Goal: Information Seeking & Learning: Learn about a topic

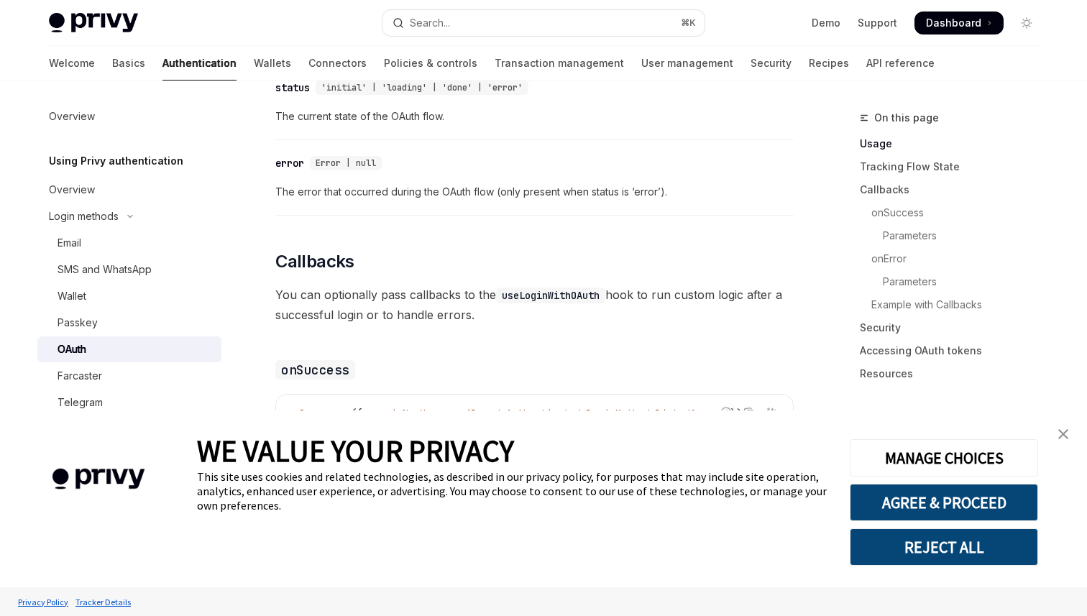
scroll to position [1767, 0]
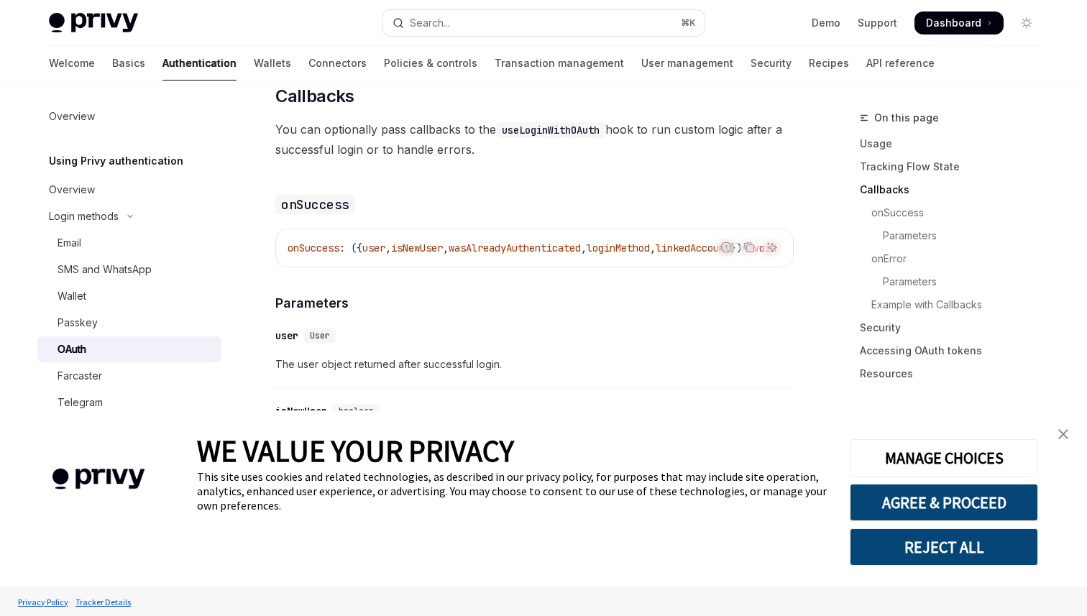
click at [1070, 433] on link "close banner" at bounding box center [1063, 434] width 29 height 29
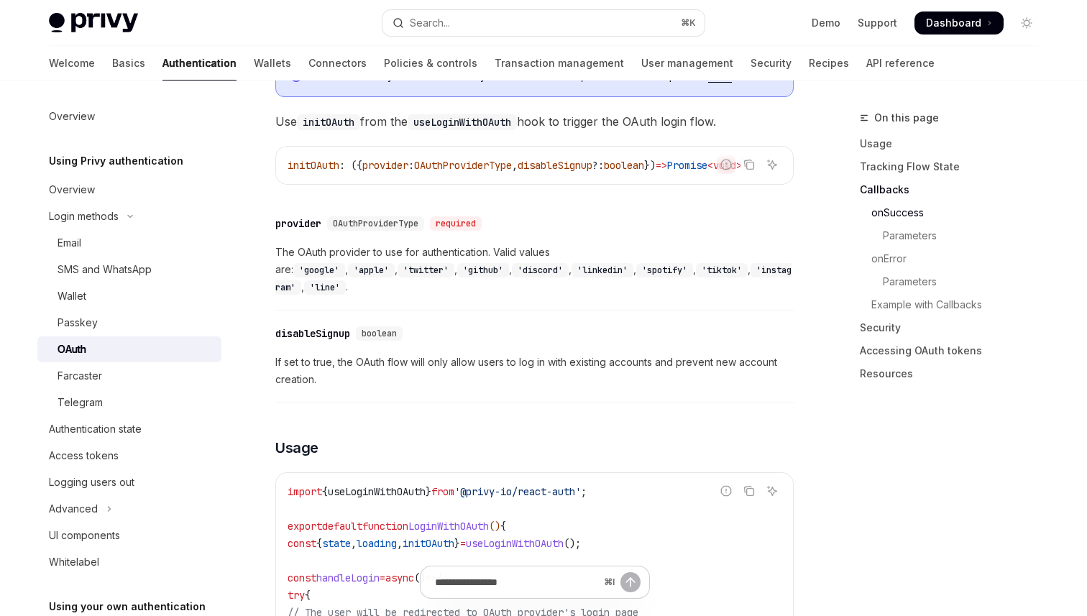
scroll to position [0, 0]
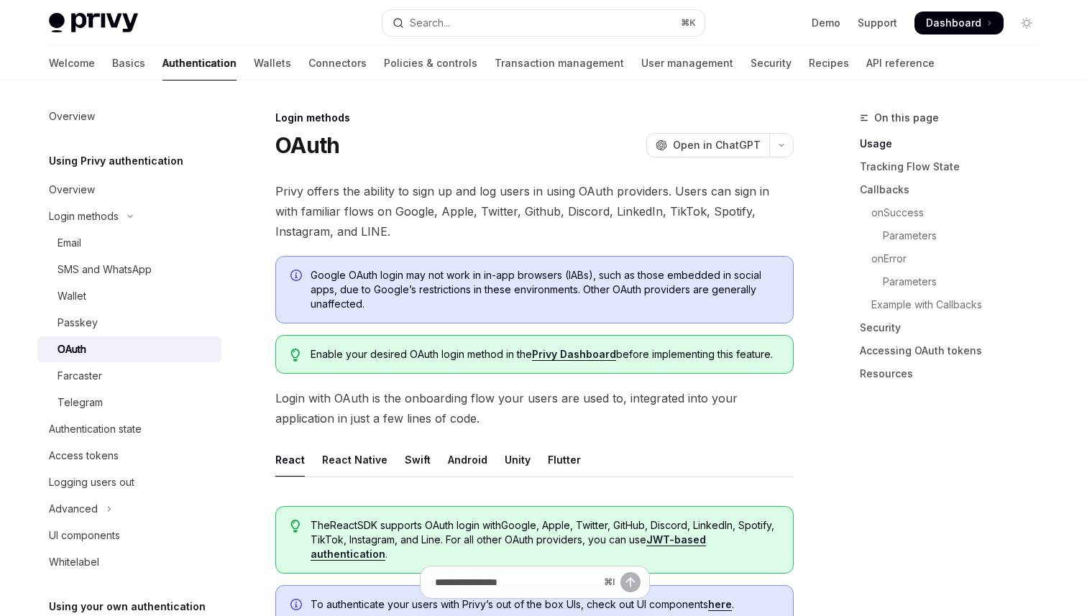
click at [549, 351] on link "Privy Dashboard" at bounding box center [574, 354] width 84 height 13
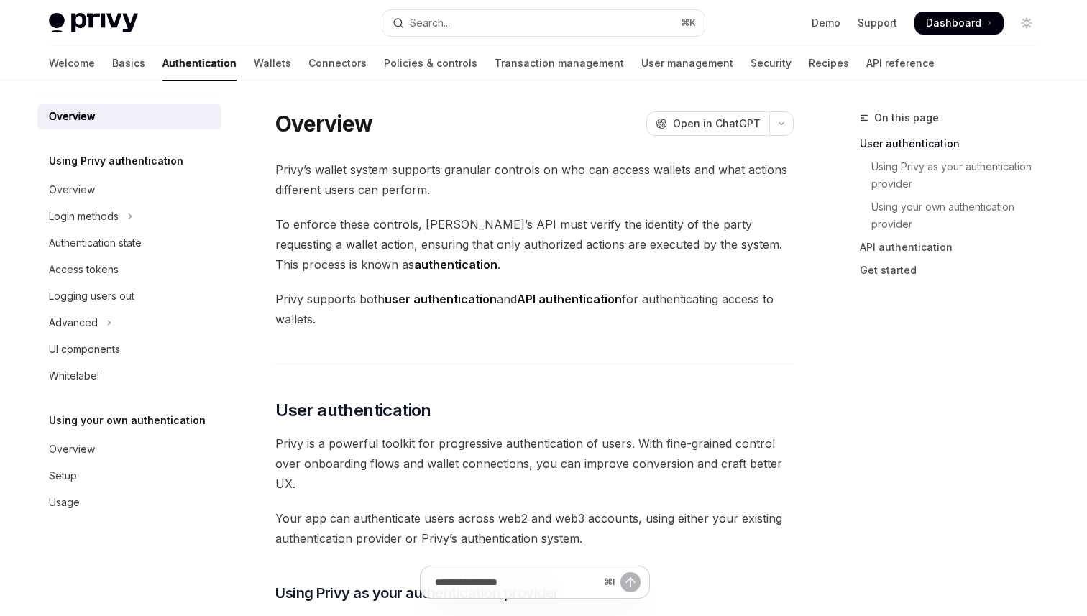
scroll to position [326, 0]
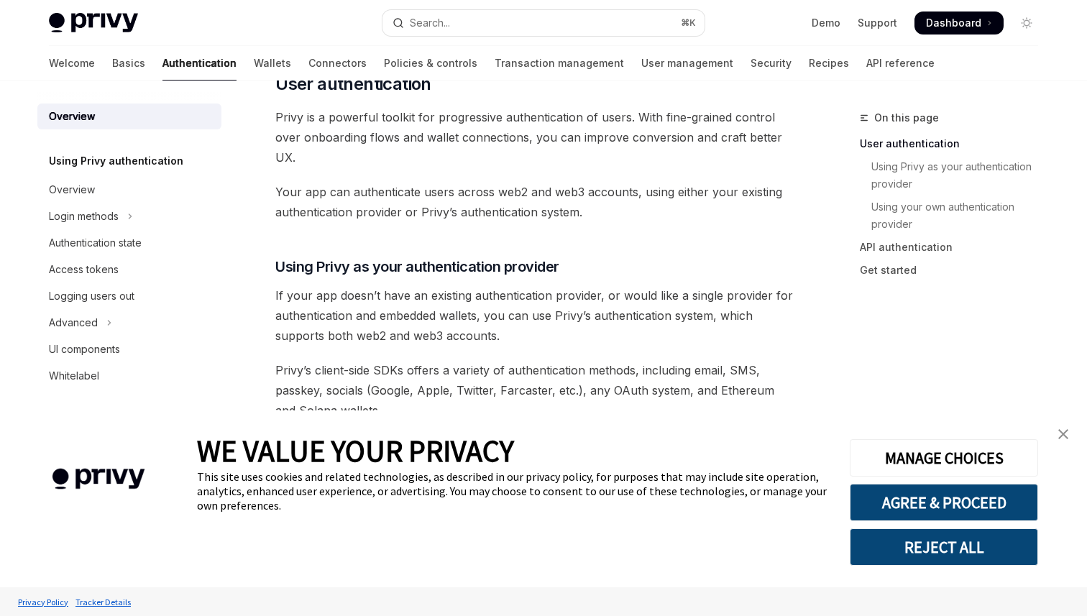
click at [1067, 430] on img "close banner" at bounding box center [1063, 434] width 10 height 10
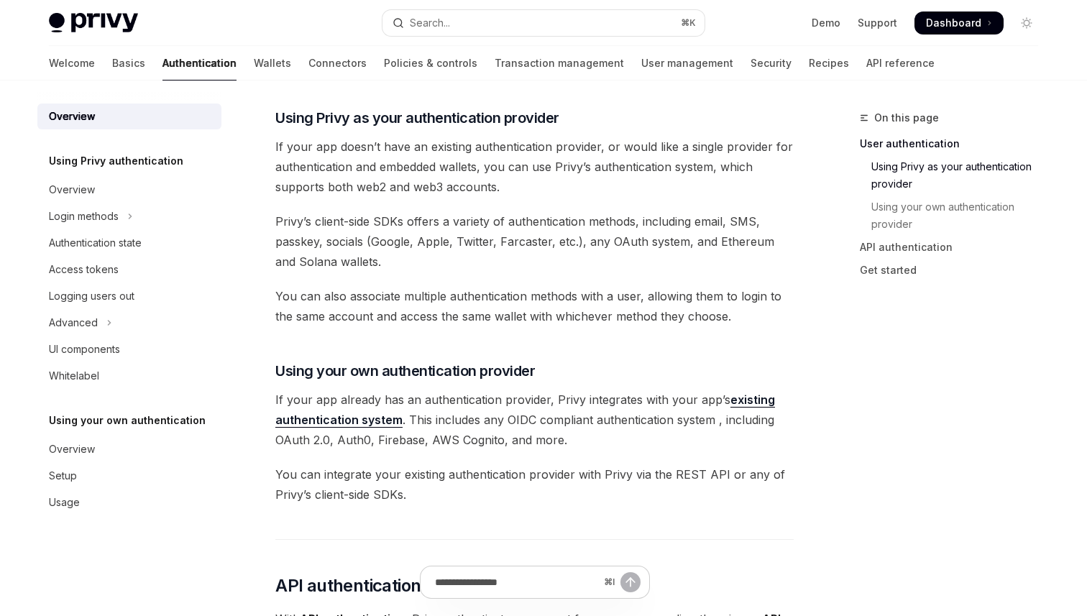
scroll to position [504, 0]
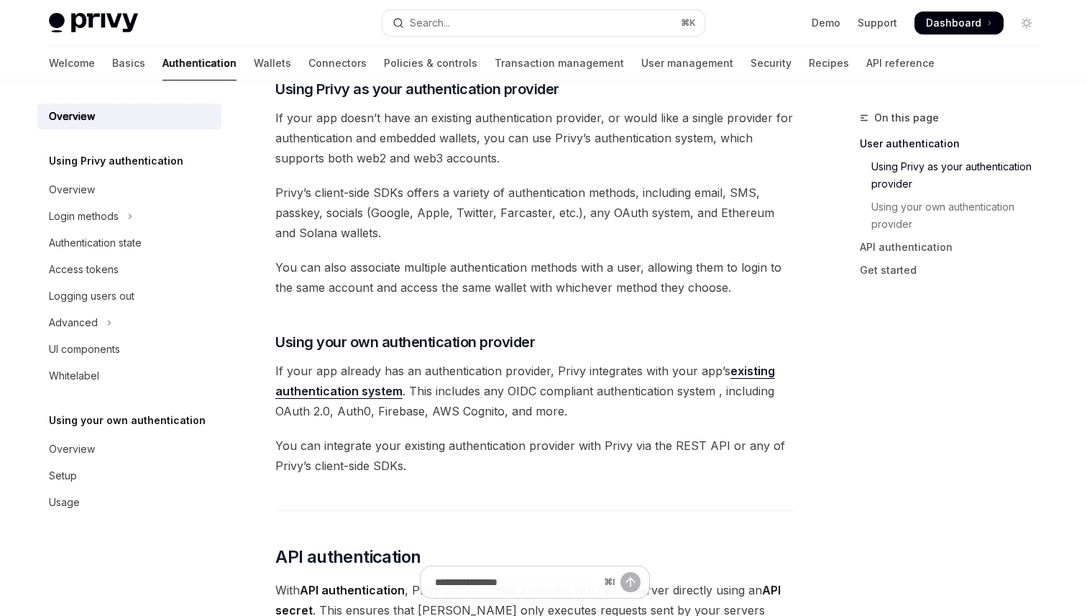
click at [376, 388] on link "existing authentication system" at bounding box center [525, 381] width 500 height 35
type textarea "*"
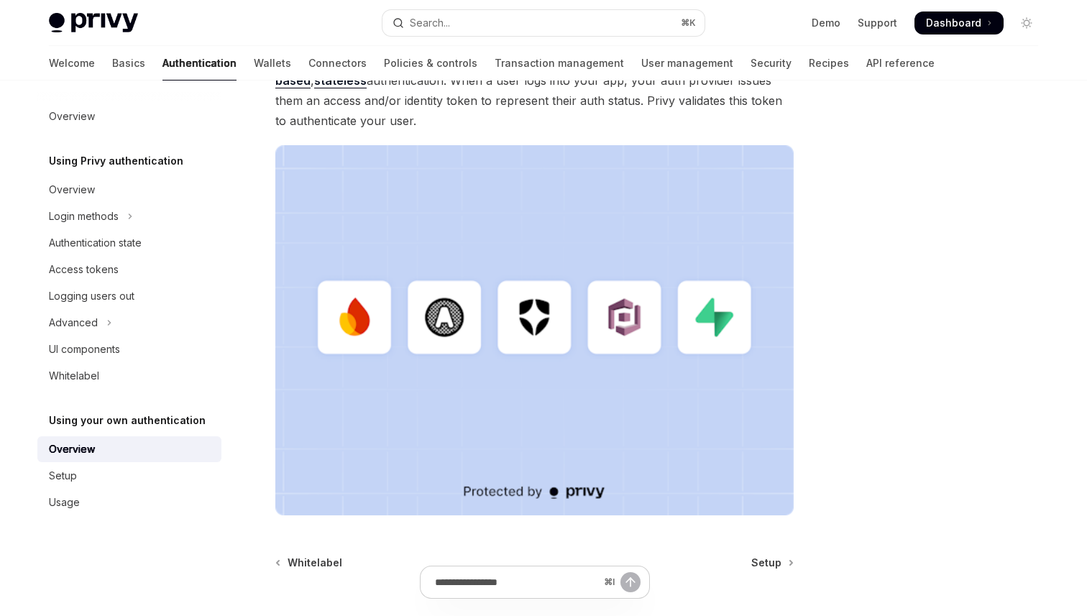
scroll to position [333, 0]
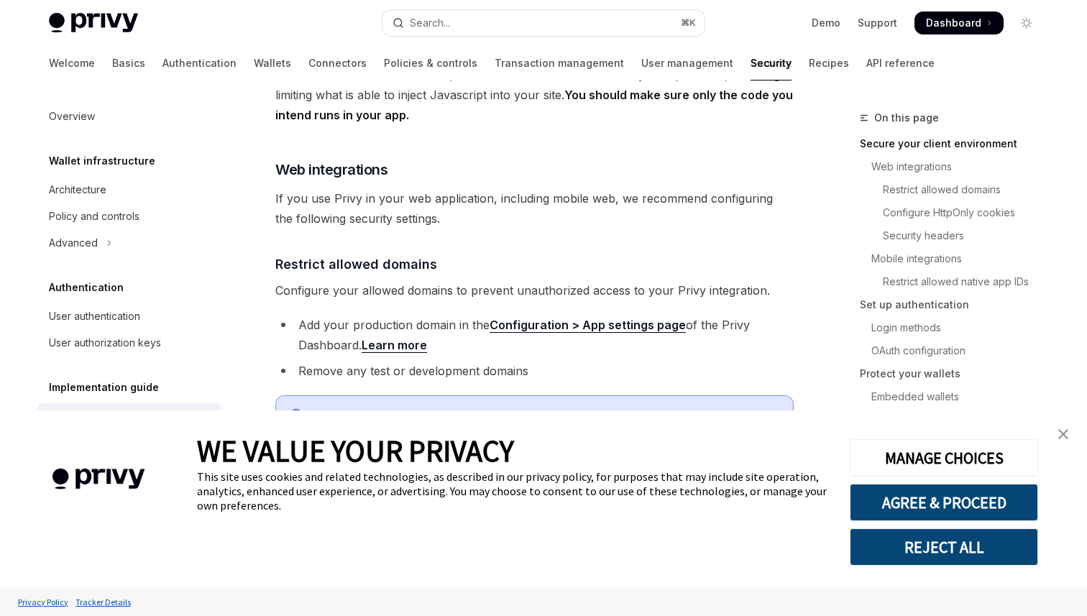
scroll to position [380, 0]
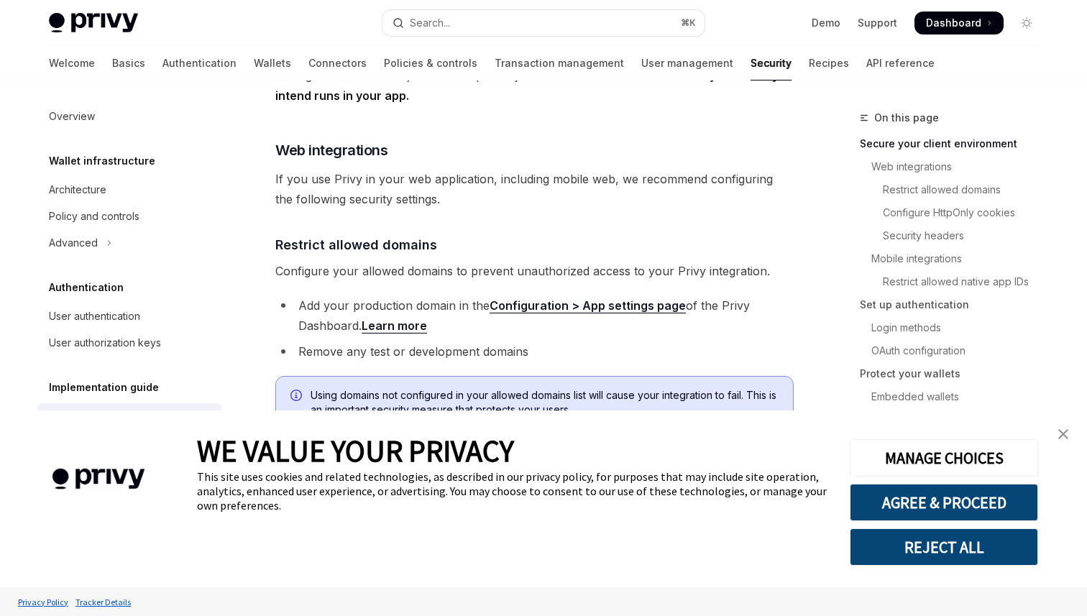
click at [1059, 433] on img "close banner" at bounding box center [1063, 434] width 10 height 10
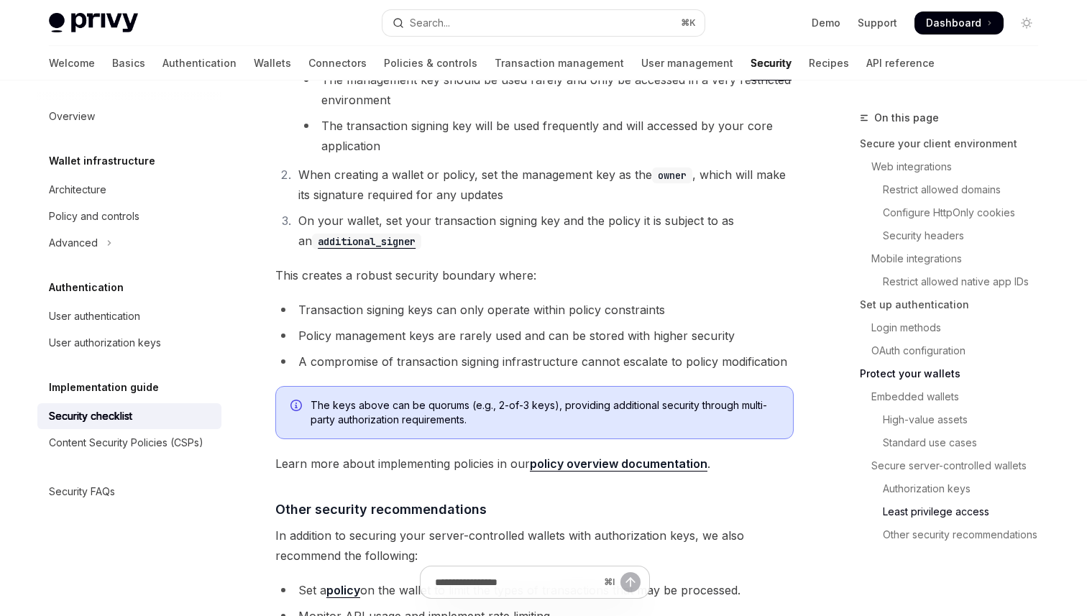
scroll to position [3309, 0]
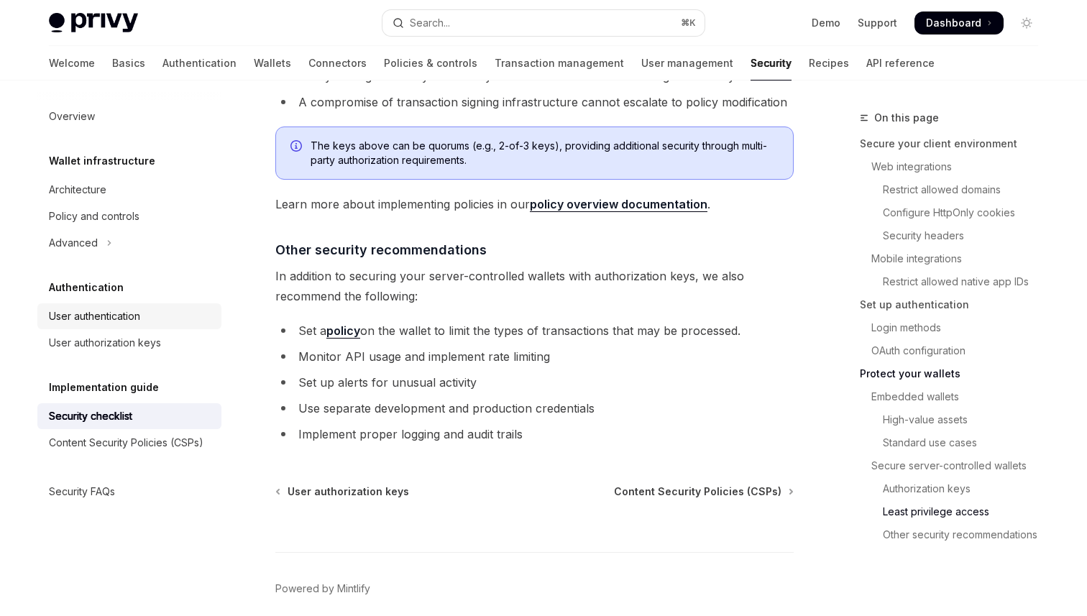
click at [165, 310] on div "User authentication" at bounding box center [131, 316] width 164 height 17
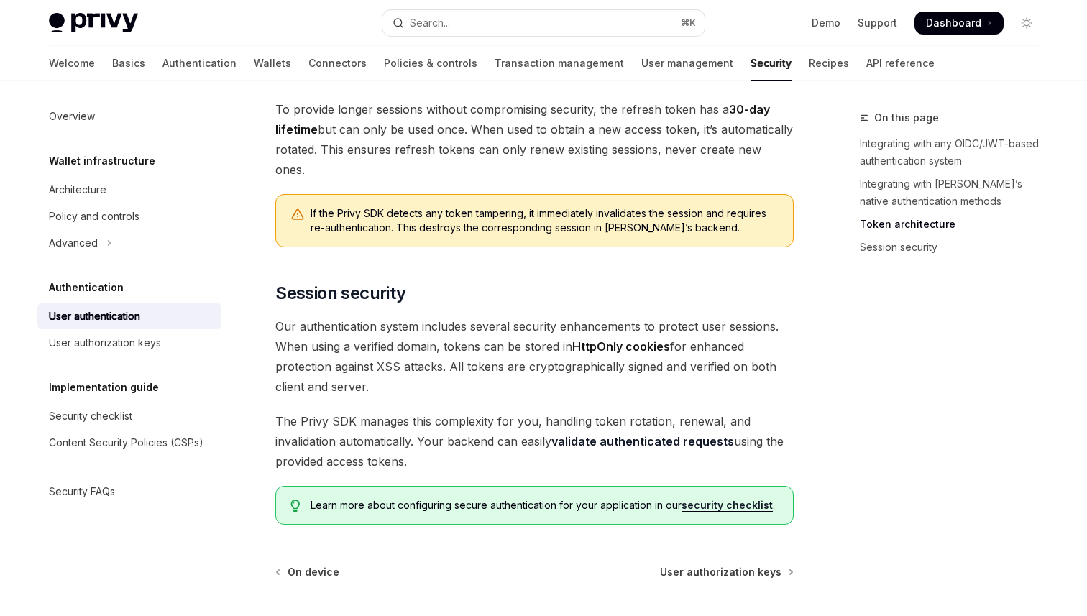
scroll to position [1176, 0]
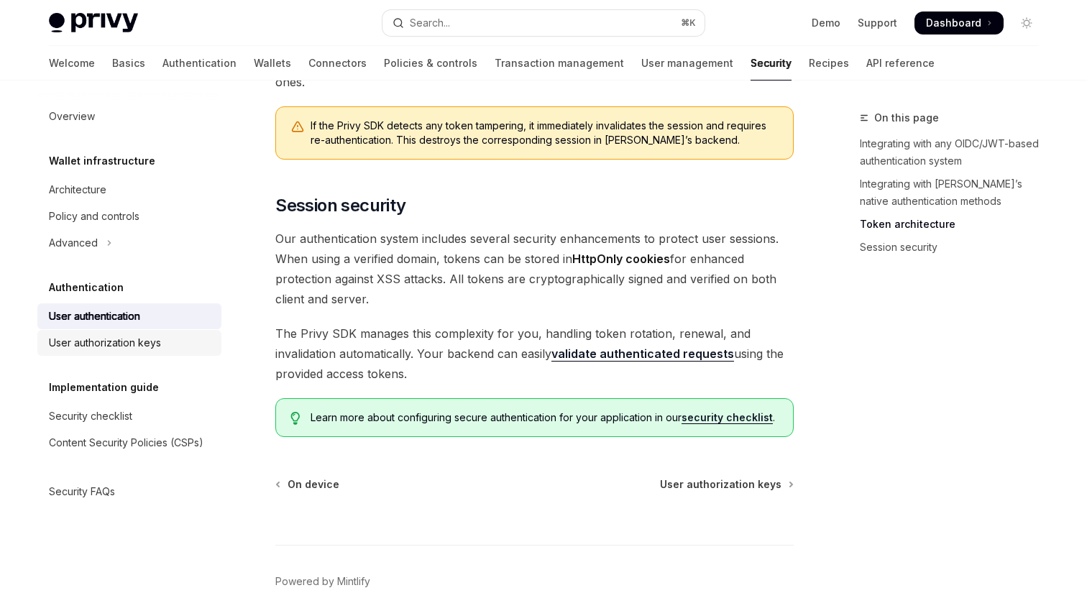
click at [122, 346] on div "User authorization keys" at bounding box center [105, 342] width 112 height 17
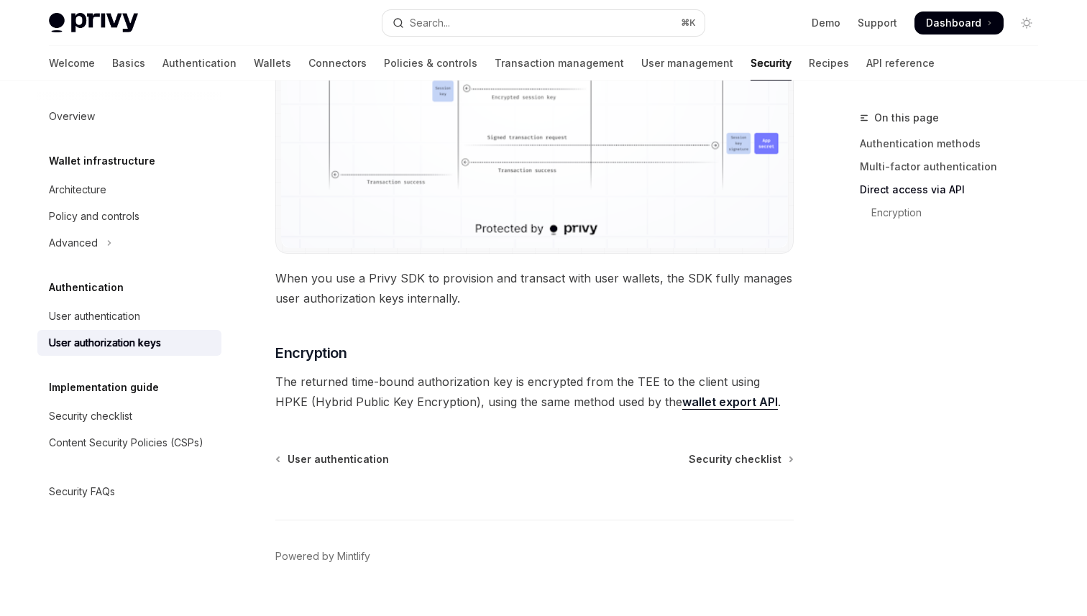
scroll to position [1297, 0]
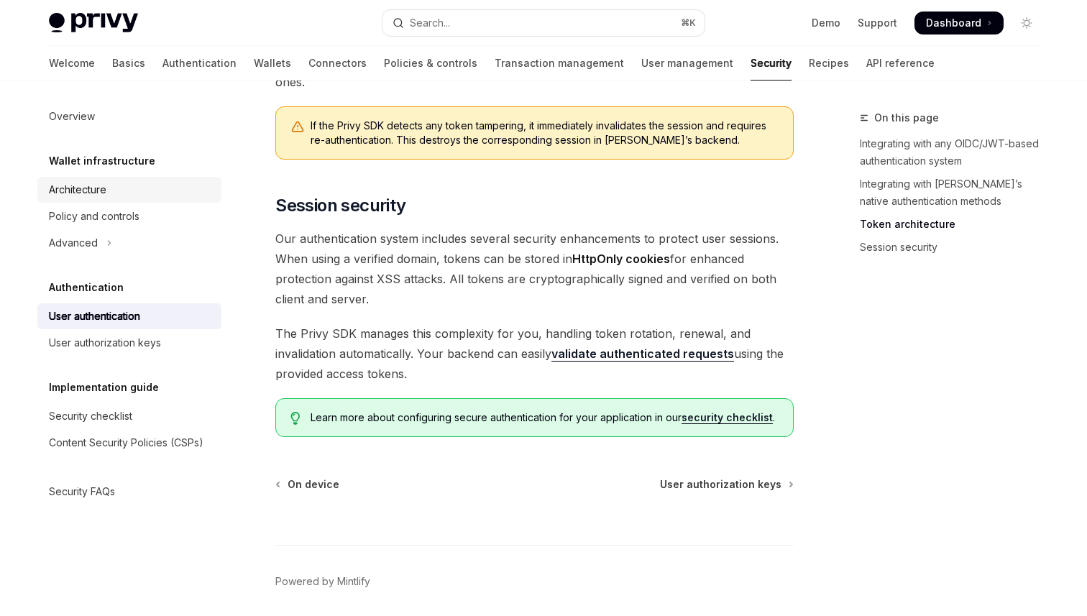
type textarea "*"
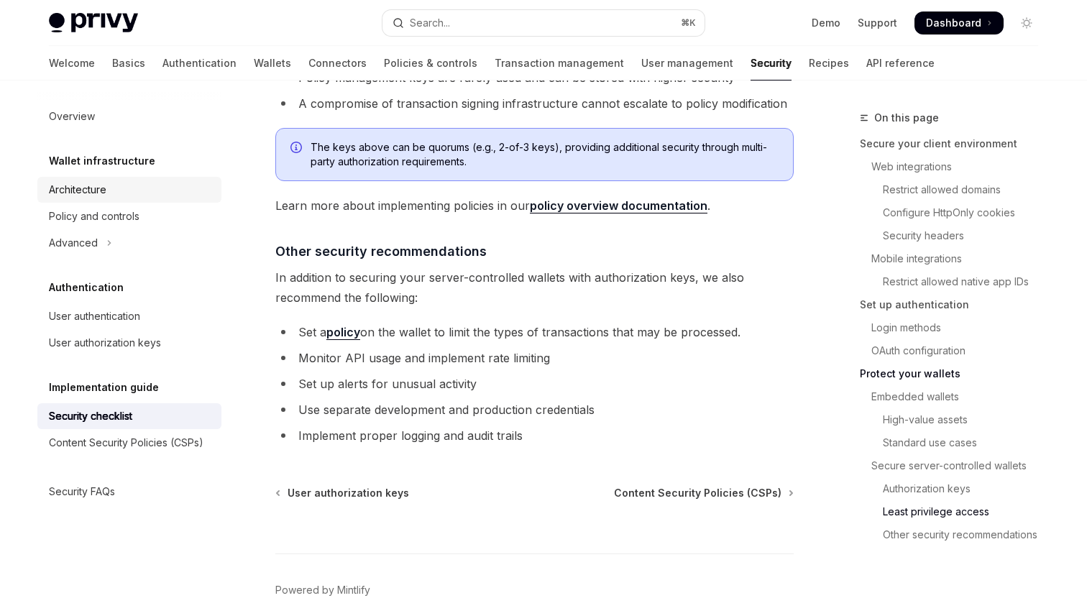
scroll to position [3309, 0]
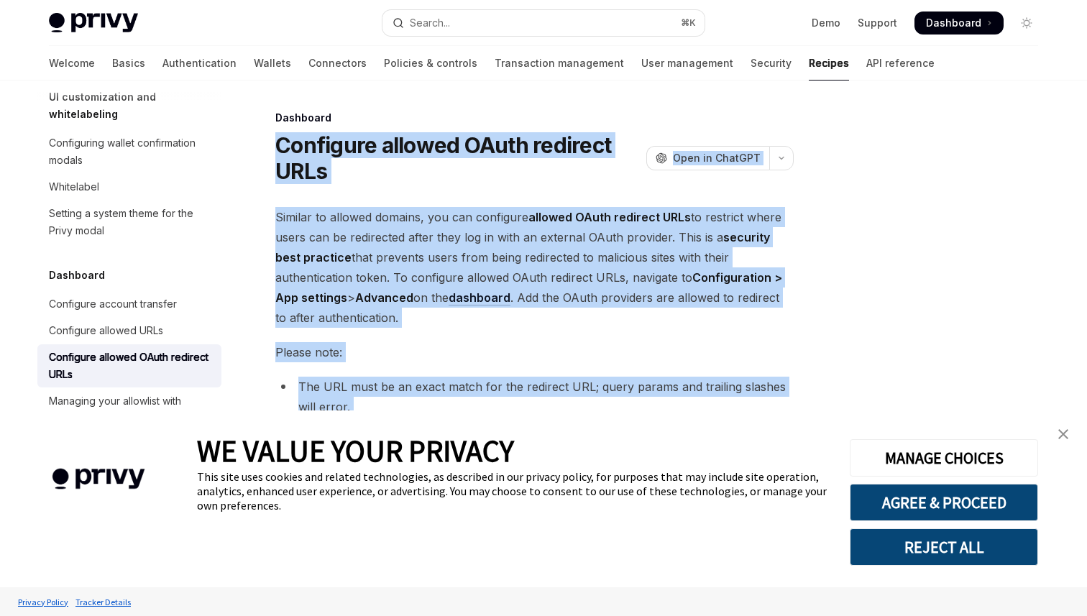
drag, startPoint x: 355, startPoint y: 153, endPoint x: 271, endPoint y: 136, distance: 85.8
click at [271, 136] on div "Dashboard Configure allowed OAuth redirect URLs OpenAI Open in ChatGPT OpenAI O…" at bounding box center [399, 430] width 793 height 643
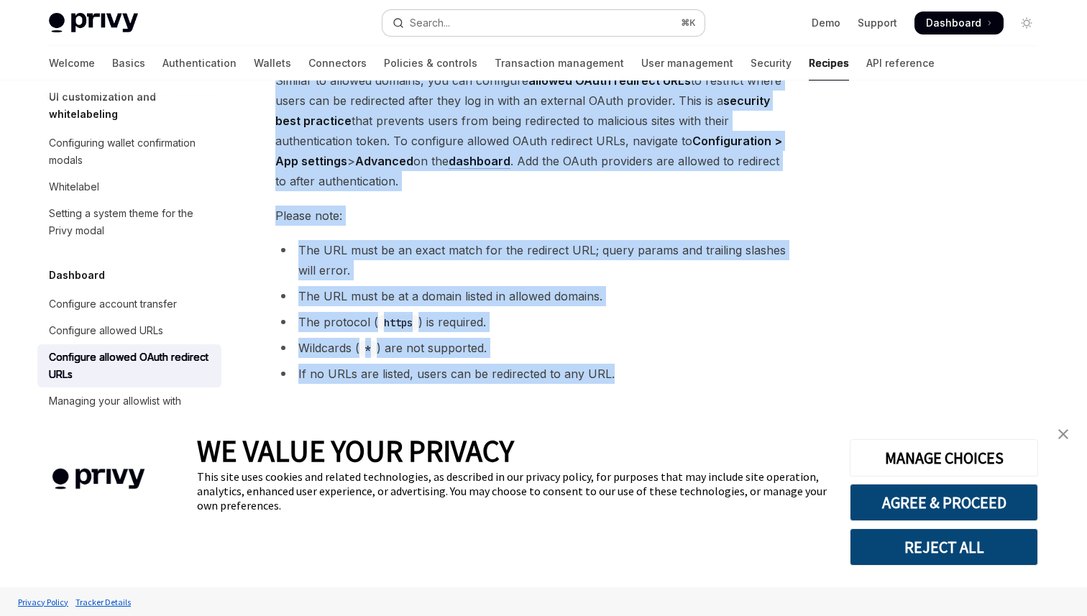
click at [451, 24] on button "Search... ⌘ K" at bounding box center [543, 23] width 322 height 26
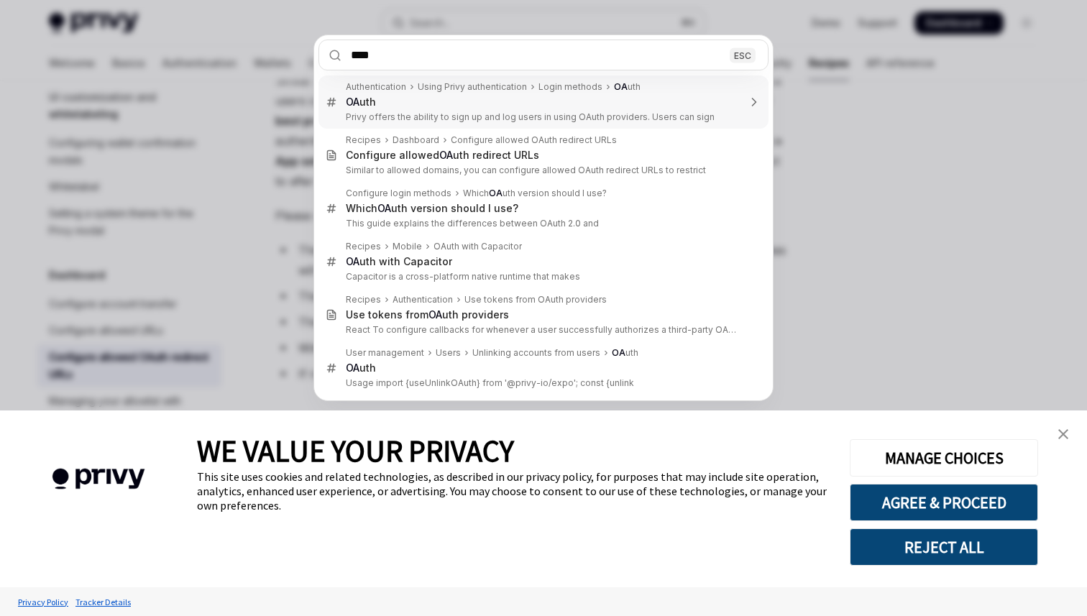
type input "*****"
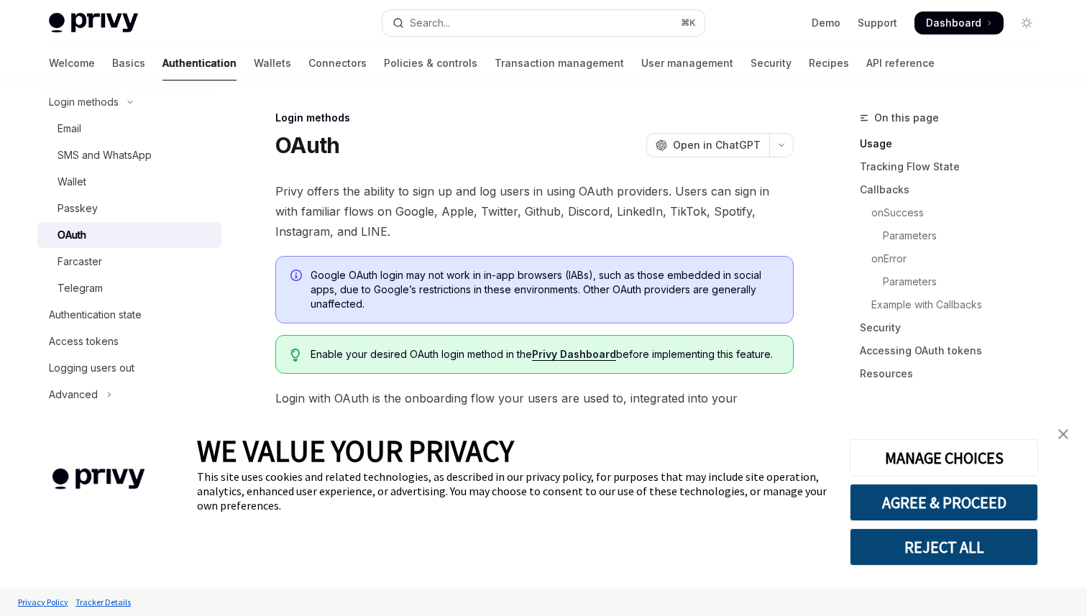
scroll to position [63, 0]
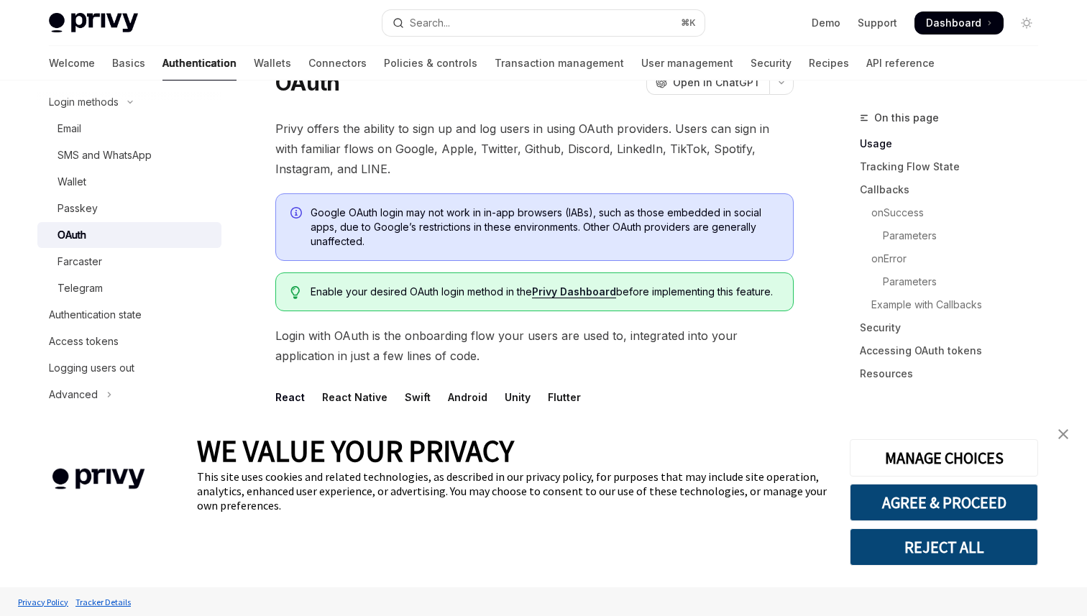
click at [516, 237] on span "Google OAuth login may not work in in-app browsers (IABs), such as those embedd…" at bounding box center [544, 227] width 468 height 43
click at [149, 307] on div "Authentication state" at bounding box center [131, 314] width 164 height 17
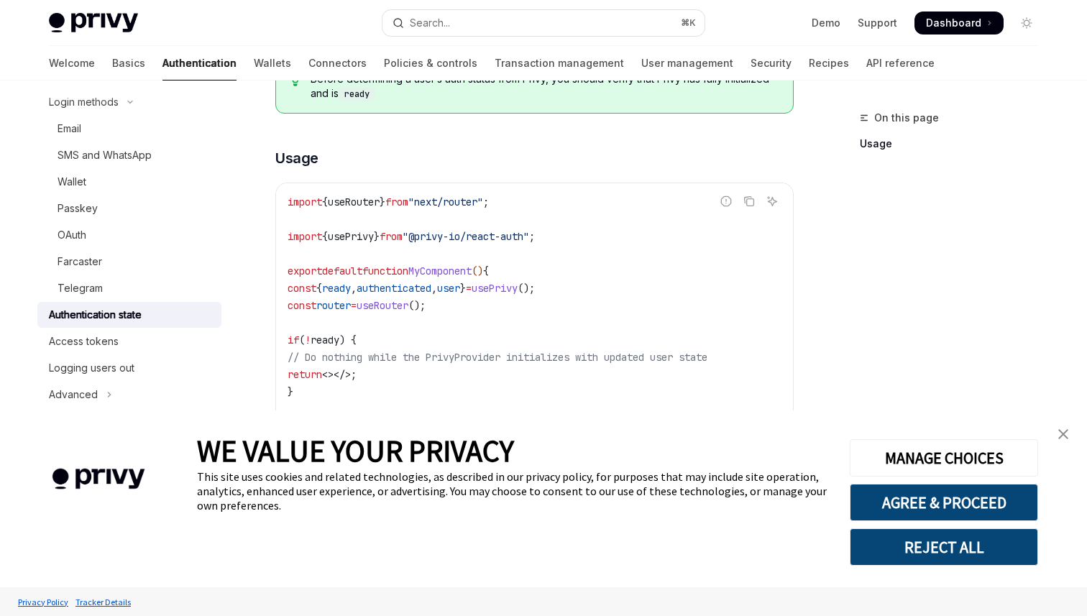
scroll to position [461, 0]
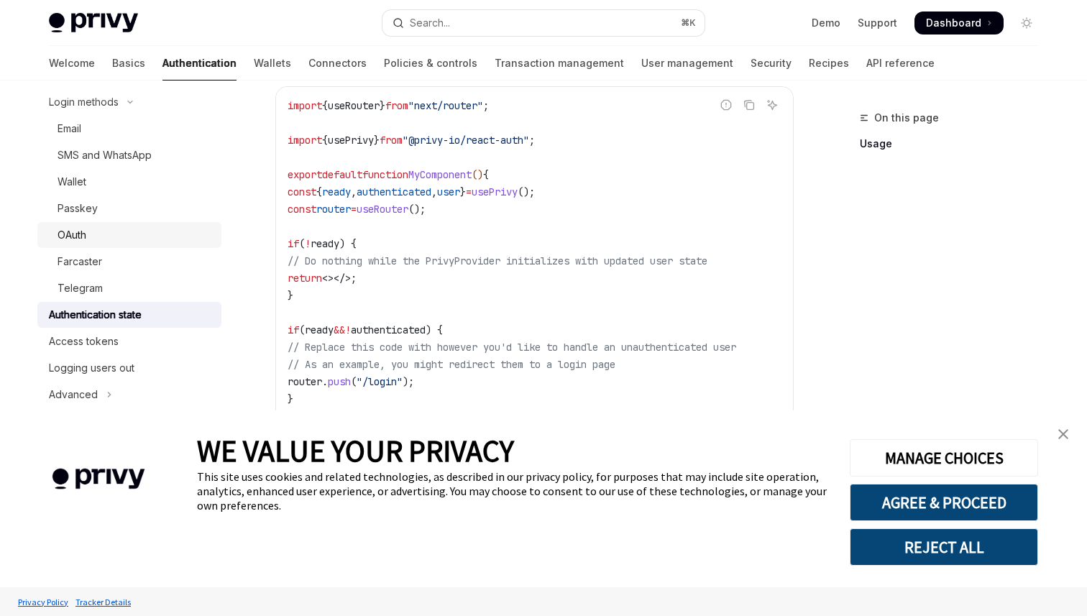
click at [100, 237] on div "OAuth" at bounding box center [134, 234] width 155 height 17
type textarea "*"
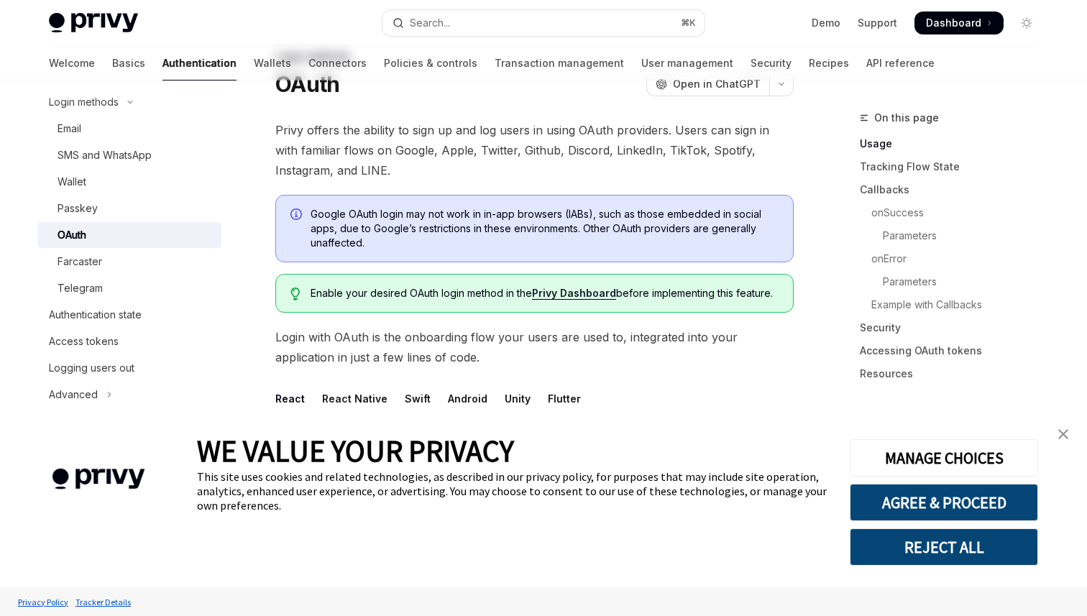
scroll to position [64, 0]
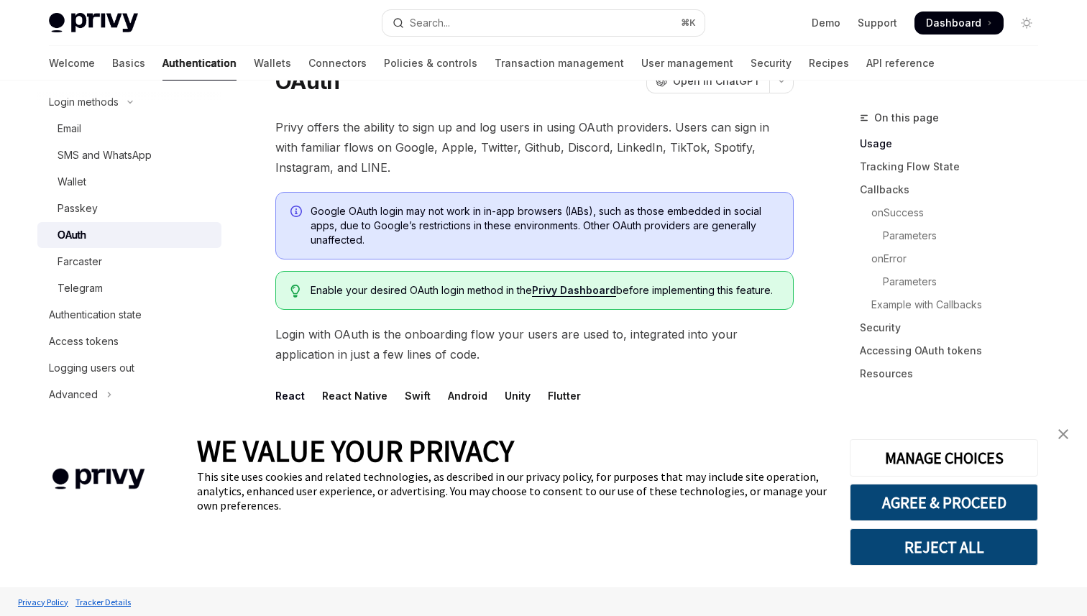
click at [597, 287] on link "Privy Dashboard" at bounding box center [574, 290] width 84 height 13
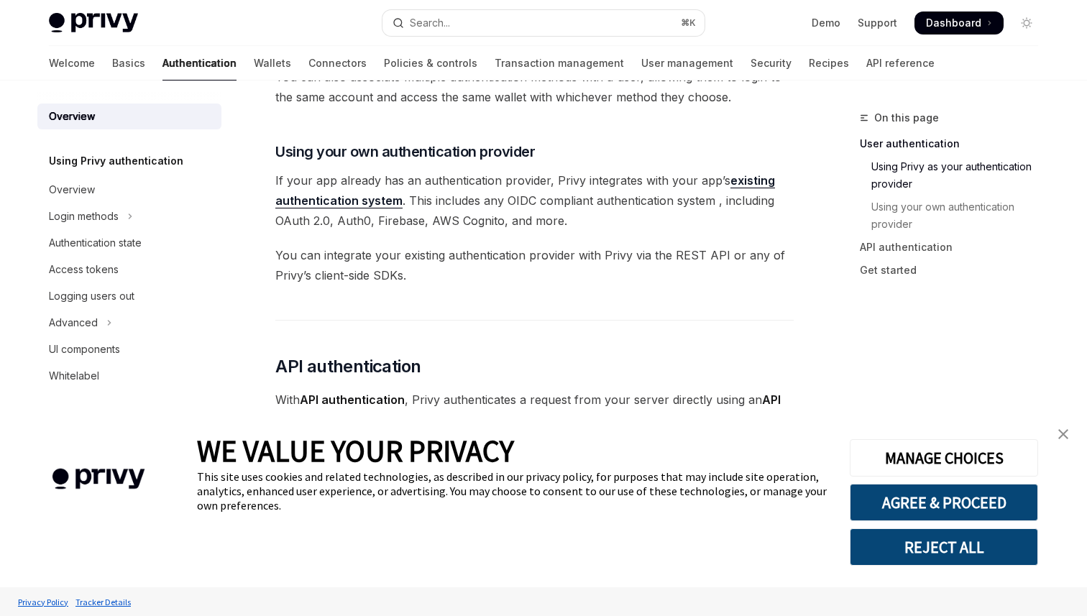
scroll to position [685, 0]
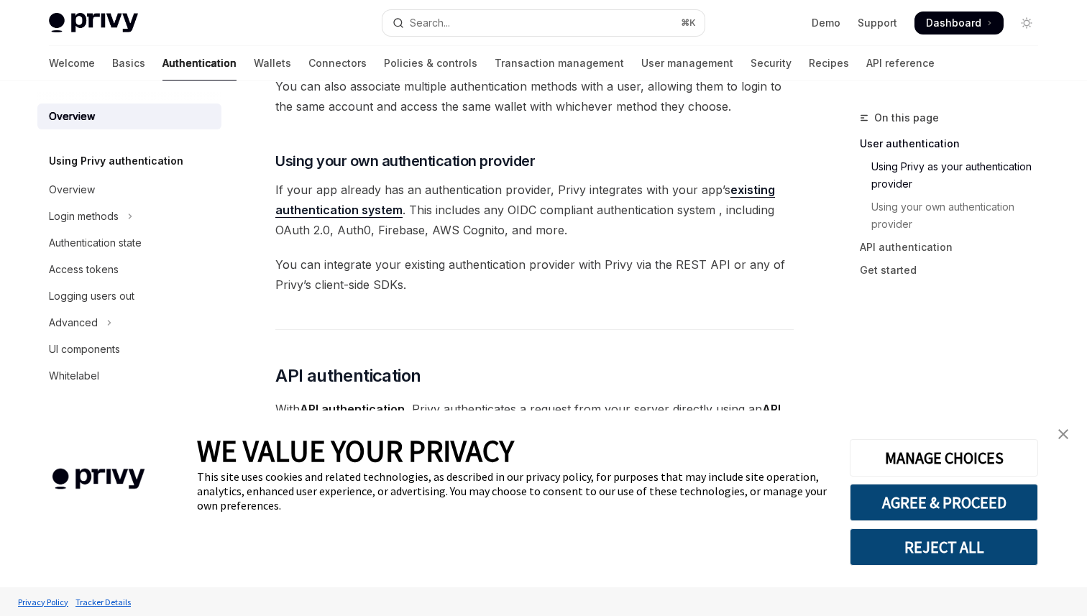
click at [367, 208] on link "existing authentication system" at bounding box center [525, 200] width 500 height 35
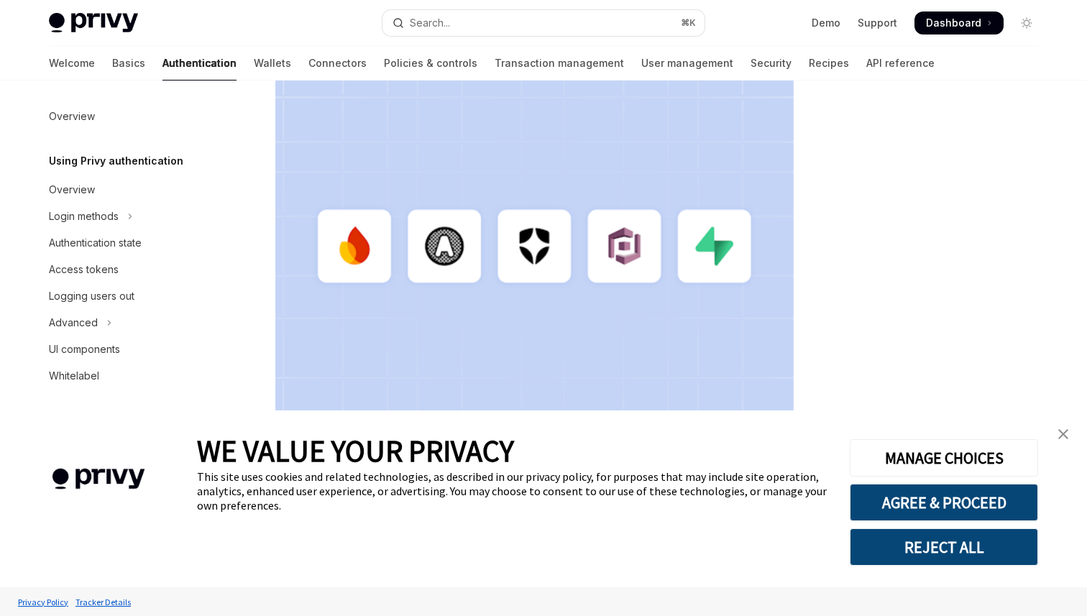
scroll to position [418, 0]
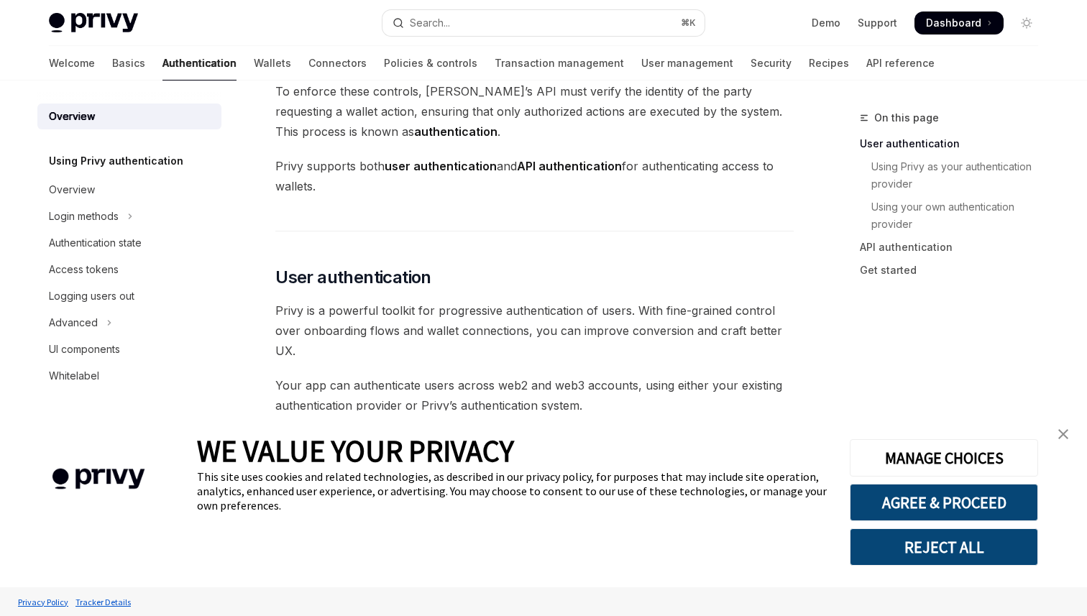
scroll to position [156, 0]
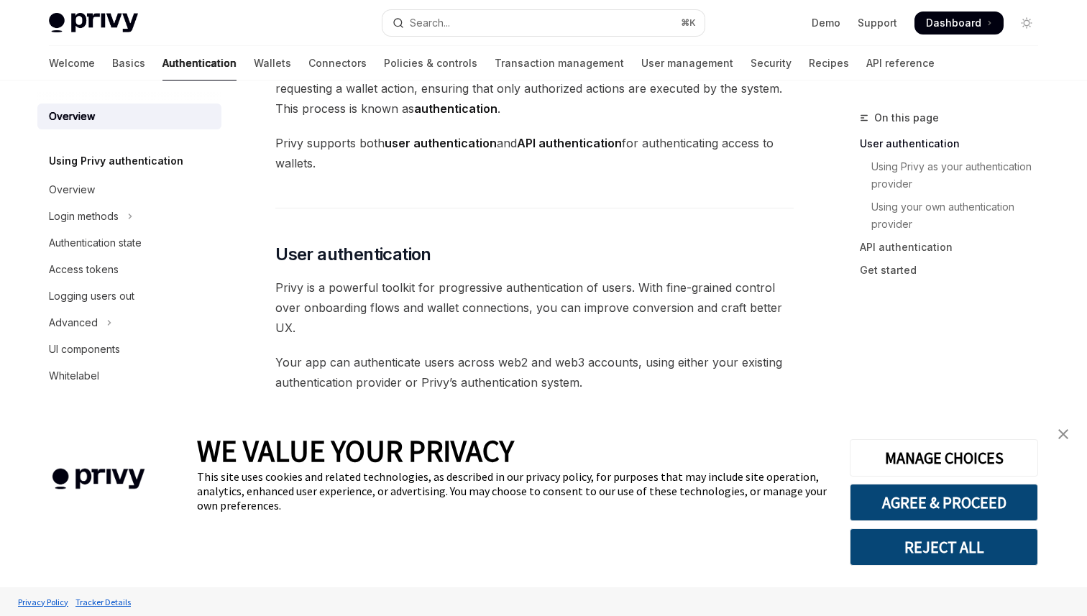
click at [1066, 436] on img "close banner" at bounding box center [1063, 434] width 10 height 10
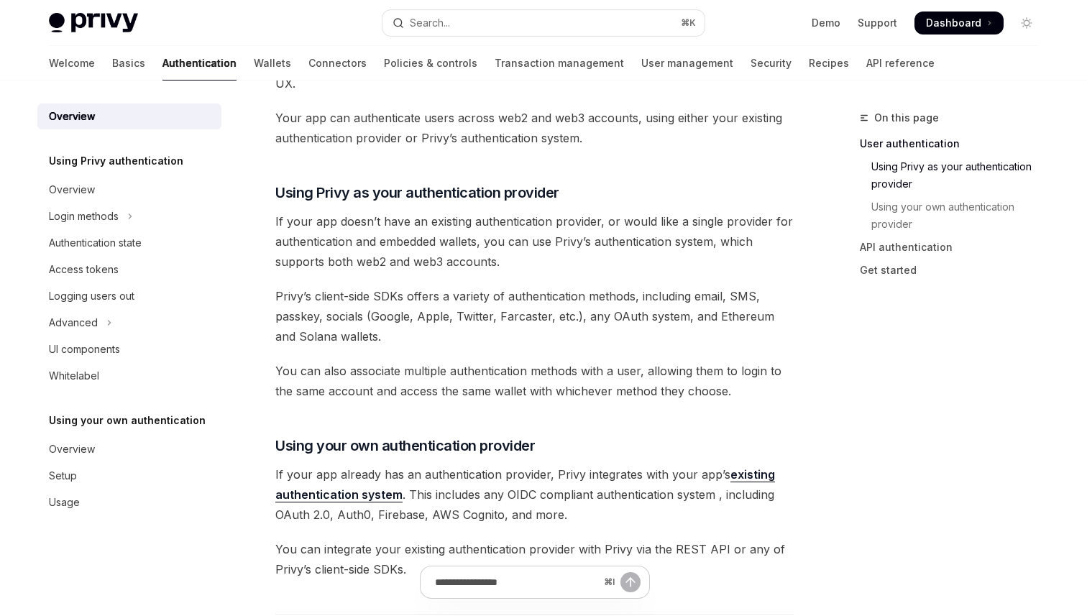
scroll to position [515, 0]
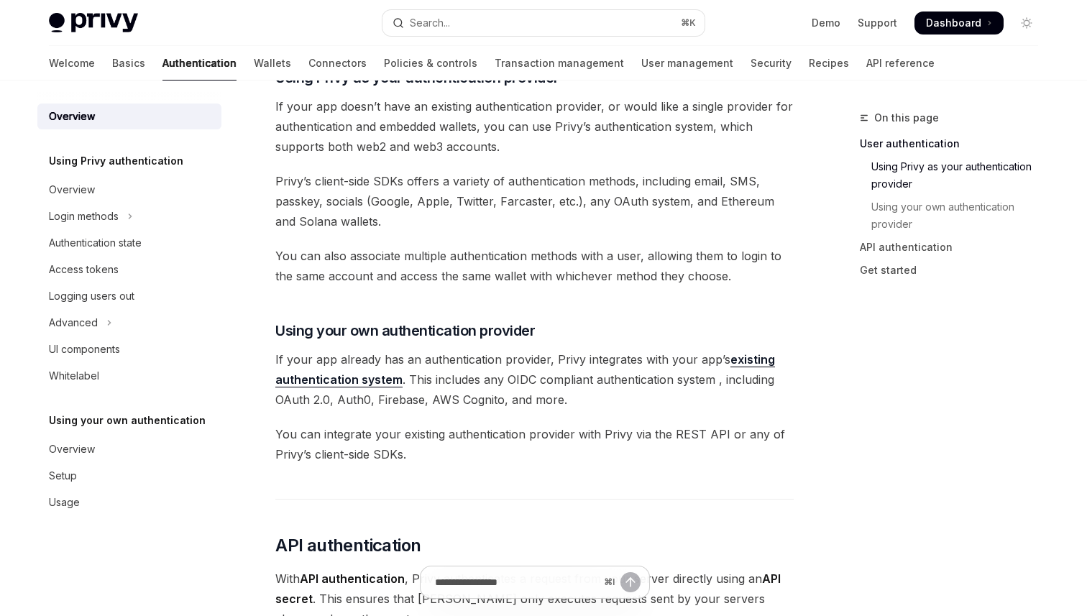
click at [373, 379] on link "existing authentication system" at bounding box center [525, 369] width 500 height 35
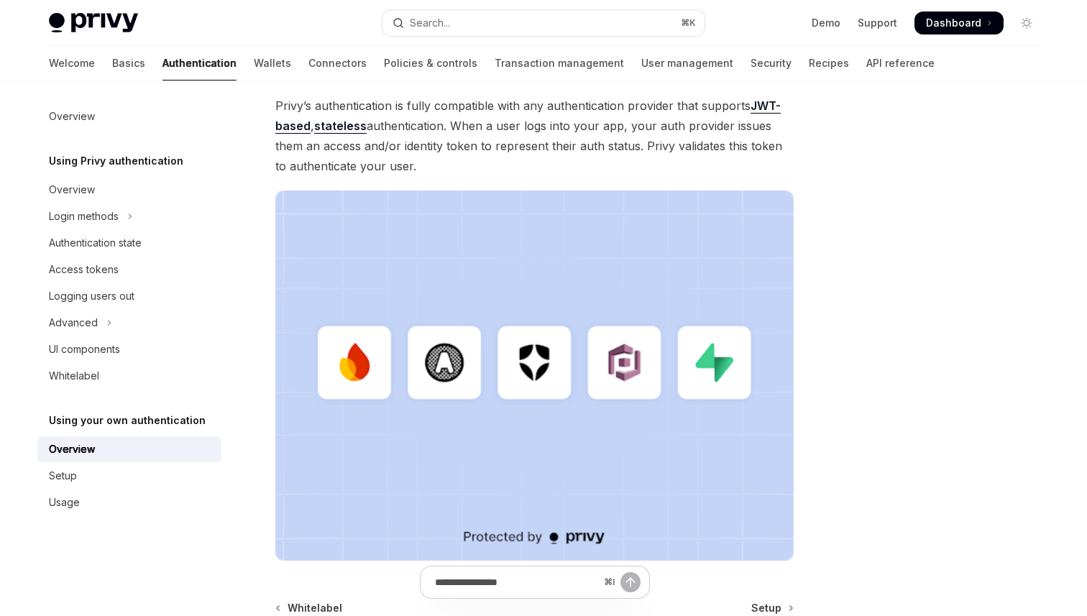
scroll to position [121, 0]
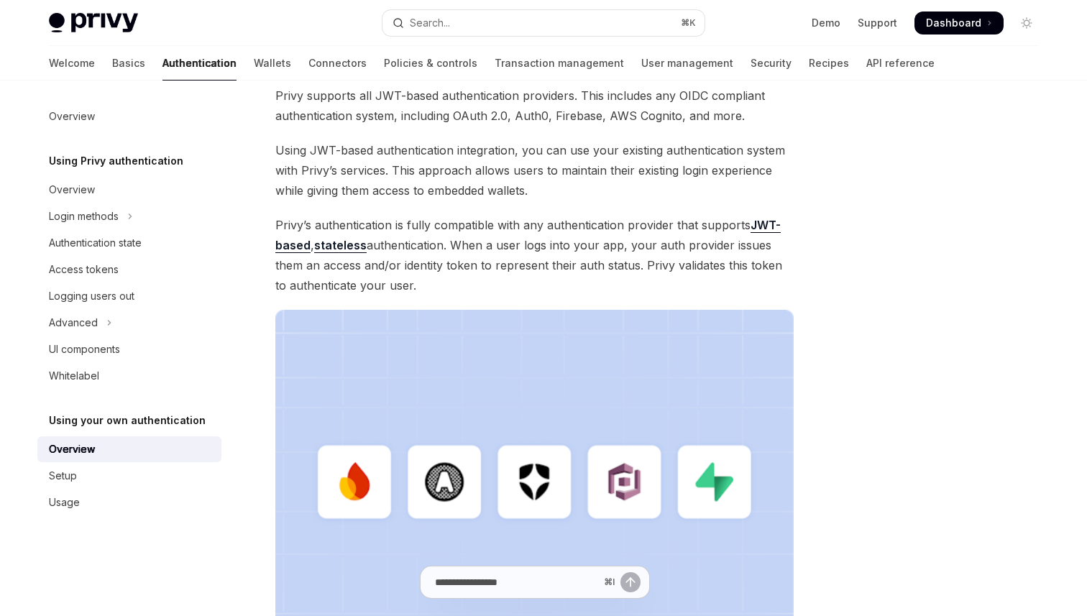
click at [296, 241] on link "JWT-based" at bounding box center [527, 235] width 505 height 35
click at [333, 255] on span "Privy’s authentication is fully compatible with any authentication provider tha…" at bounding box center [534, 255] width 518 height 80
click at [338, 247] on link "stateless" at bounding box center [340, 245] width 52 height 15
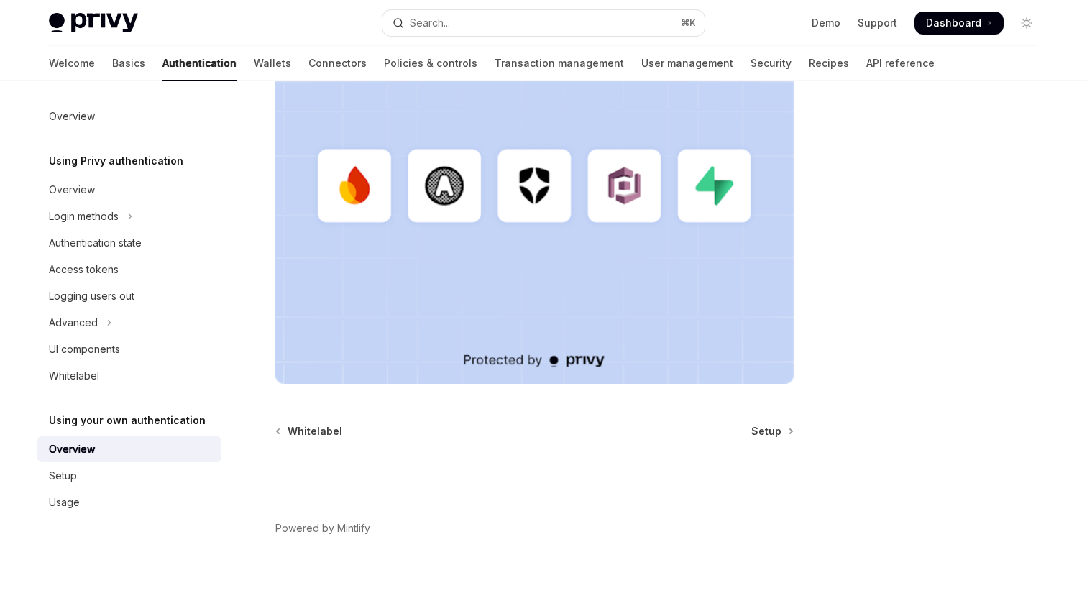
scroll to position [0, 0]
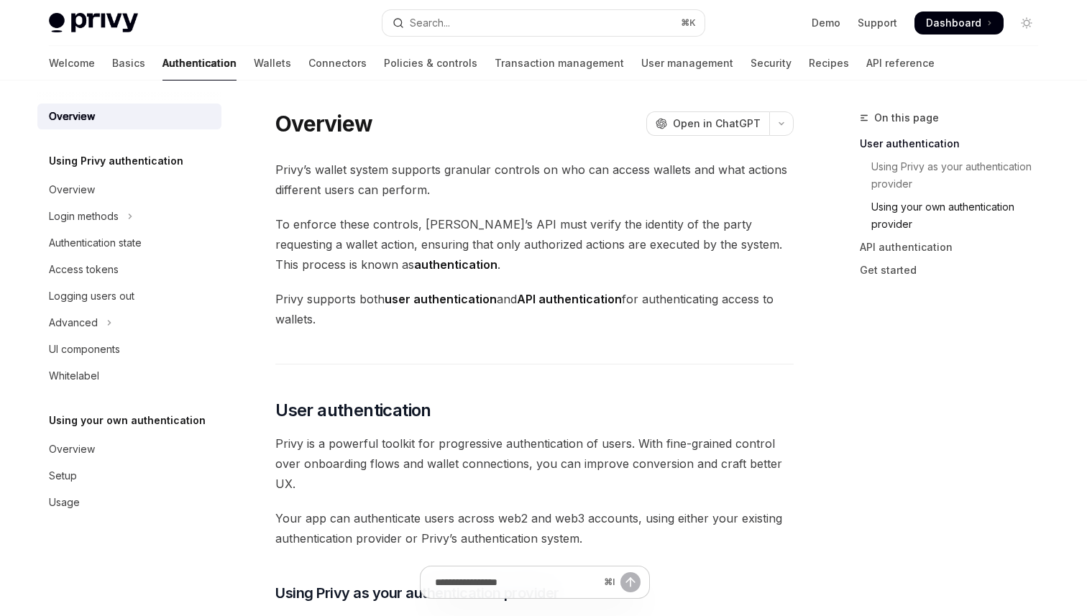
click at [899, 212] on link "Using your own authentication provider" at bounding box center [955, 215] width 190 height 40
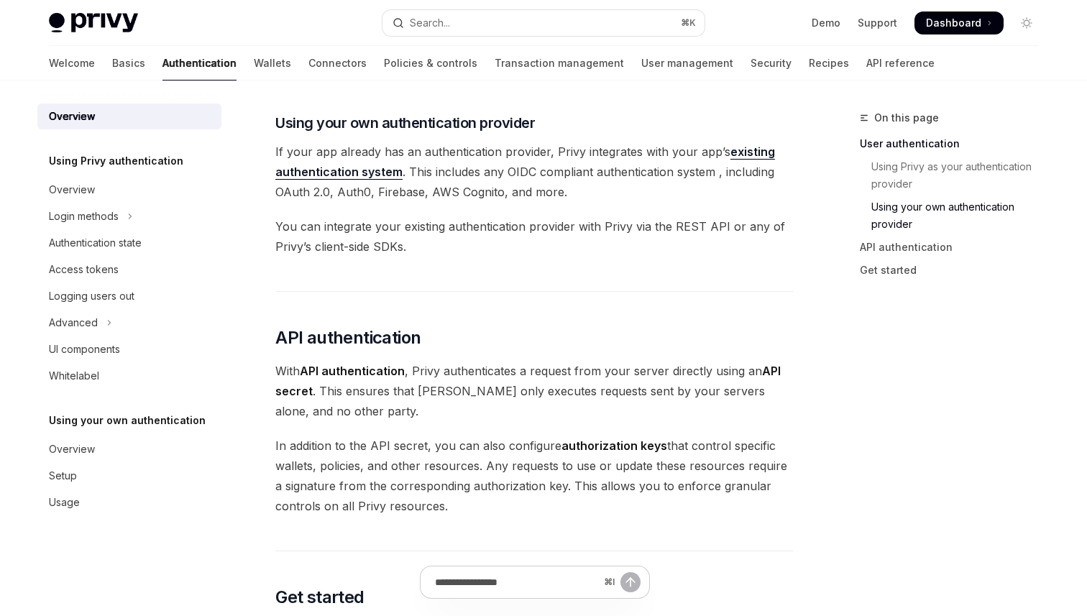
scroll to position [727, 0]
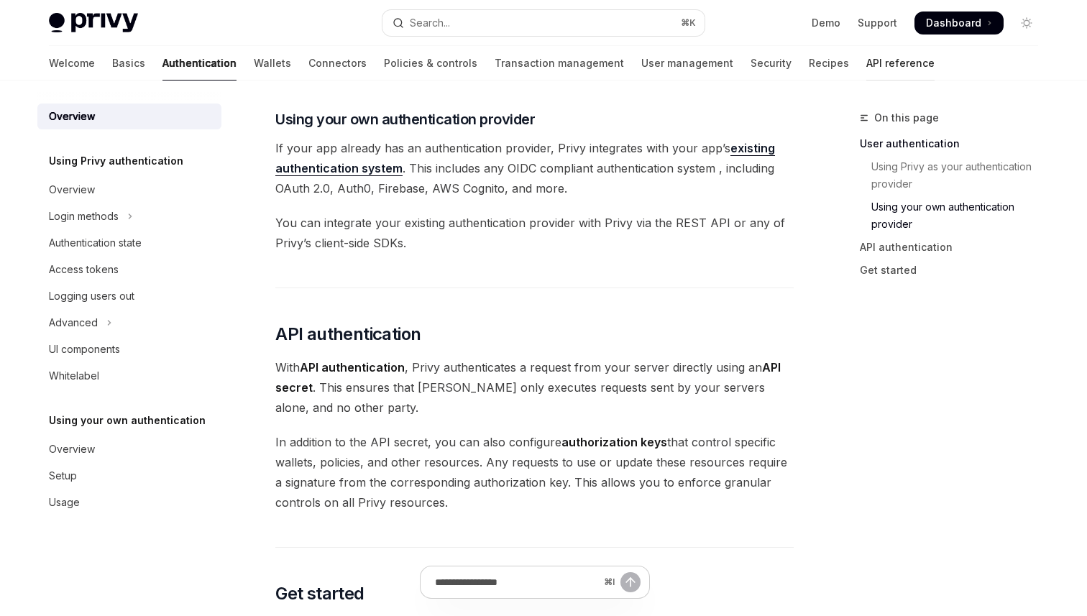
click at [866, 68] on link "API reference" at bounding box center [900, 63] width 68 height 34
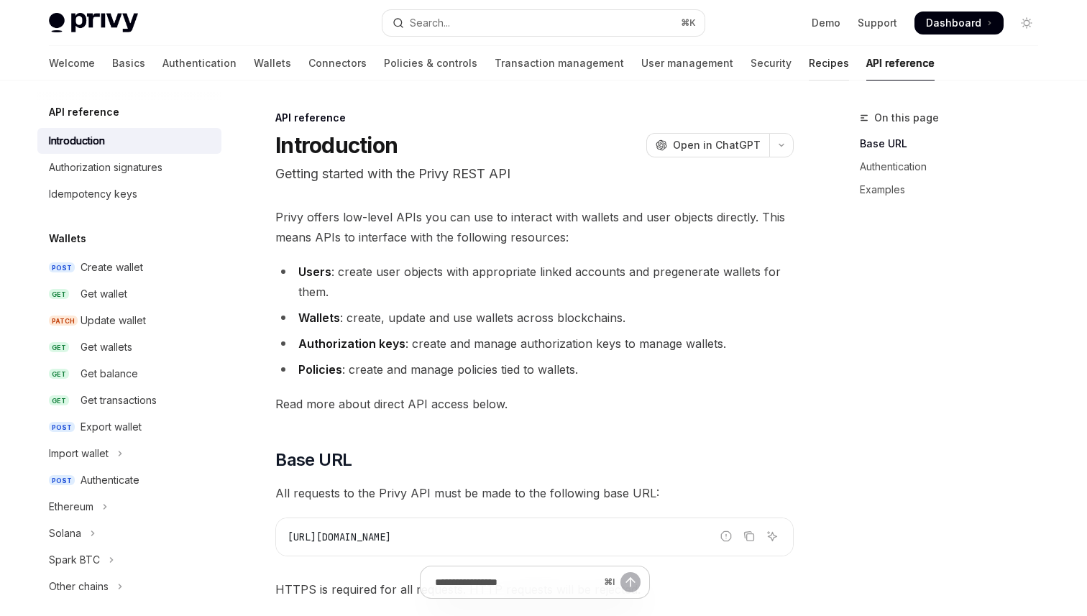
click at [809, 49] on link "Recipes" at bounding box center [829, 63] width 40 height 34
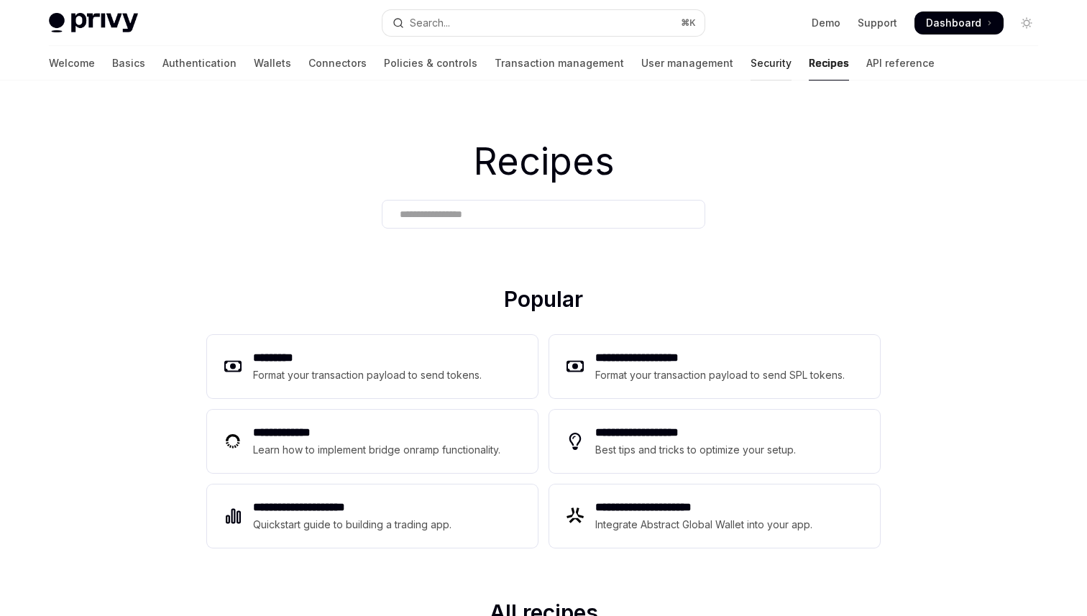
click at [750, 63] on link "Security" at bounding box center [770, 63] width 41 height 34
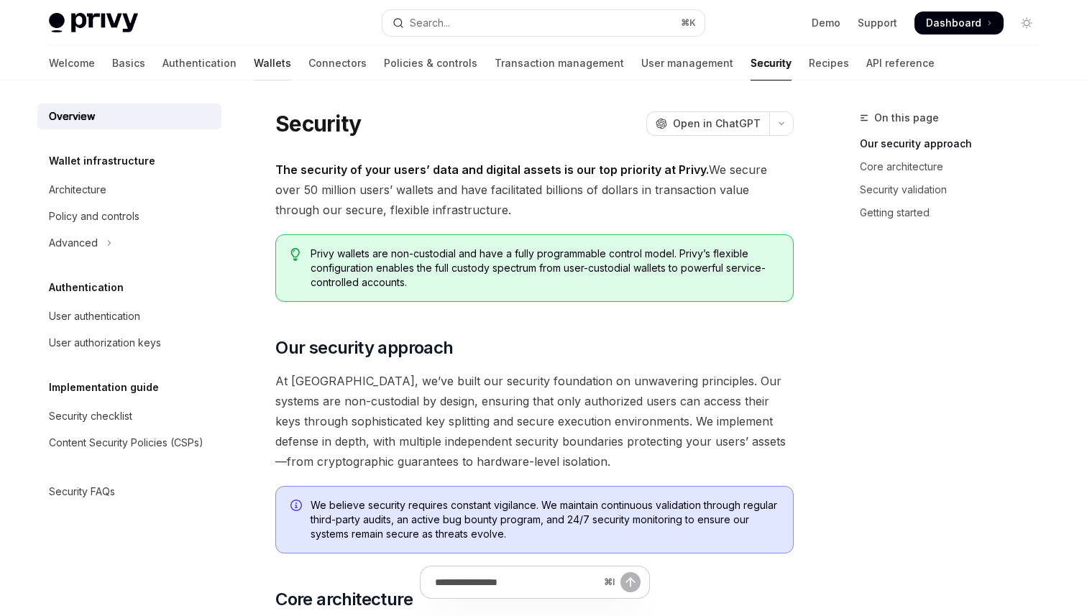
click at [254, 58] on link "Wallets" at bounding box center [272, 63] width 37 height 34
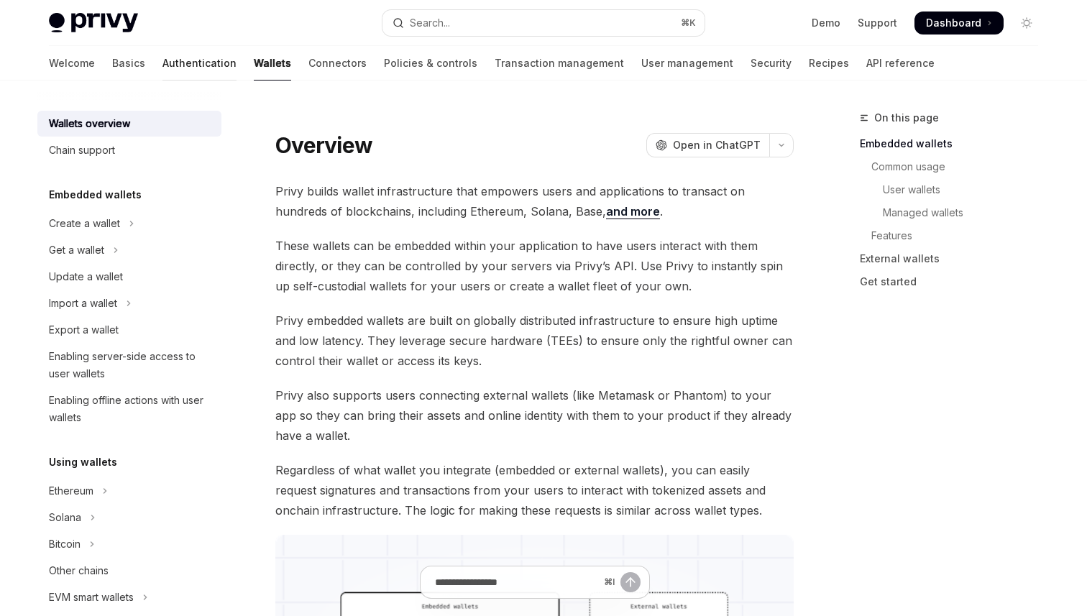
click at [162, 57] on link "Authentication" at bounding box center [199, 63] width 74 height 34
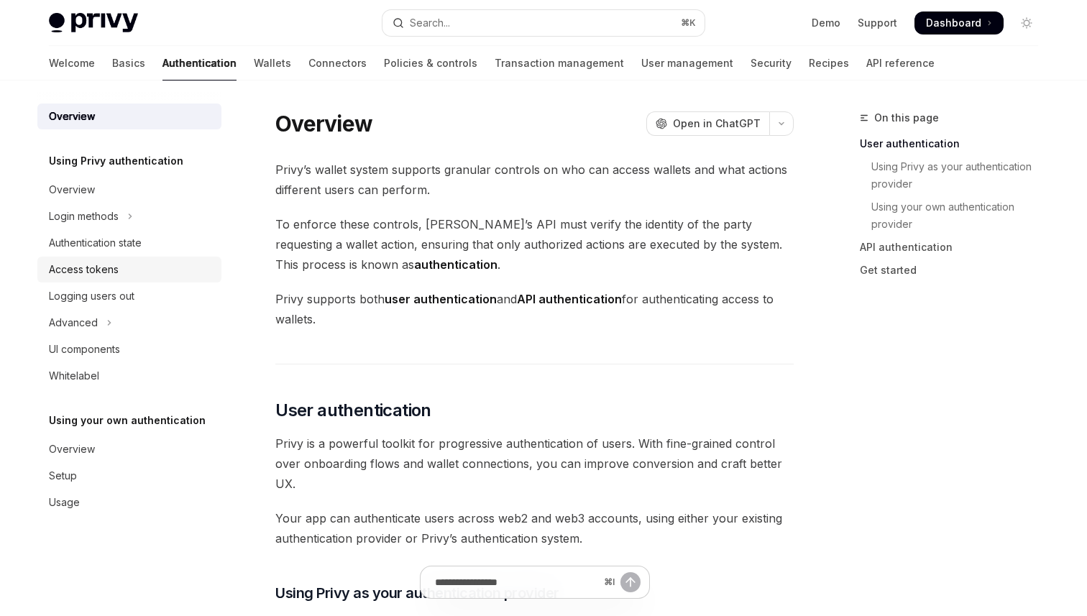
click at [114, 270] on div "Access tokens" at bounding box center [84, 269] width 70 height 17
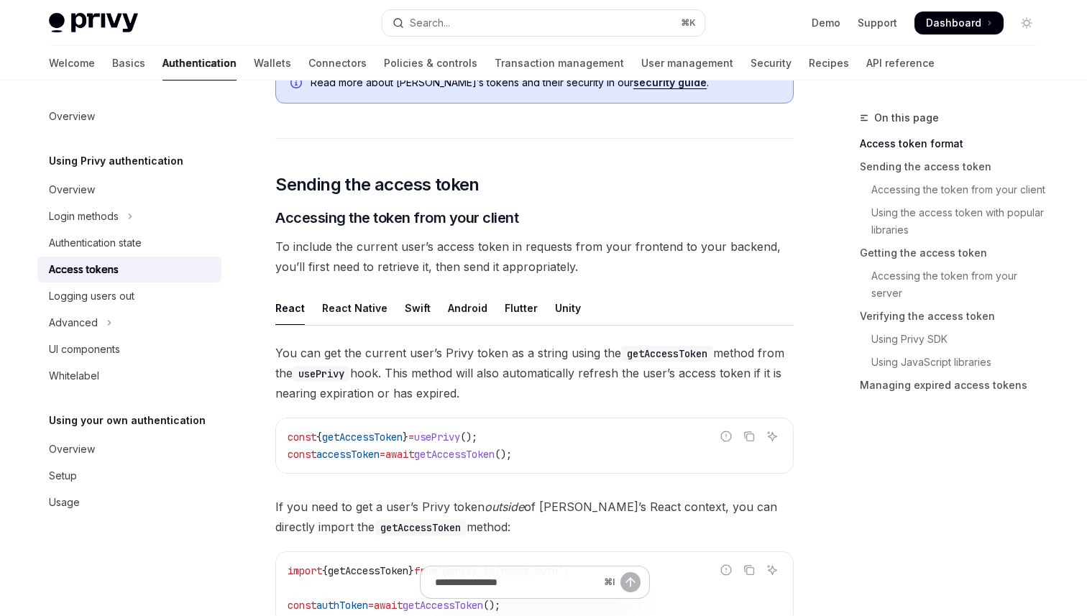
scroll to position [387, 0]
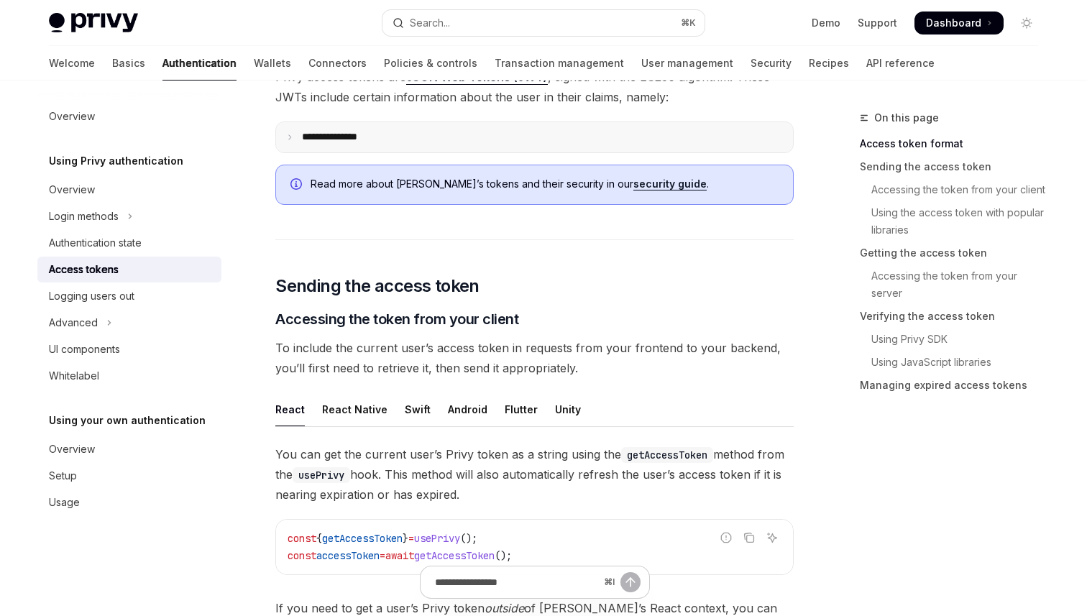
click at [369, 147] on summary "**********" at bounding box center [534, 137] width 517 height 30
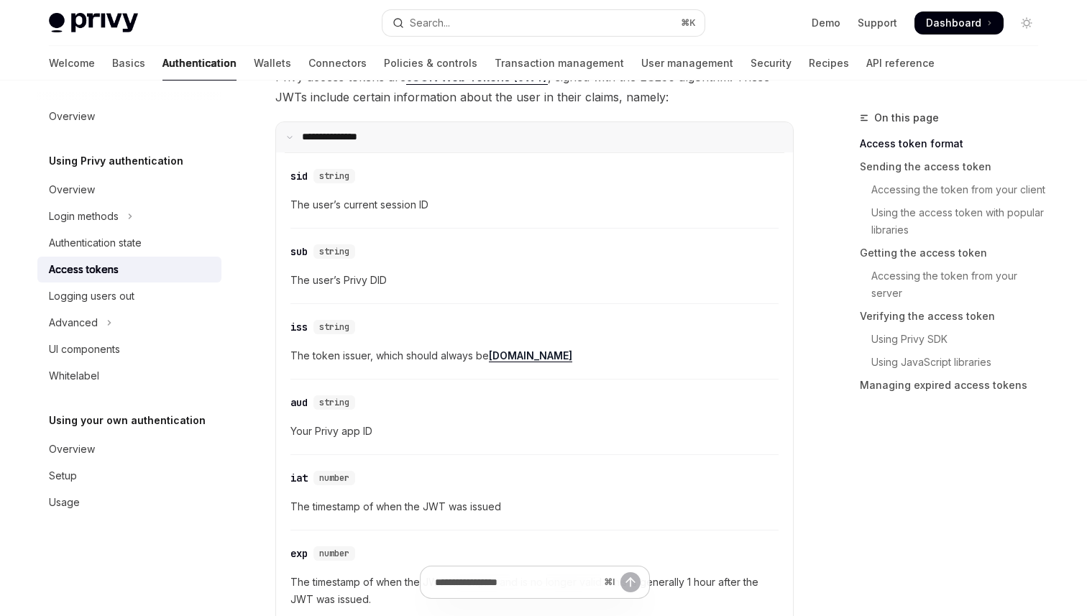
click at [374, 144] on summary "**********" at bounding box center [534, 137] width 517 height 30
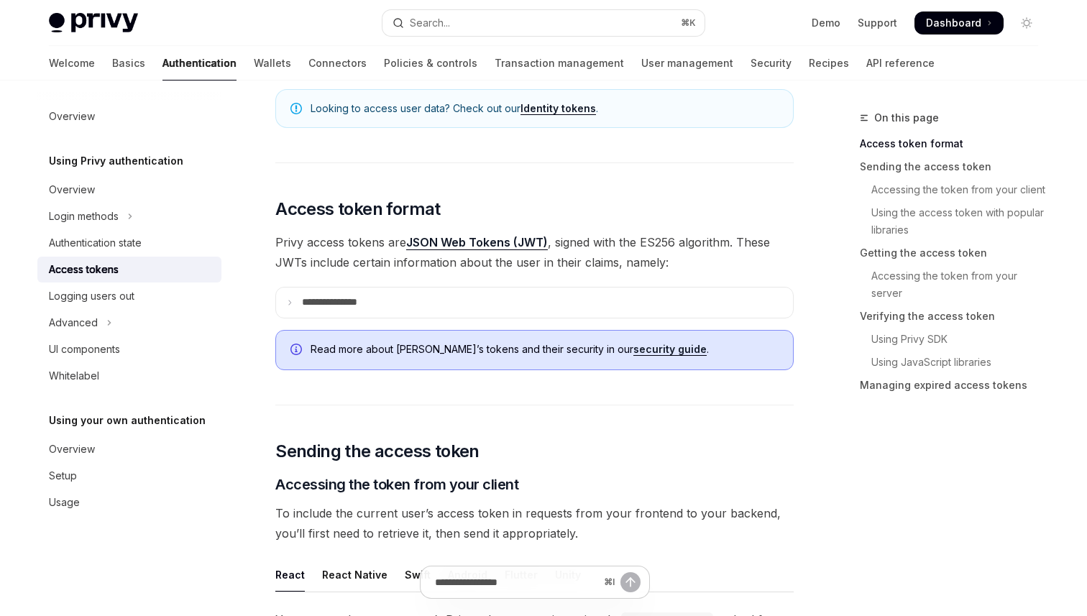
scroll to position [185, 0]
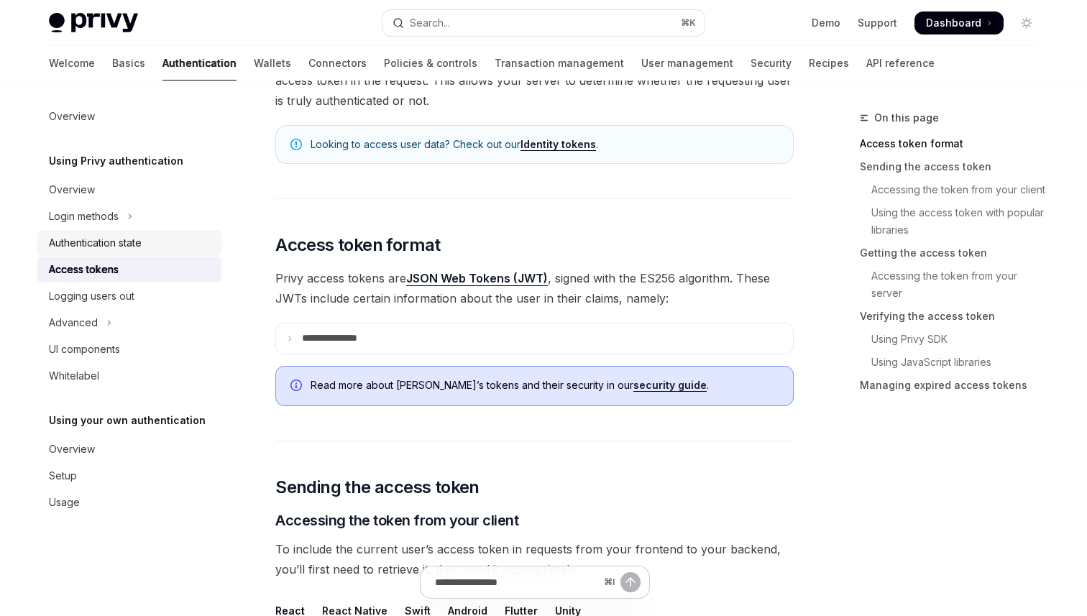
click at [120, 234] on link "Authentication state" at bounding box center [129, 243] width 184 height 26
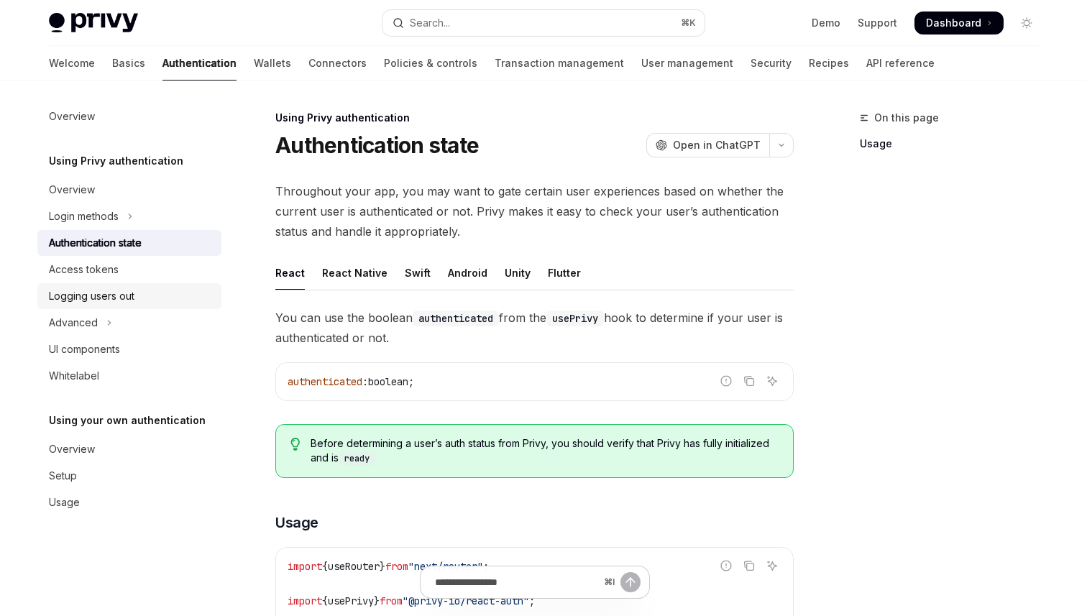
click at [107, 287] on link "Logging users out" at bounding box center [129, 296] width 184 height 26
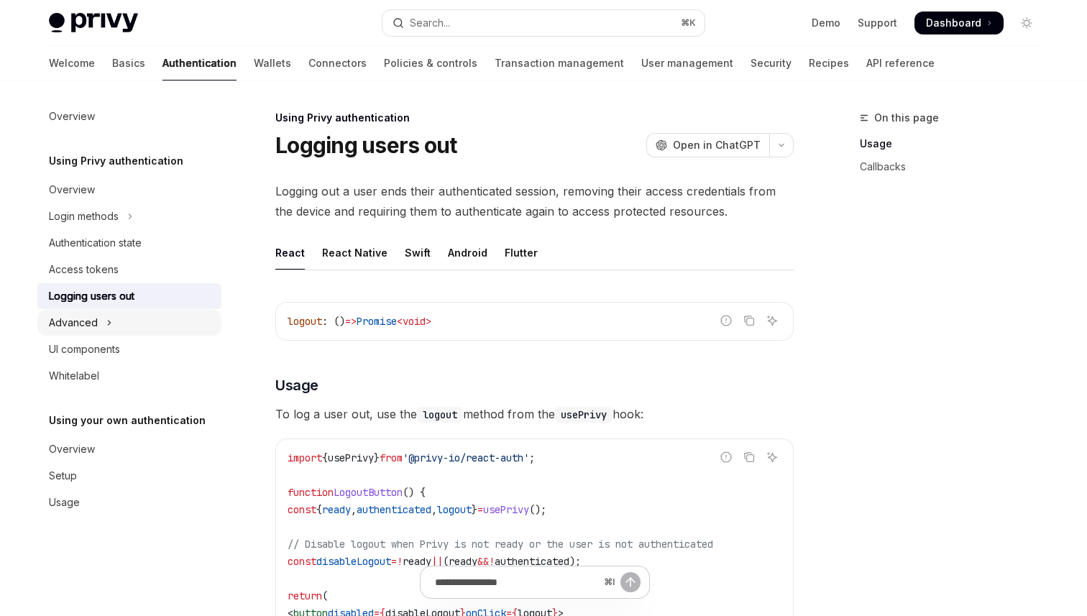
click at [103, 316] on button "Advanced" at bounding box center [129, 323] width 184 height 26
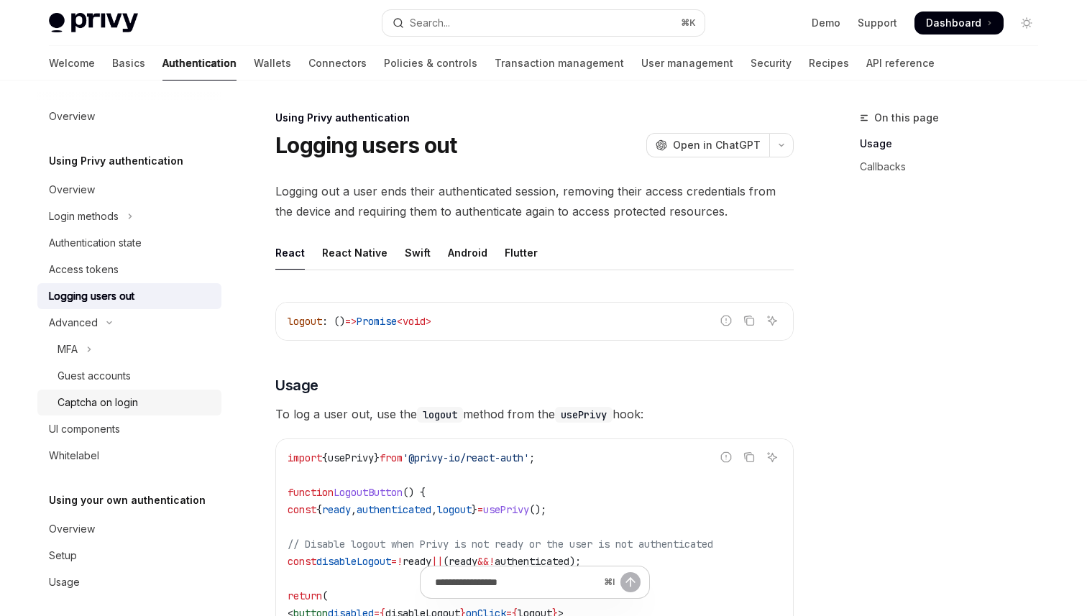
click at [106, 407] on div "Captcha on login" at bounding box center [97, 402] width 80 height 17
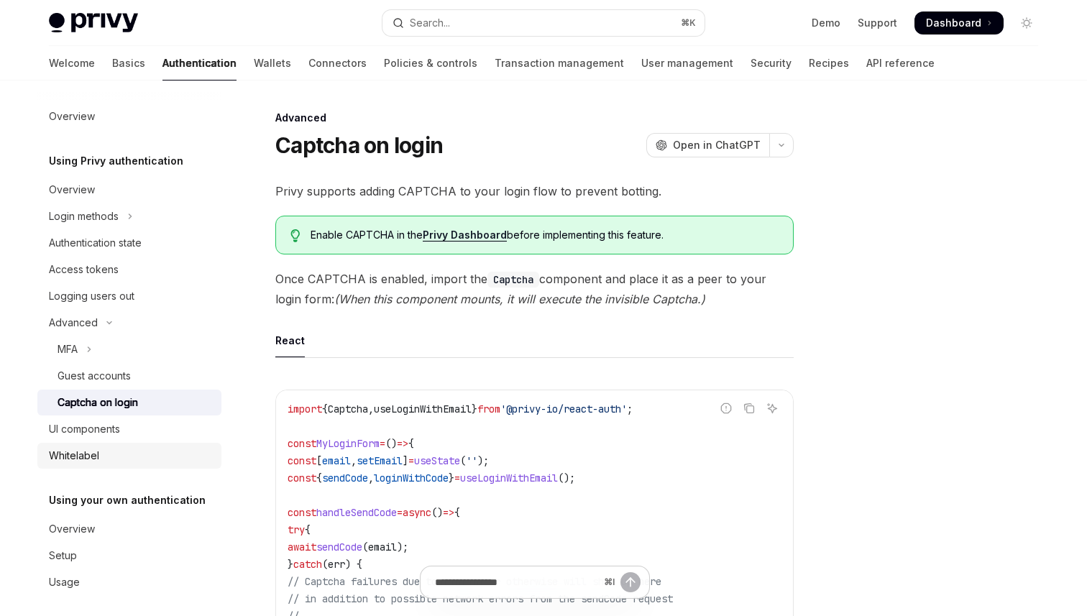
click at [101, 443] on link "Whitelabel" at bounding box center [129, 456] width 184 height 26
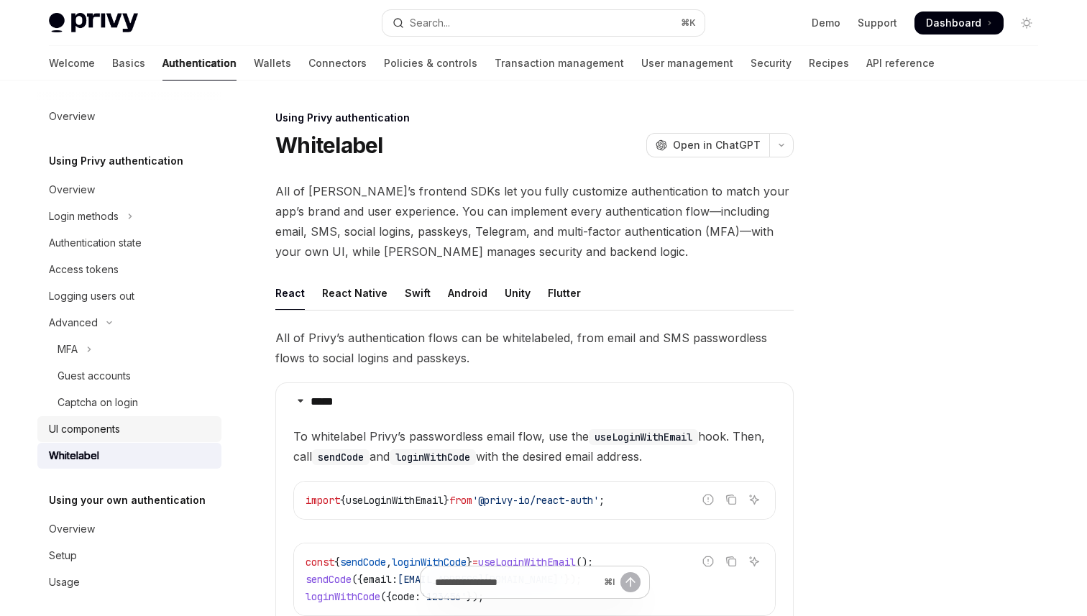
click at [106, 425] on div "UI components" at bounding box center [84, 428] width 71 height 17
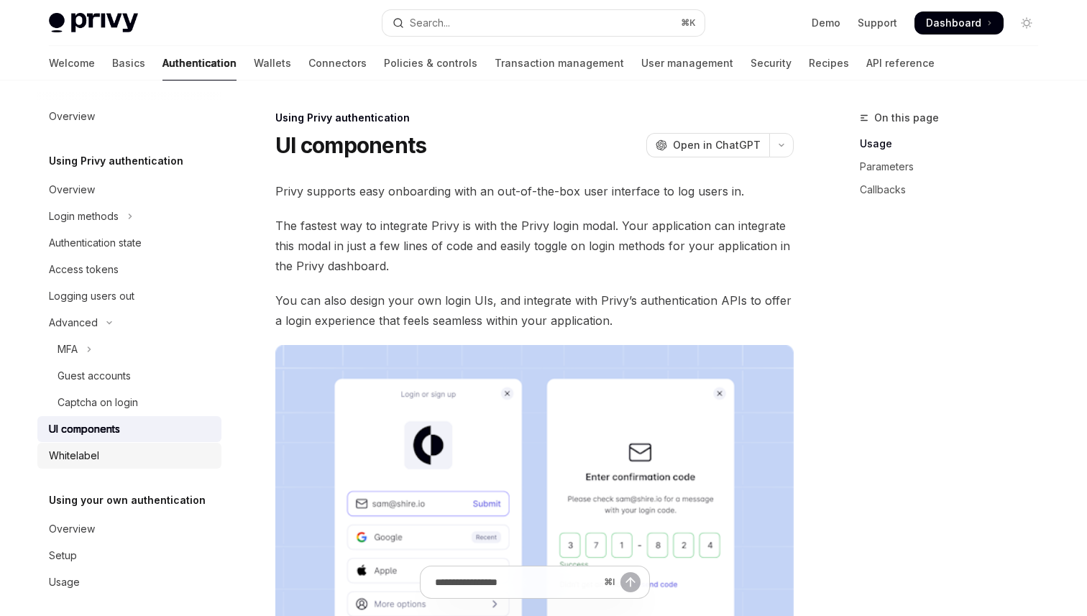
click at [106, 452] on div "Whitelabel" at bounding box center [131, 455] width 164 height 17
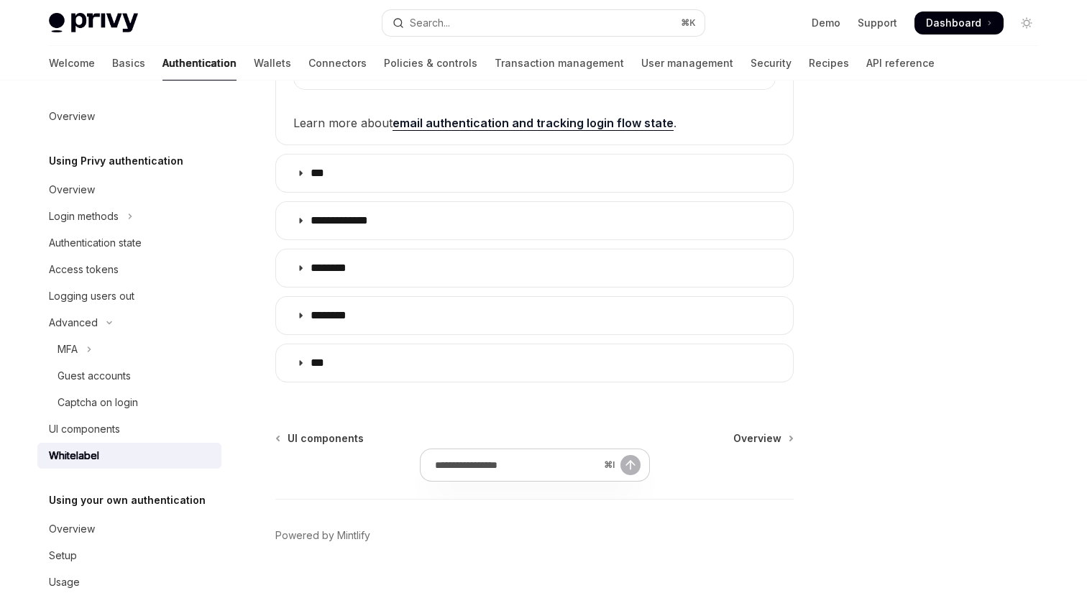
scroll to position [533, 0]
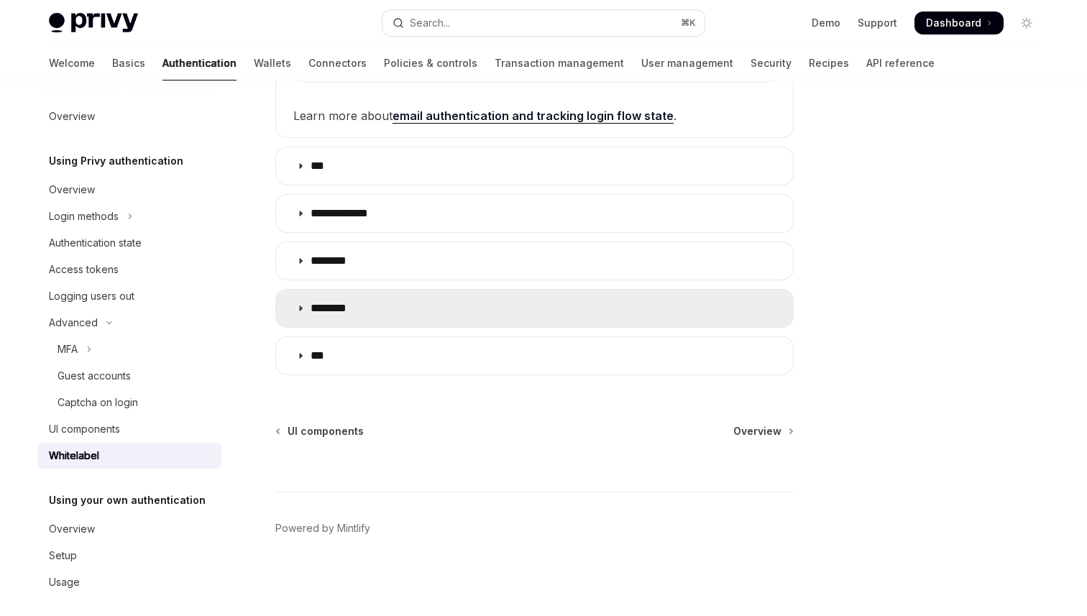
click at [381, 311] on summary "********" at bounding box center [534, 308] width 517 height 37
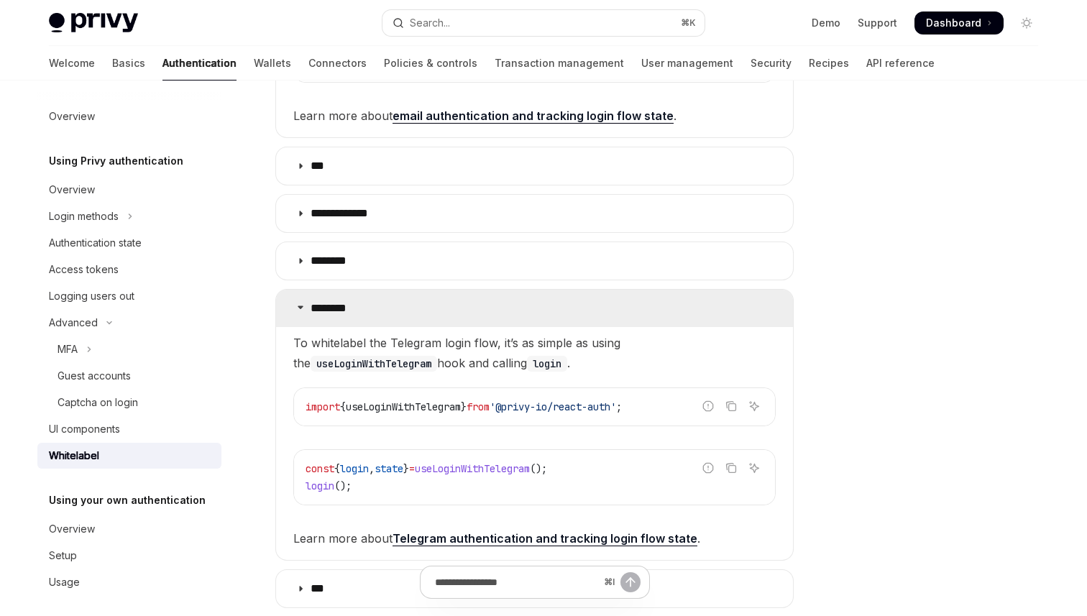
click at [381, 311] on summary "********" at bounding box center [534, 308] width 517 height 37
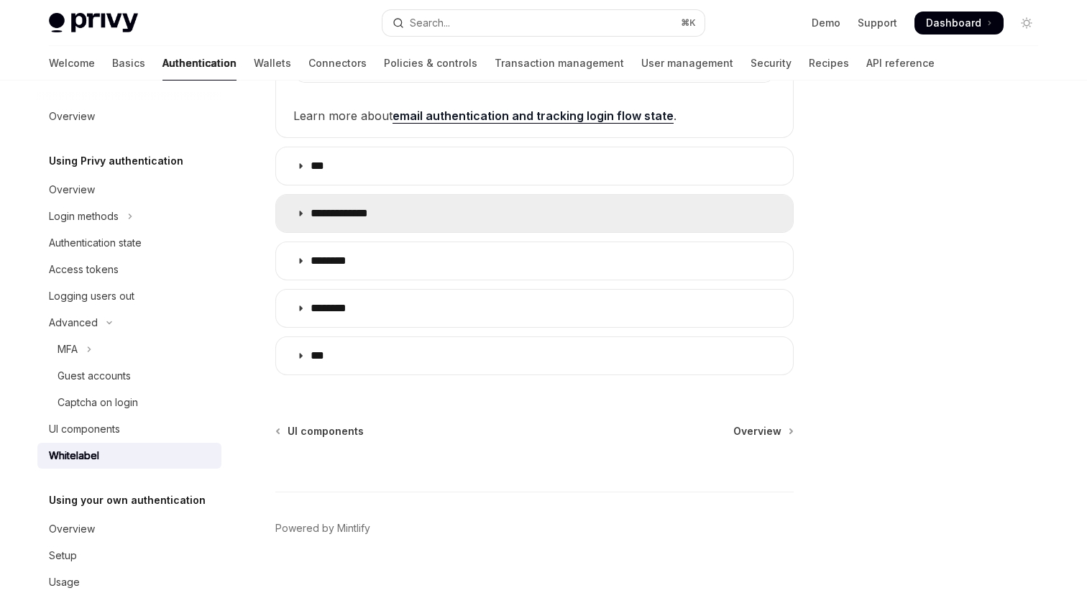
click at [379, 210] on p "**********" at bounding box center [345, 213] width 70 height 14
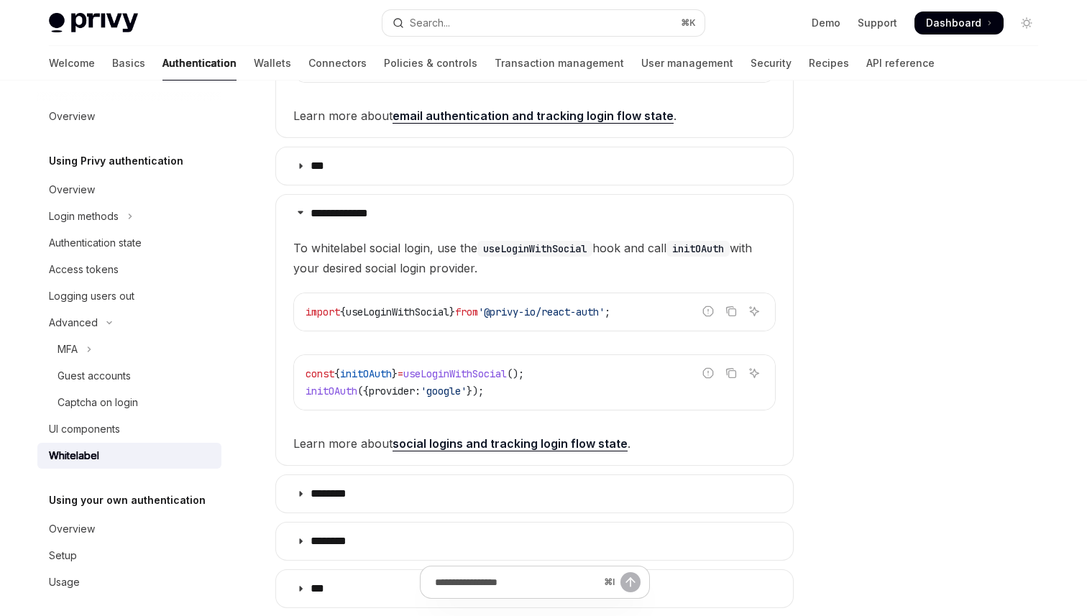
click at [602, 388] on code "const { initOAuth } = useLoginWithSocial (); initOAuth ({ provider: 'google' });" at bounding box center [534, 382] width 458 height 34
click at [538, 434] on span "Learn more about social logins and tracking login flow state ." at bounding box center [534, 443] width 482 height 20
click at [523, 441] on link "social logins and tracking login flow state" at bounding box center [509, 443] width 235 height 15
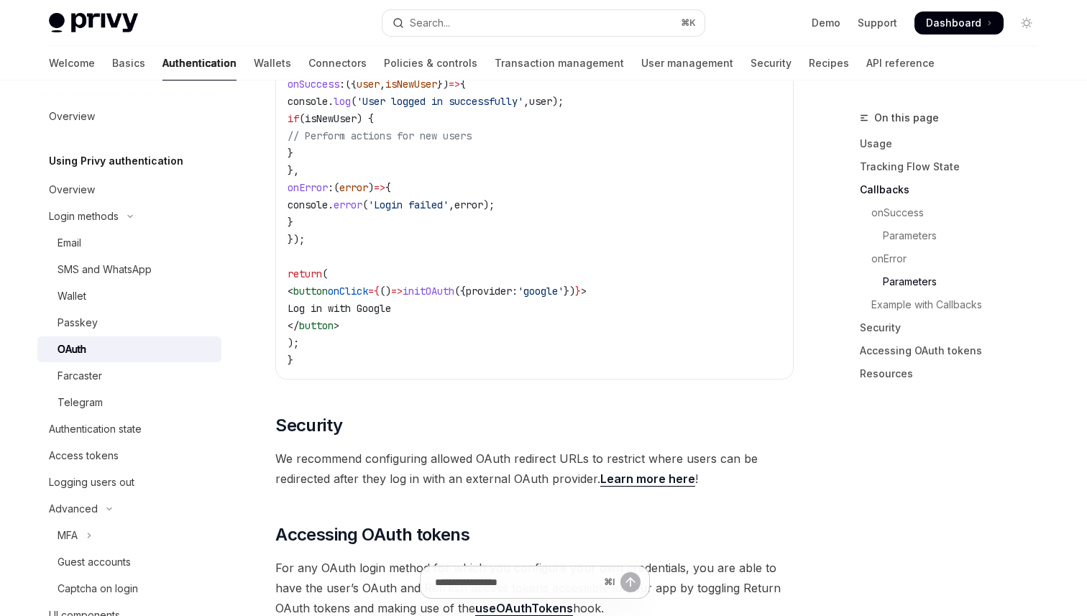
scroll to position [2990, 0]
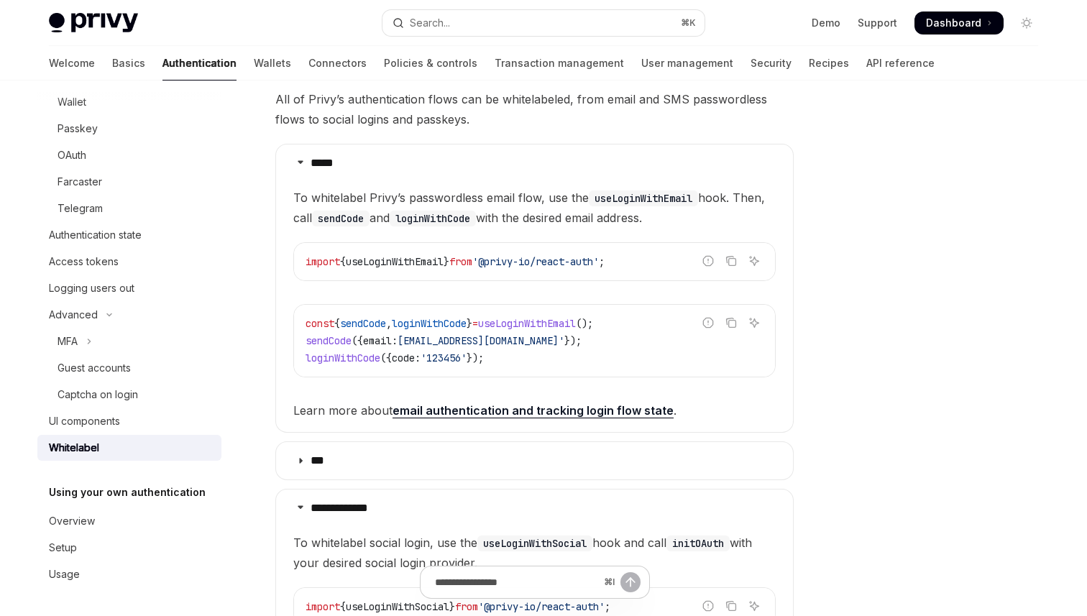
scroll to position [298, 0]
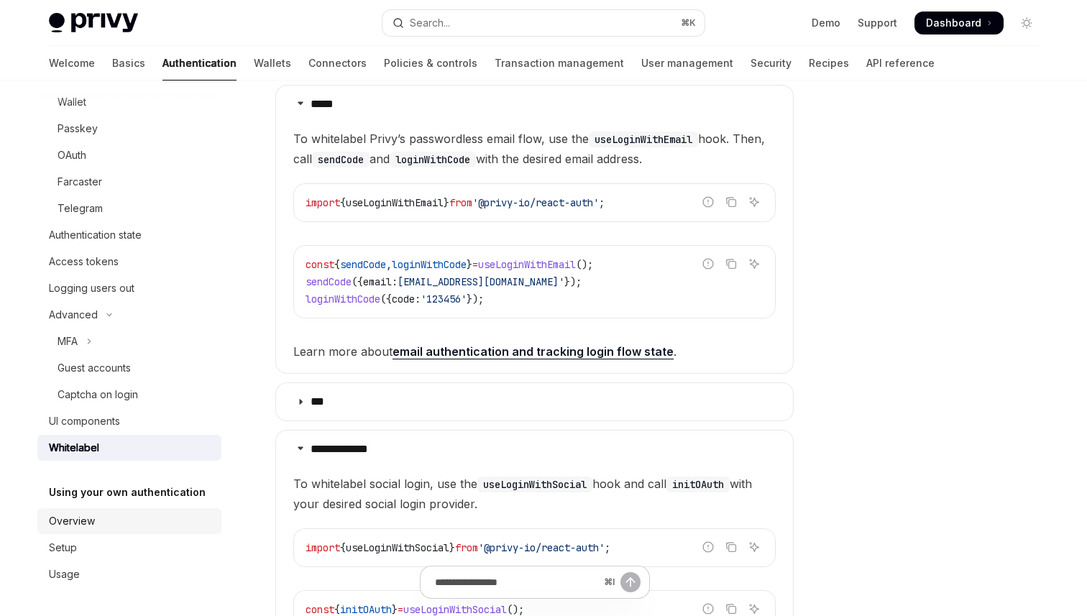
click at [143, 520] on div "Overview" at bounding box center [131, 520] width 164 height 17
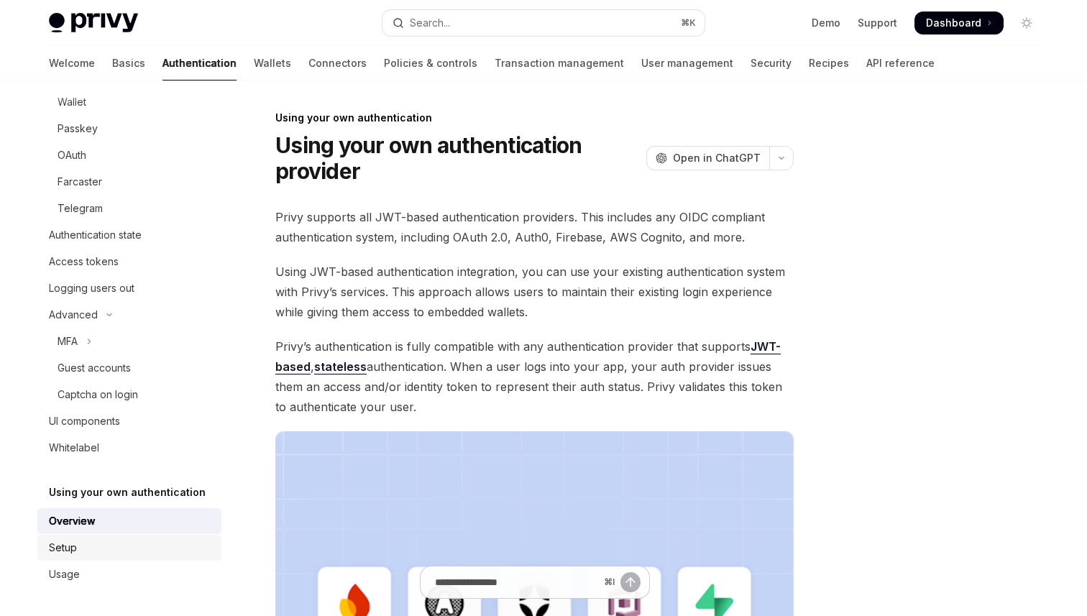
click at [123, 556] on link "Setup" at bounding box center [129, 548] width 184 height 26
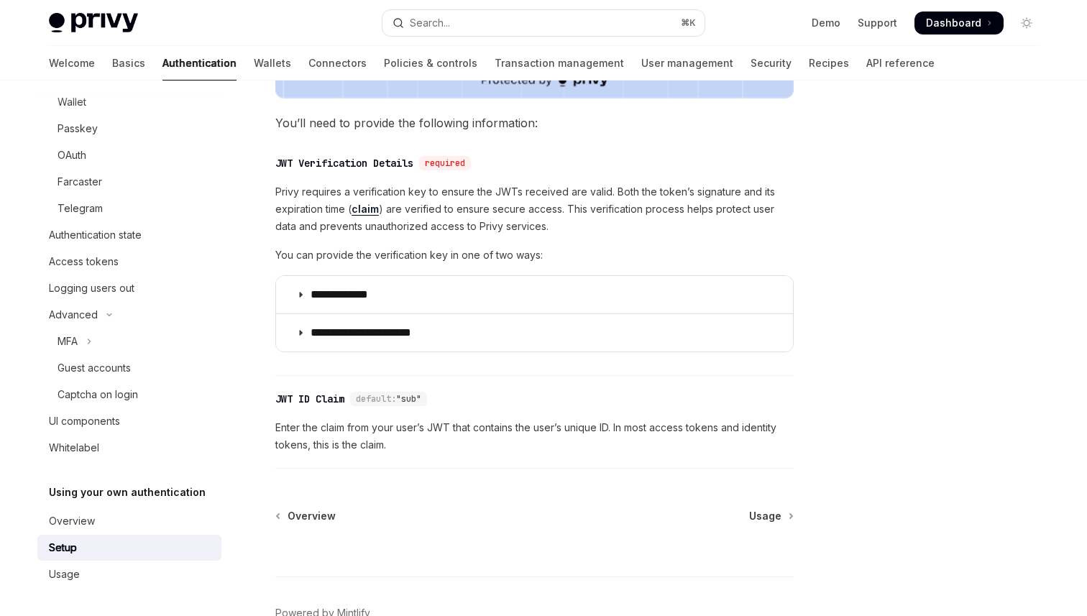
scroll to position [660, 0]
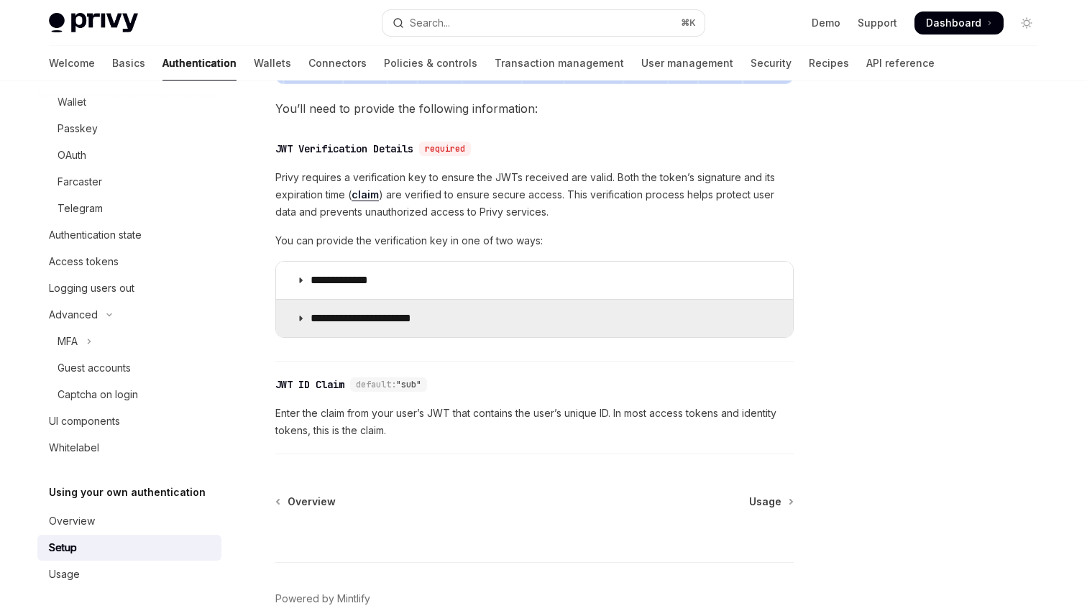
click at [367, 316] on p "**********" at bounding box center [372, 318] width 124 height 14
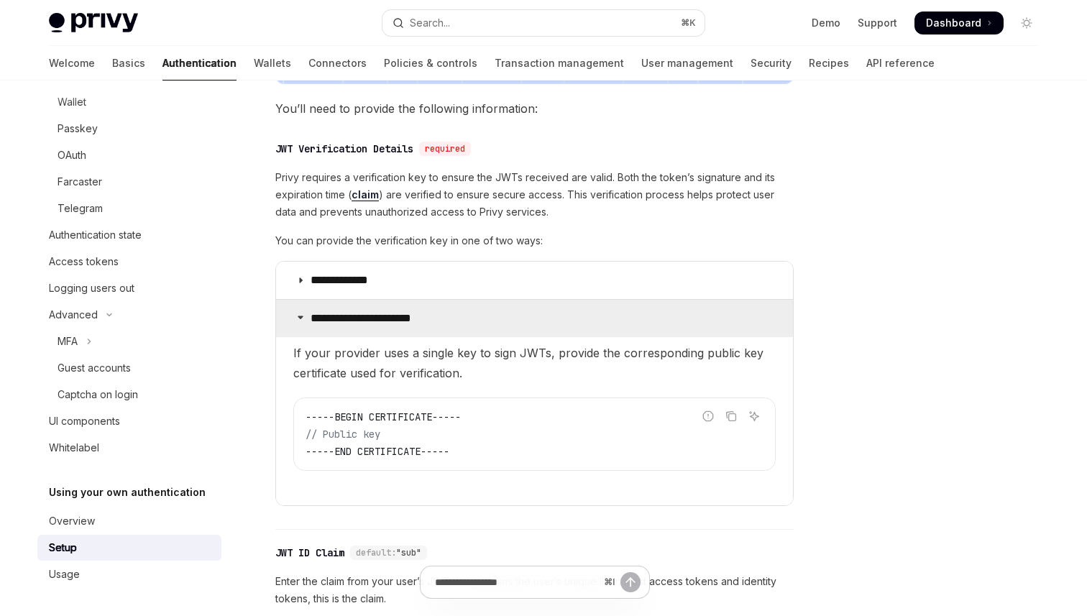
click at [367, 316] on p "**********" at bounding box center [372, 318] width 124 height 14
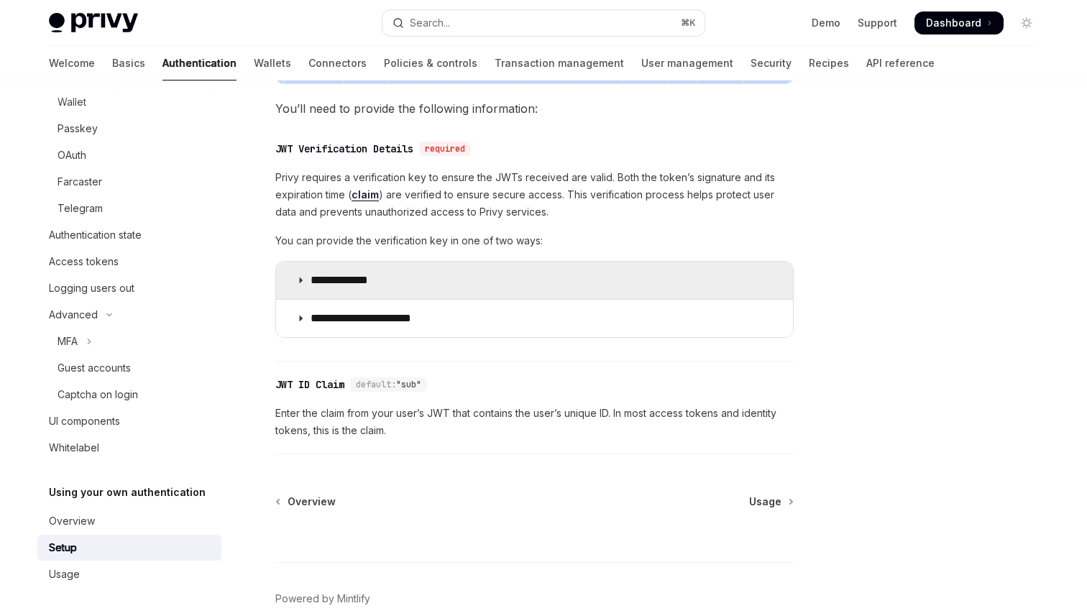
click at [359, 281] on p "**********" at bounding box center [353, 280] width 86 height 14
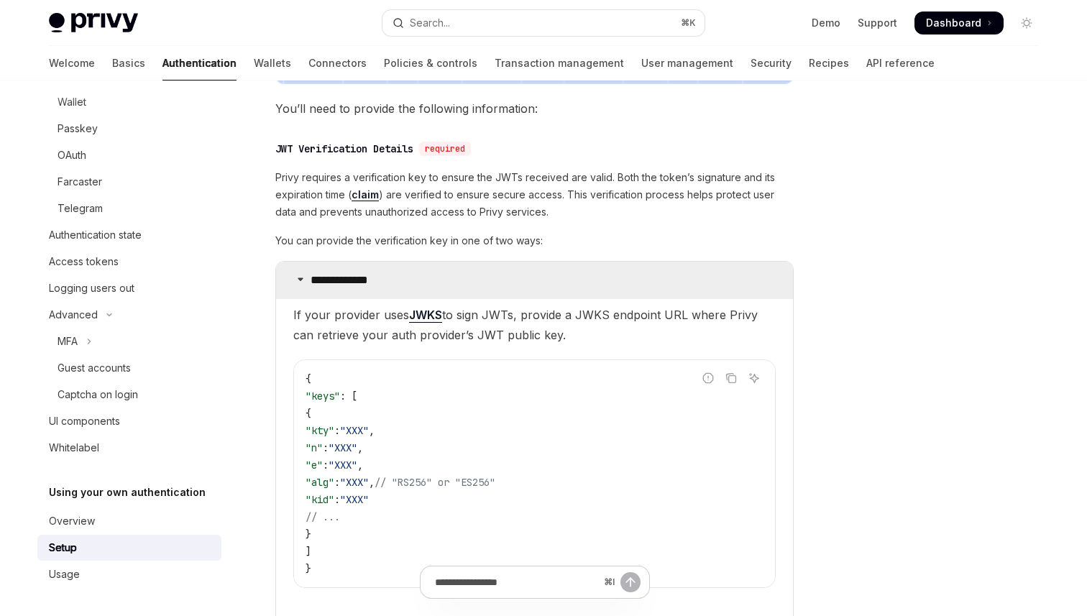
click at [359, 281] on p "**********" at bounding box center [353, 280] width 86 height 14
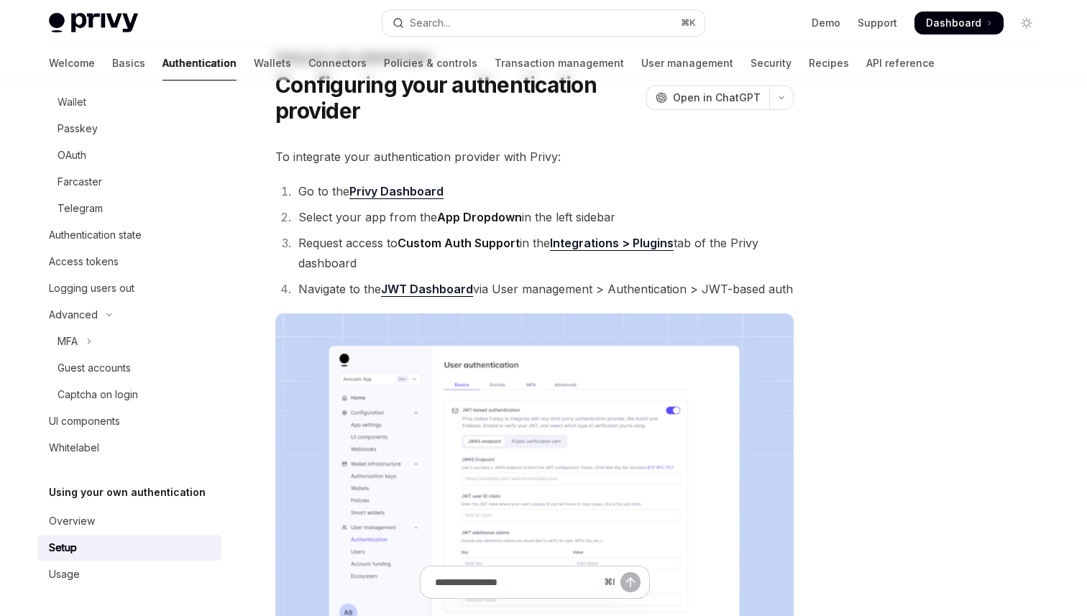
scroll to position [33, 0]
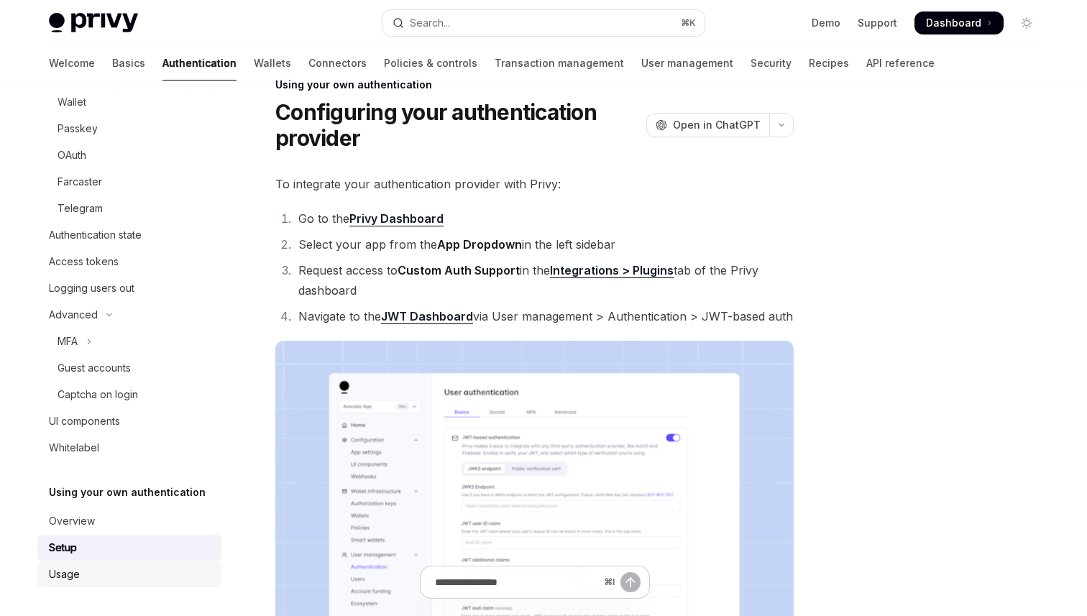
click at [131, 561] on link "Usage" at bounding box center [129, 574] width 184 height 26
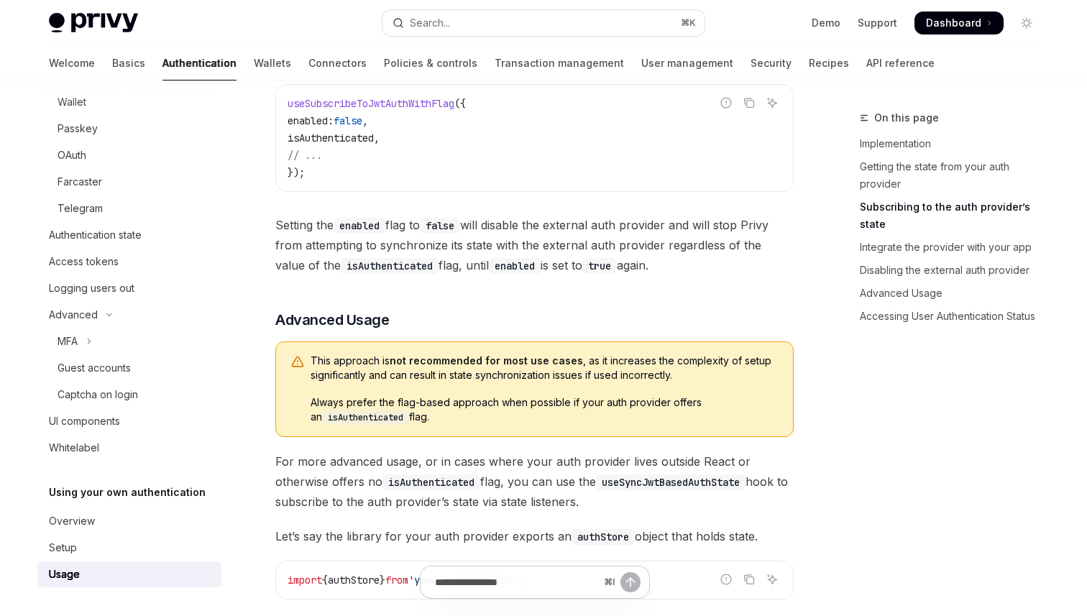
scroll to position [2014, 0]
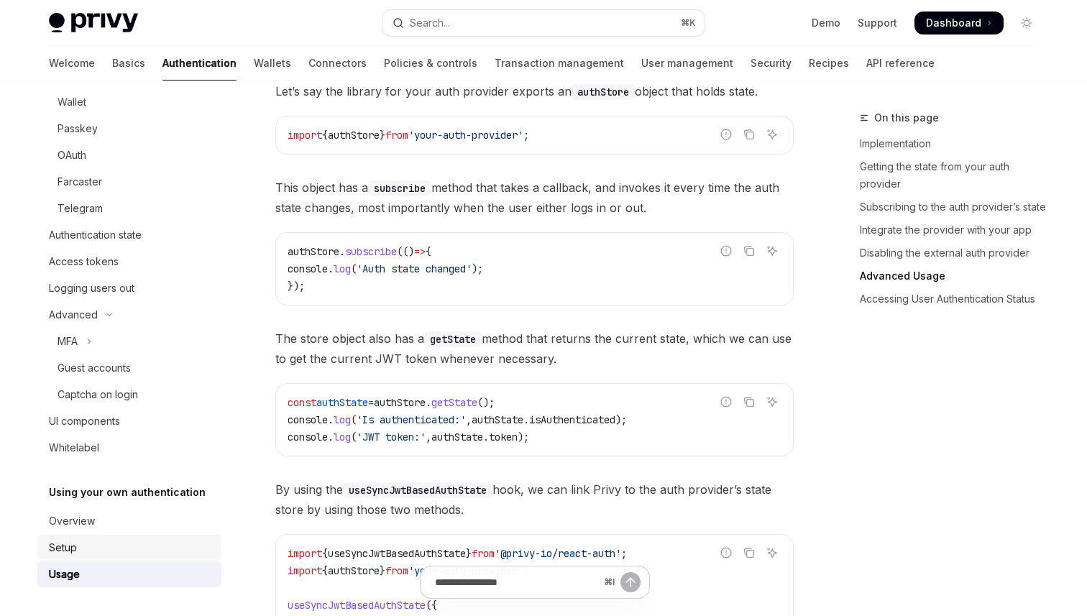
click at [111, 553] on div "Setup" at bounding box center [131, 547] width 164 height 17
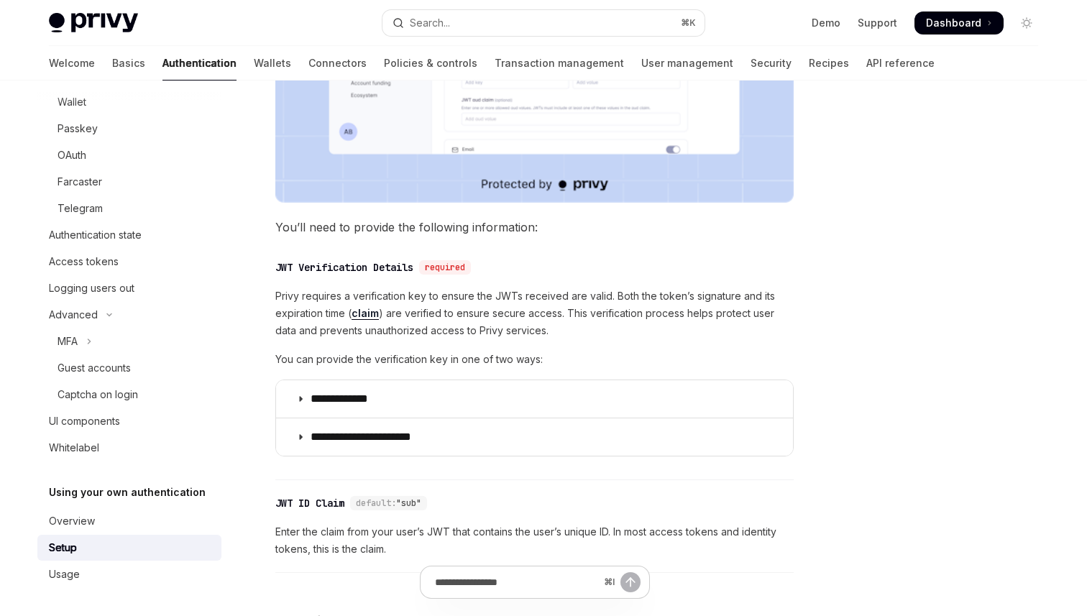
scroll to position [670, 0]
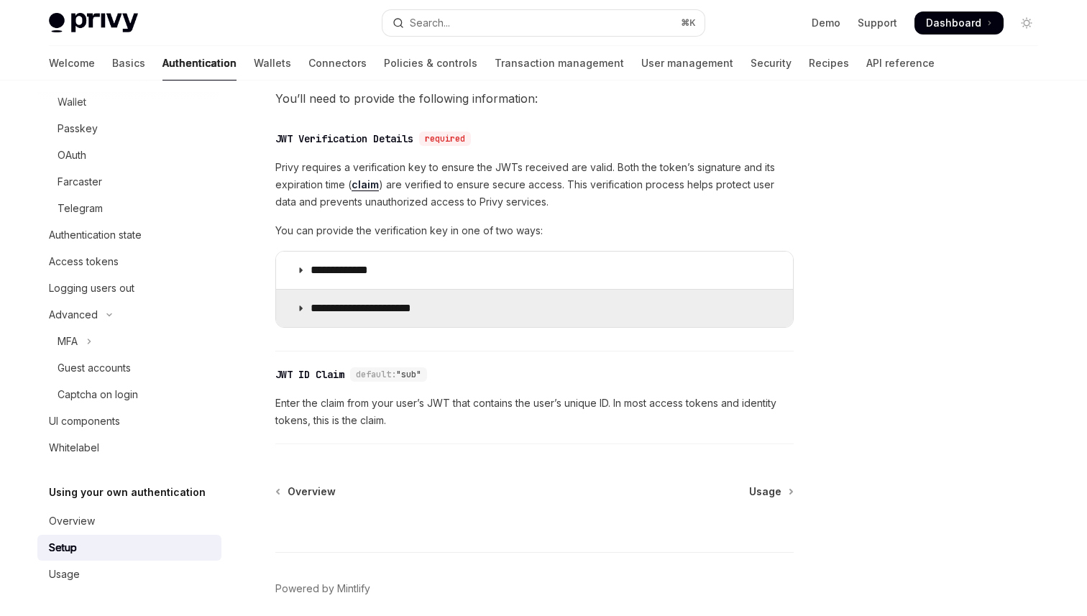
click at [374, 294] on summary "**********" at bounding box center [534, 308] width 517 height 37
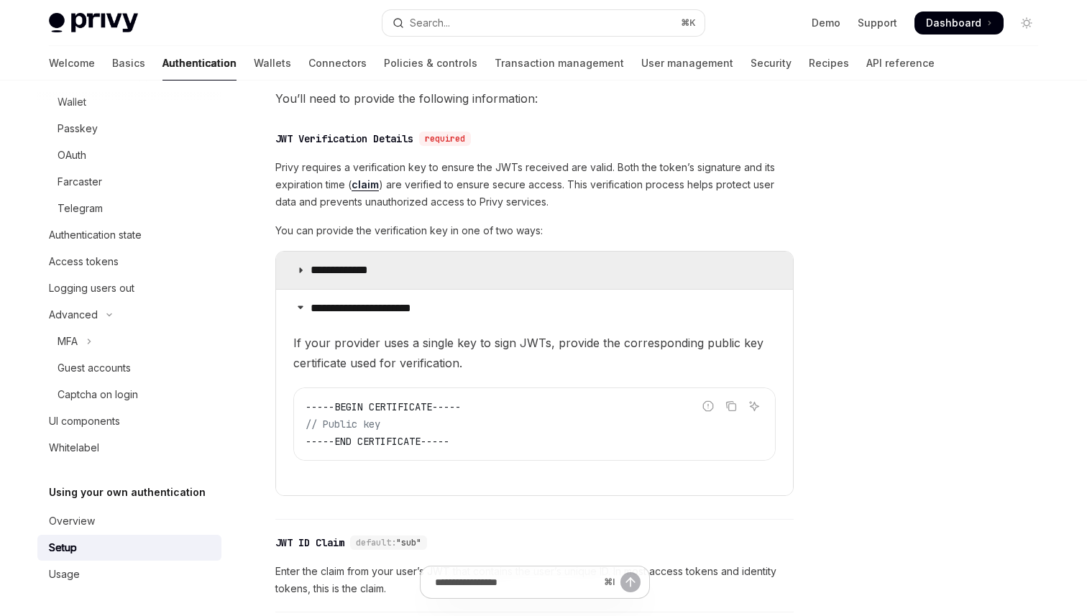
click at [374, 274] on p "**********" at bounding box center [353, 270] width 86 height 14
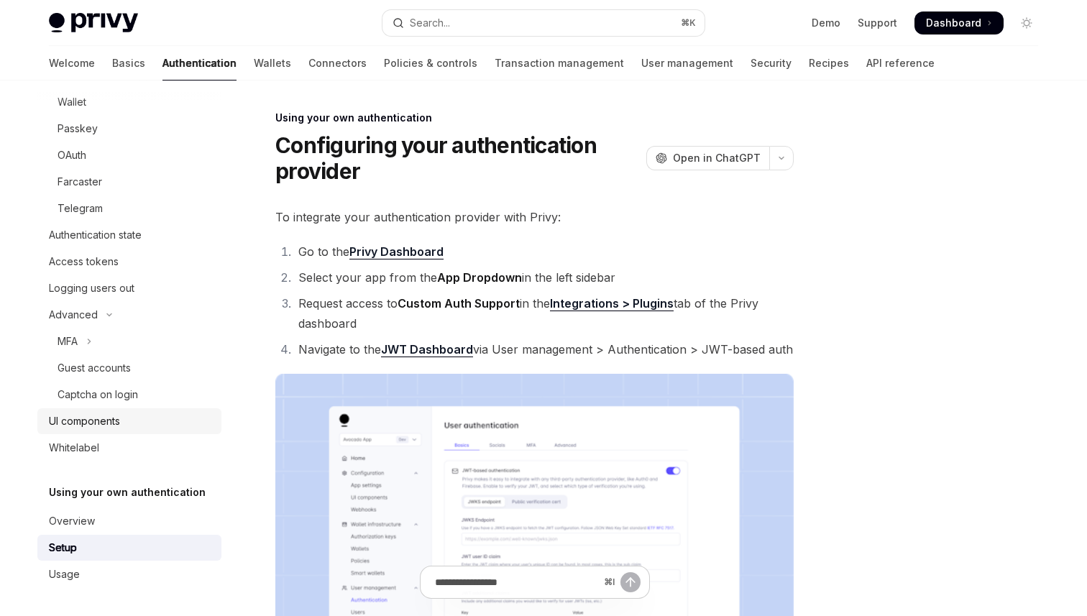
click at [101, 428] on div "UI components" at bounding box center [84, 421] width 71 height 17
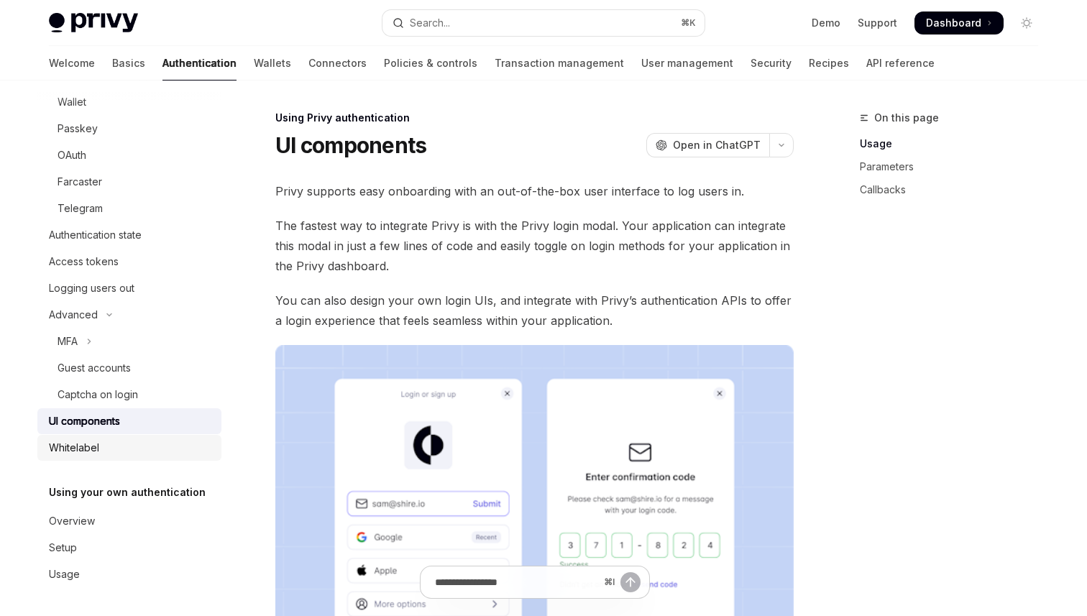
click at [160, 441] on div "Whitelabel" at bounding box center [131, 447] width 164 height 17
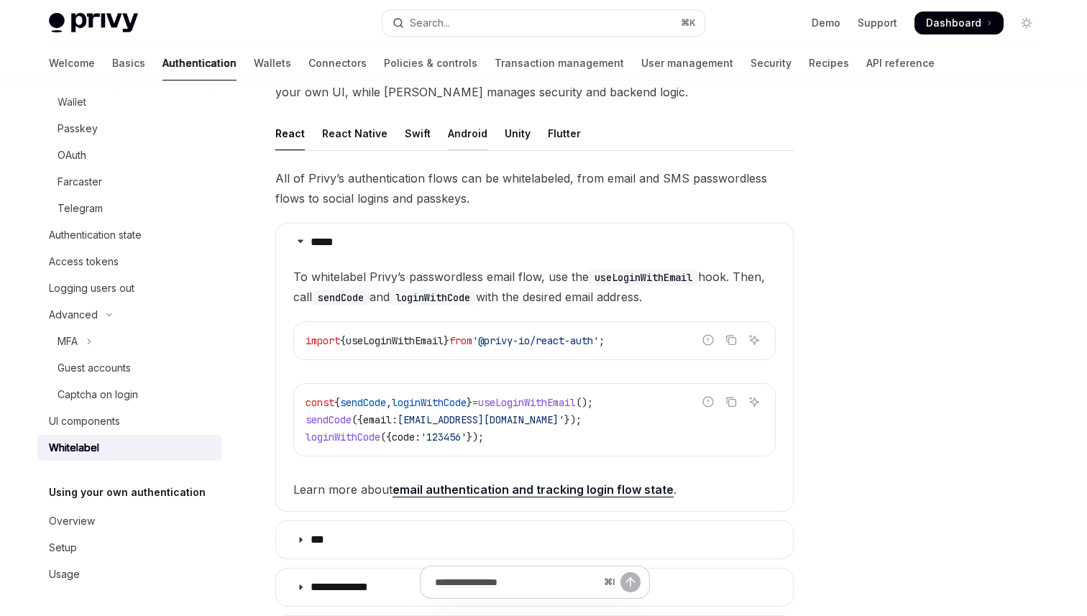
scroll to position [163, 0]
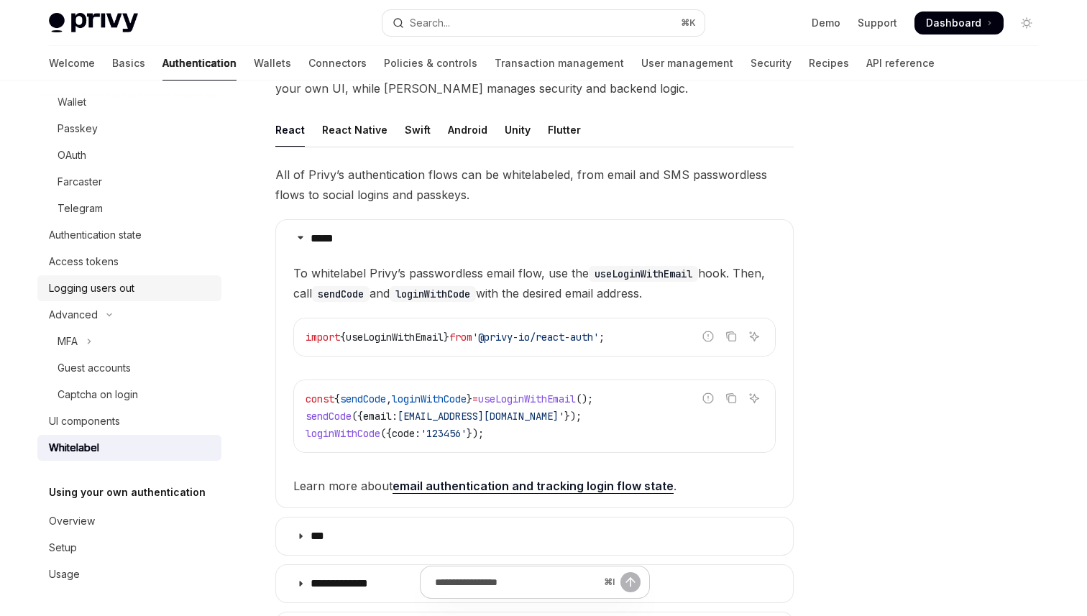
click at [99, 299] on link "Logging users out" at bounding box center [129, 288] width 184 height 26
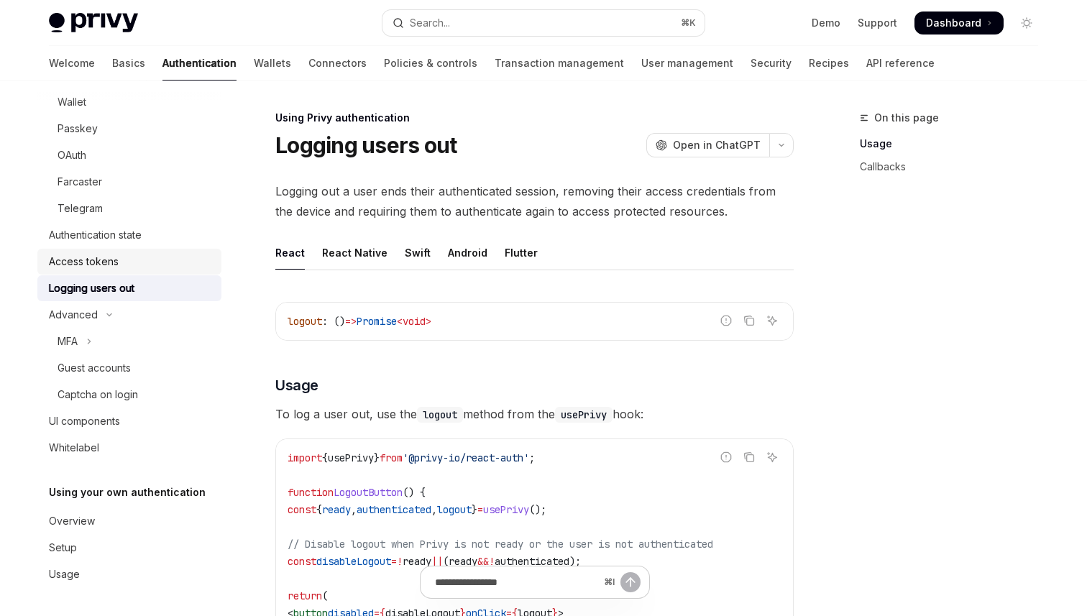
click at [158, 256] on div "Access tokens" at bounding box center [131, 261] width 164 height 17
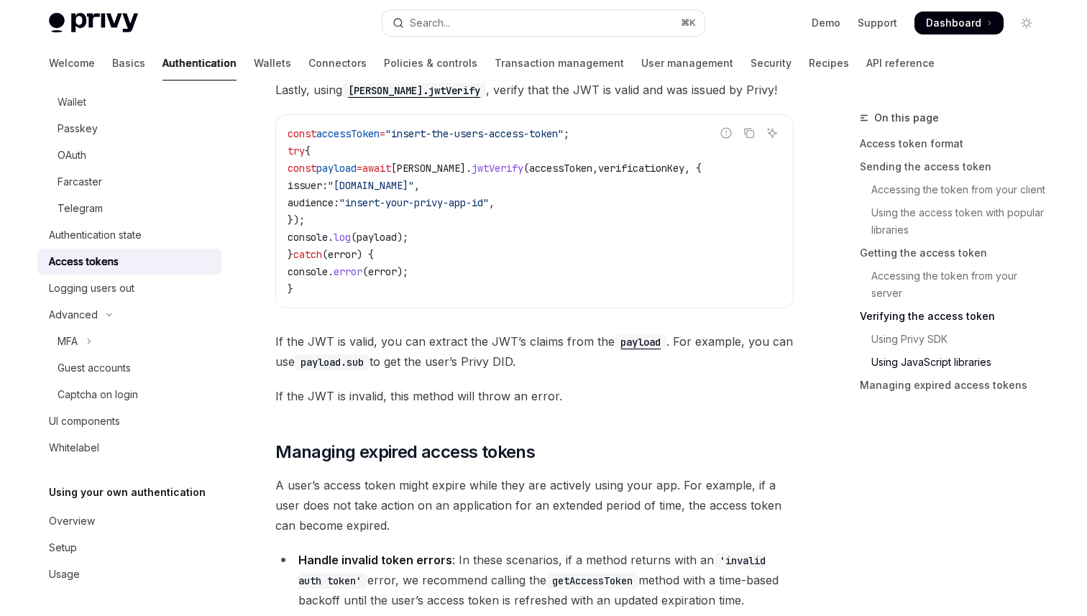
scroll to position [2894, 0]
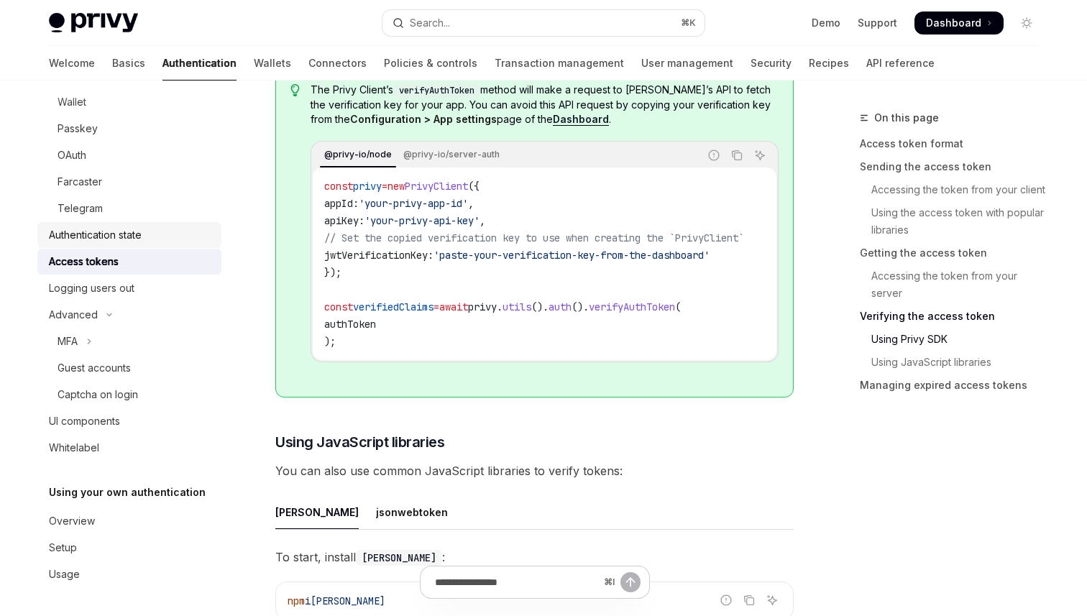
click at [184, 243] on div "Authentication state" at bounding box center [131, 234] width 164 height 17
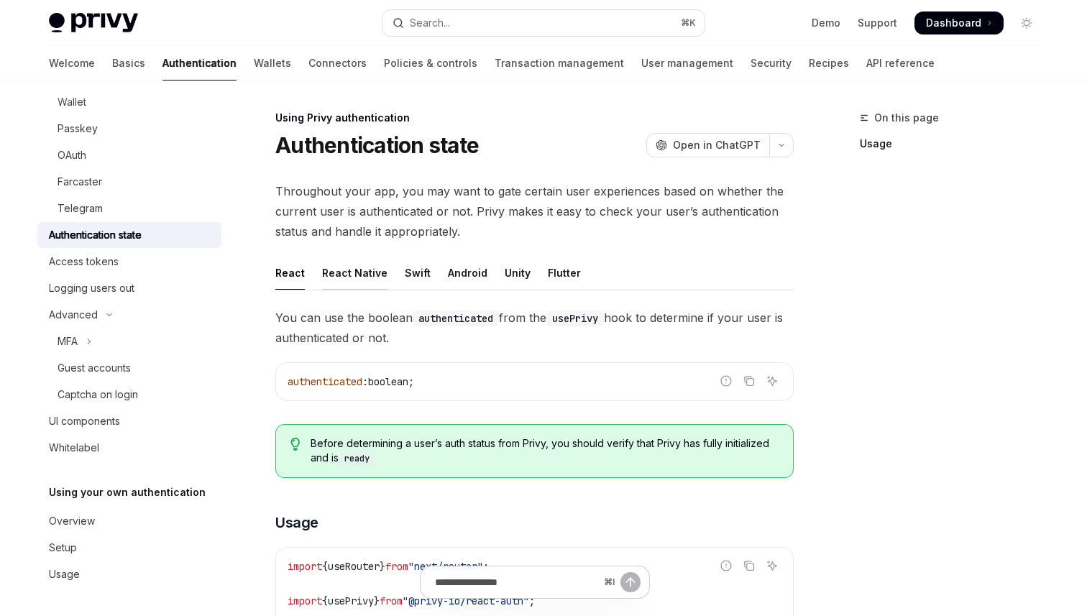
click at [357, 280] on div "React Native" at bounding box center [354, 273] width 65 height 34
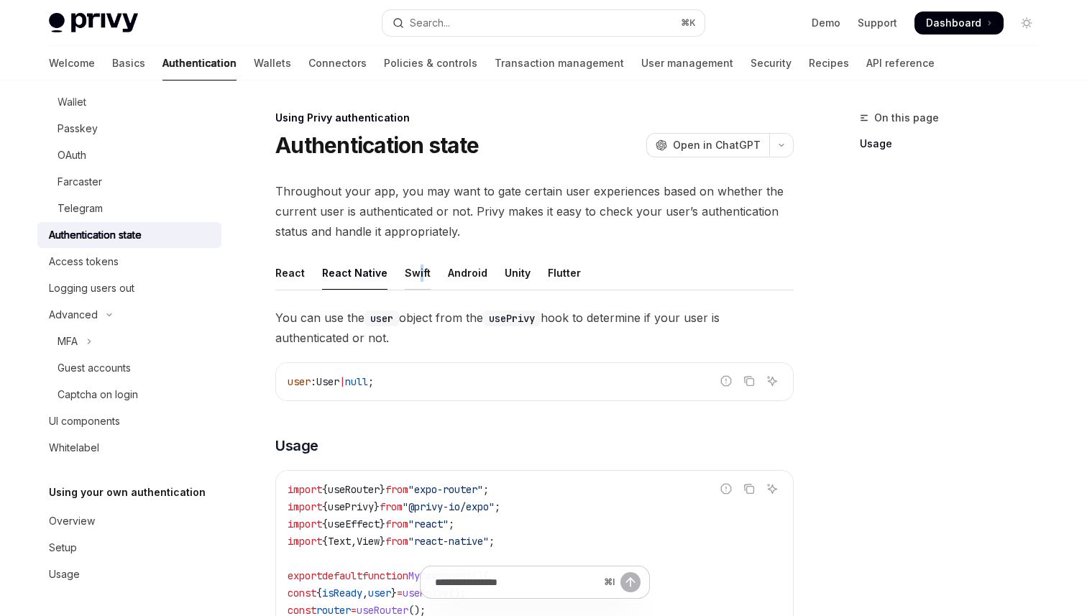
click at [415, 281] on div "Swift" at bounding box center [418, 273] width 26 height 34
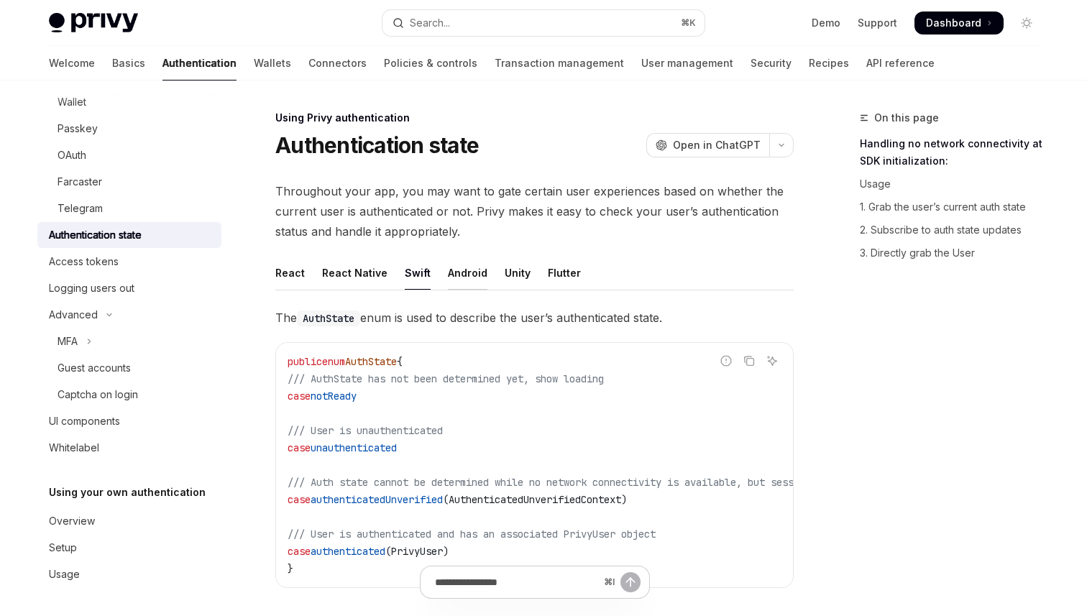
click at [468, 282] on div "Android" at bounding box center [468, 273] width 40 height 34
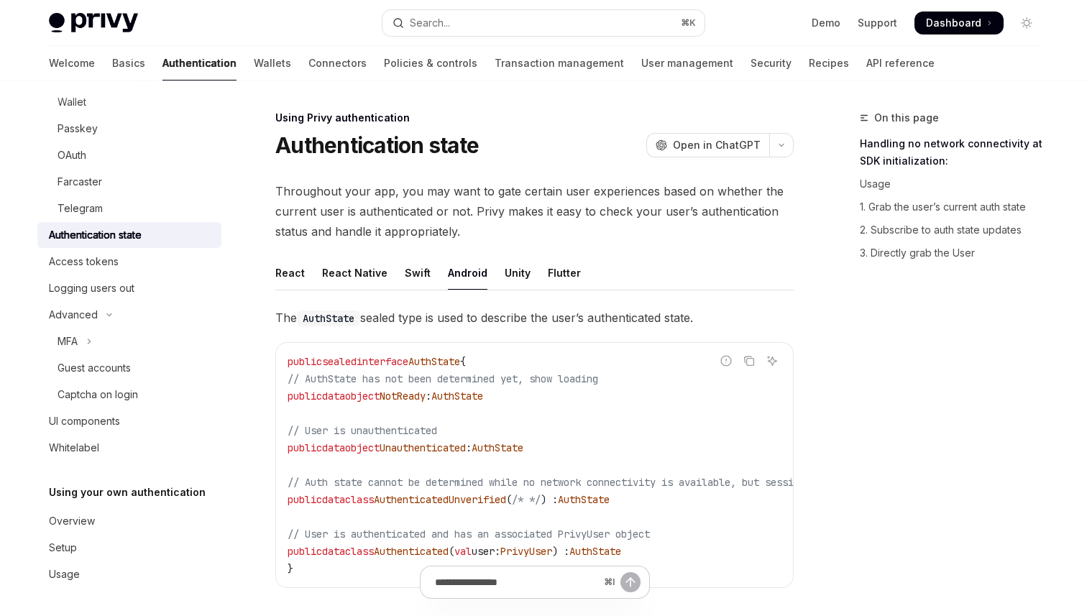
click at [523, 282] on ul "React React Native Swift Android Unity Flutter" at bounding box center [534, 273] width 518 height 34
click at [550, 282] on div "Flutter" at bounding box center [564, 273] width 33 height 34
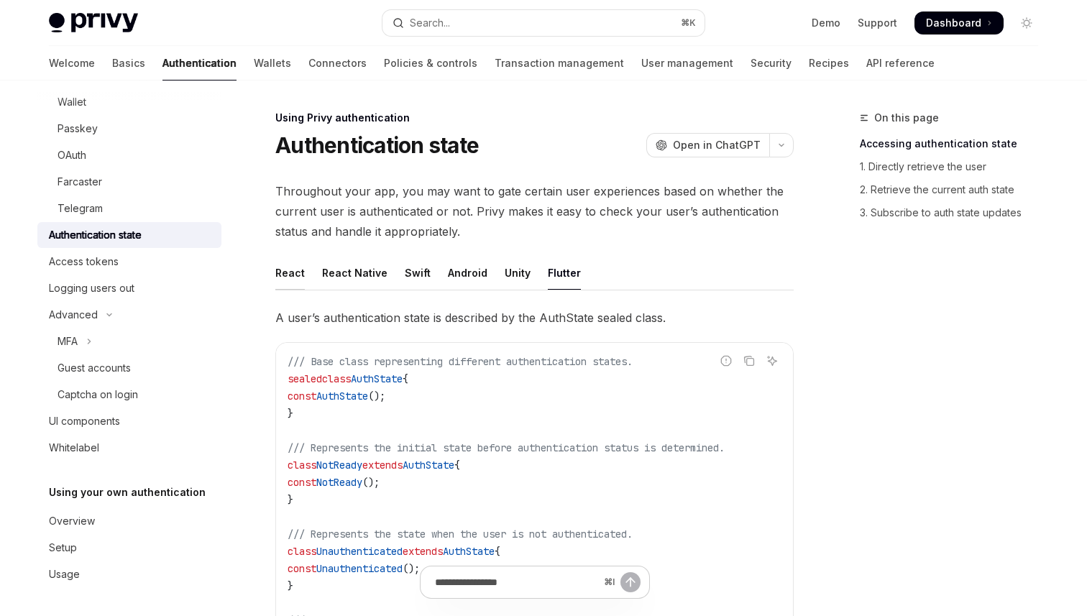
click at [295, 276] on div "React" at bounding box center [289, 273] width 29 height 34
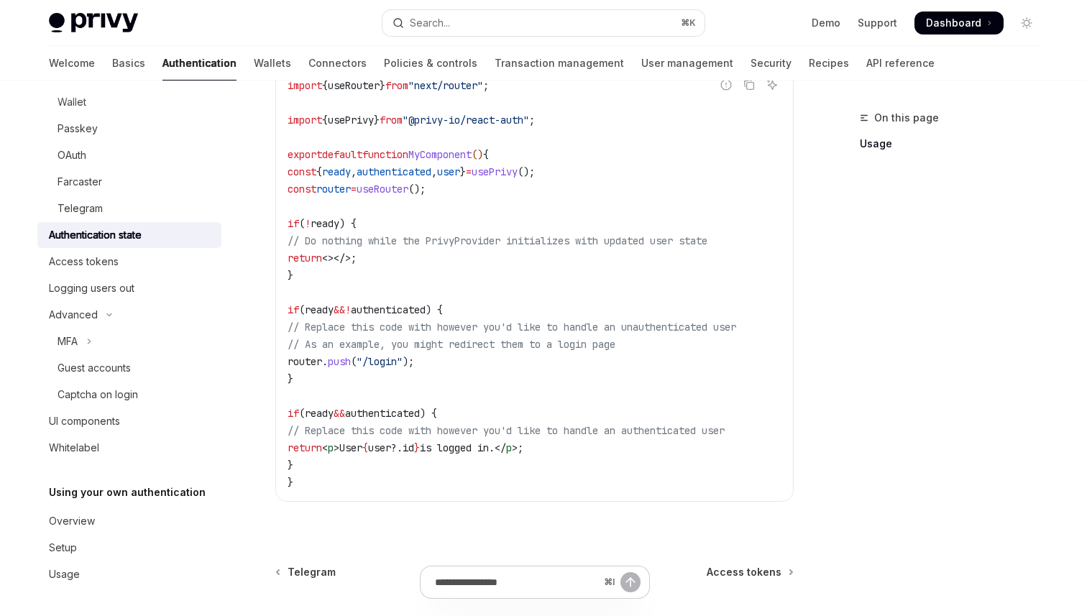
scroll to position [627, 0]
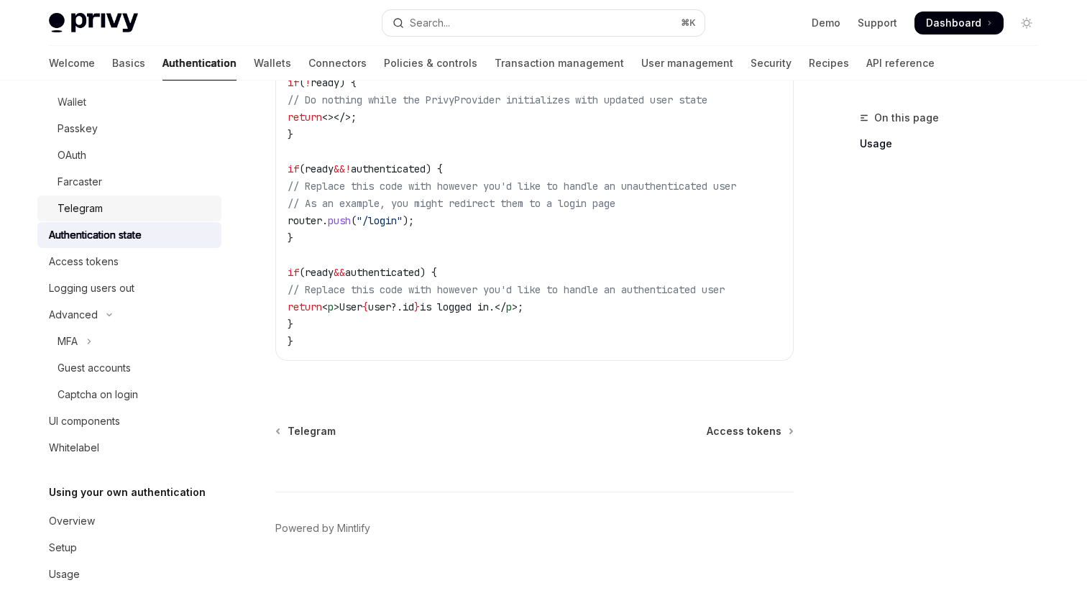
click at [147, 203] on div "Telegram" at bounding box center [134, 208] width 155 height 17
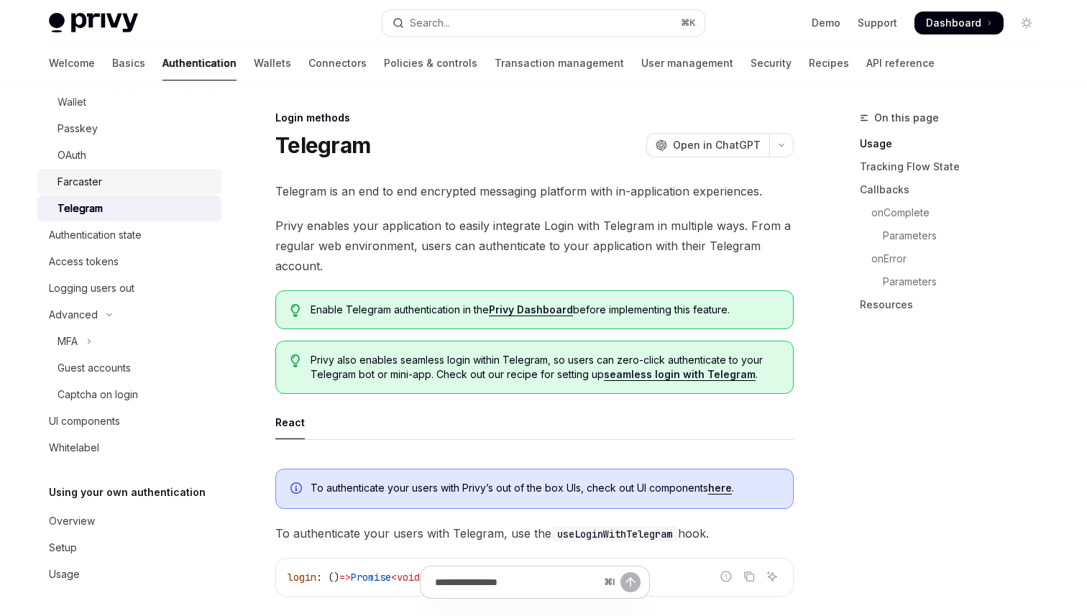
click at [131, 189] on div "Farcaster" at bounding box center [134, 181] width 155 height 17
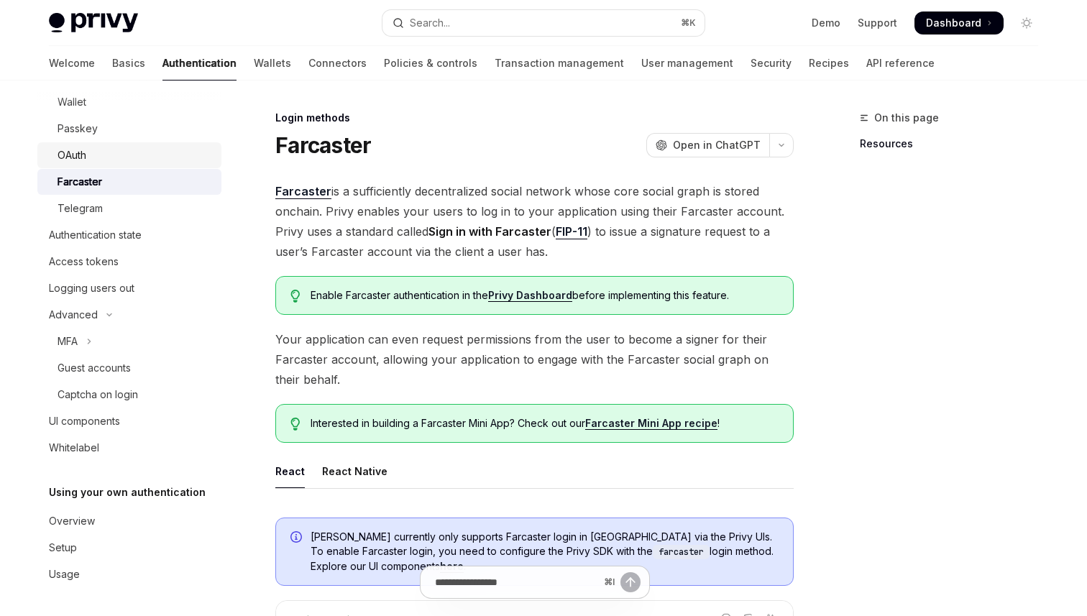
click at [123, 162] on div "OAuth" at bounding box center [134, 155] width 155 height 17
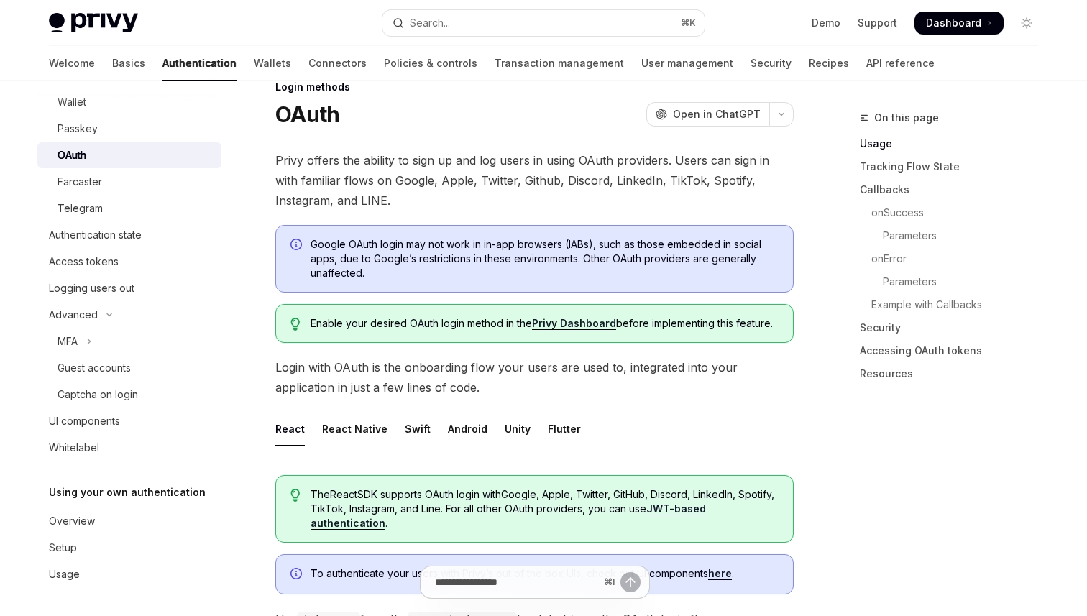
scroll to position [38, 0]
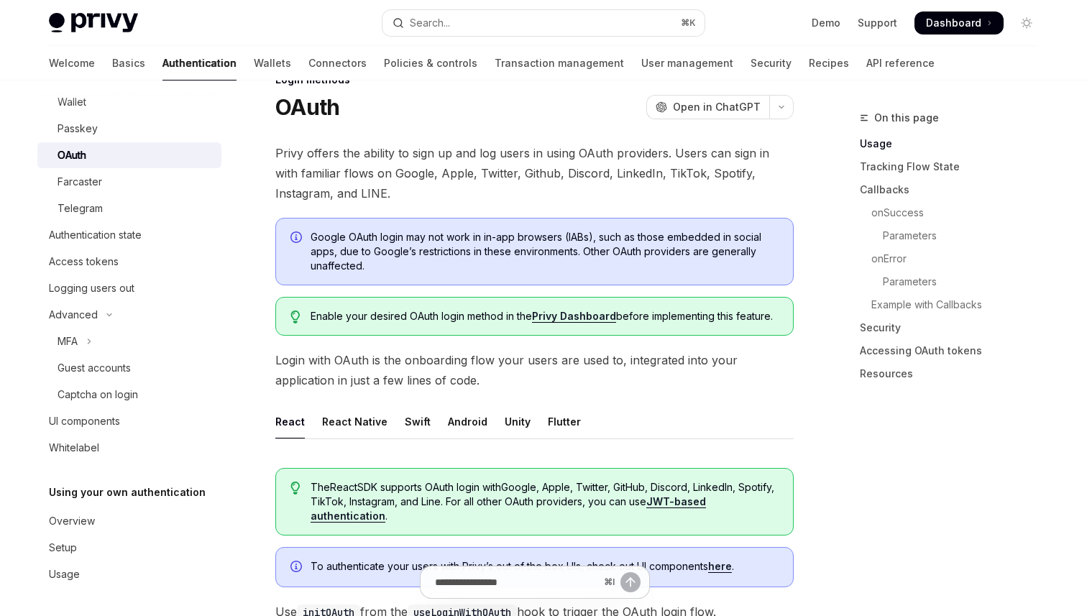
click at [560, 318] on link "Privy Dashboard" at bounding box center [574, 316] width 84 height 13
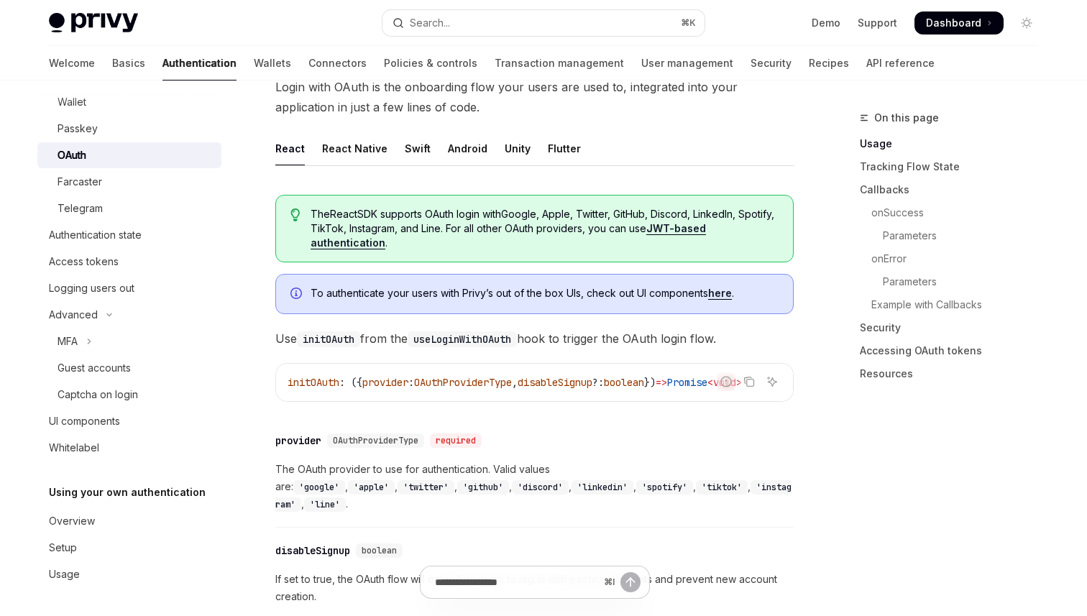
scroll to position [354, 0]
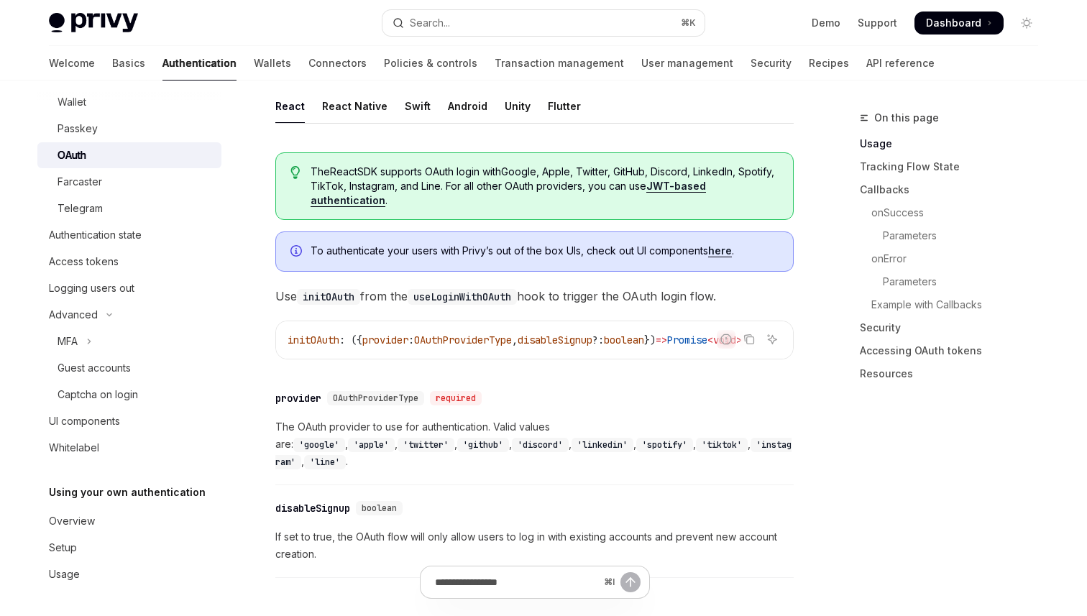
click at [728, 253] on link "here" at bounding box center [720, 250] width 24 height 13
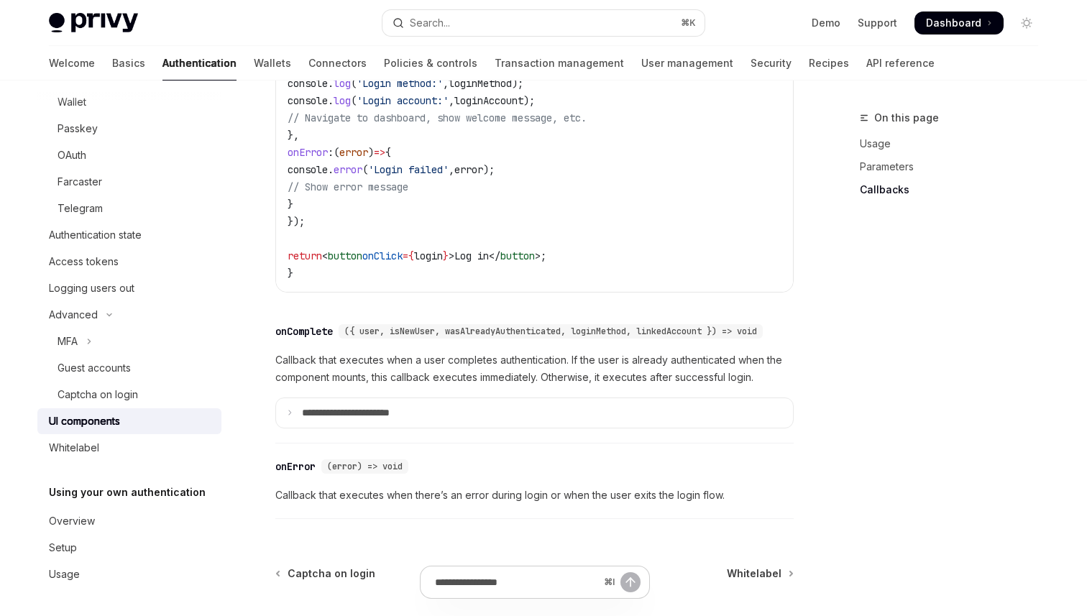
scroll to position [2125, 0]
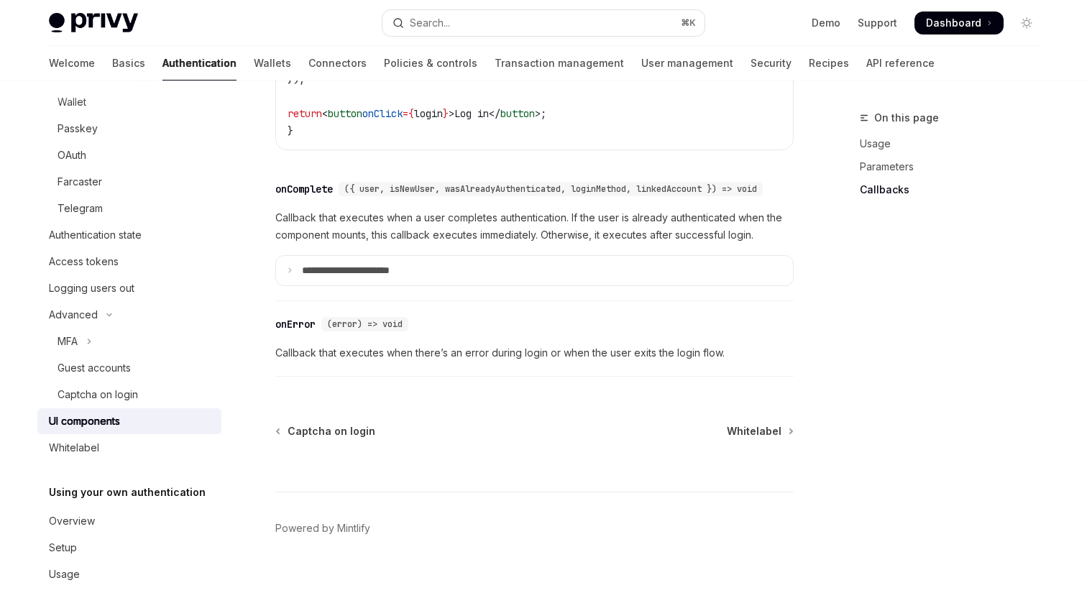
type textarea "*"
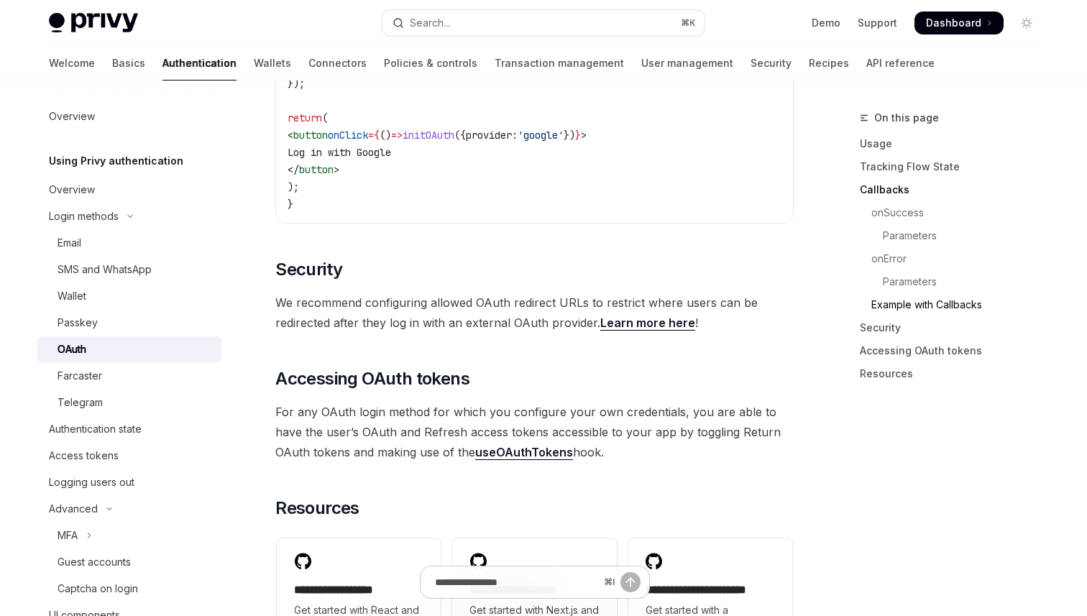
scroll to position [2894, 0]
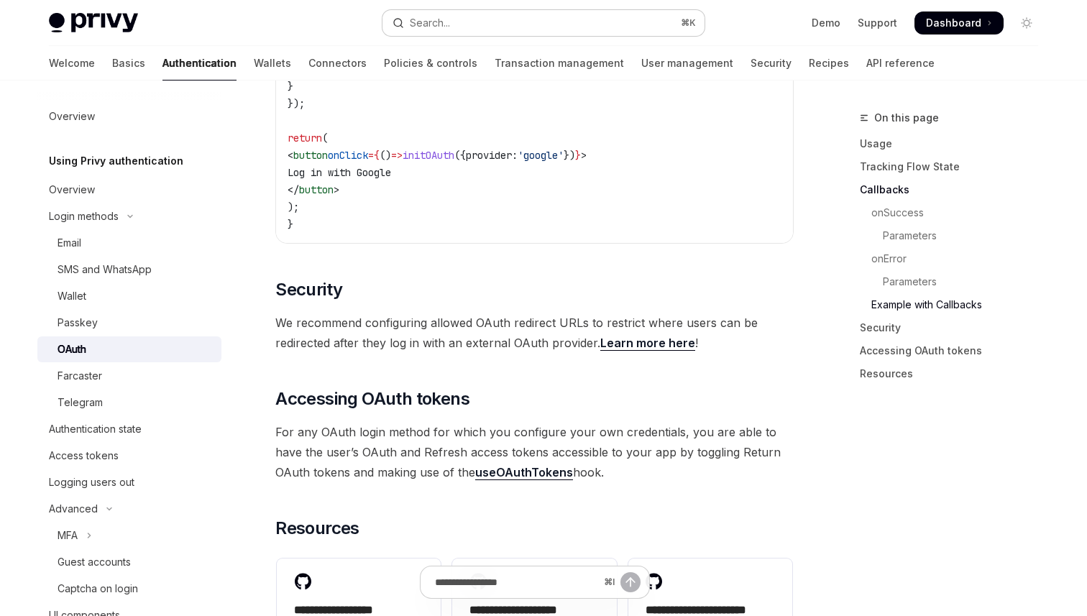
click at [447, 27] on div "Search..." at bounding box center [430, 22] width 40 height 17
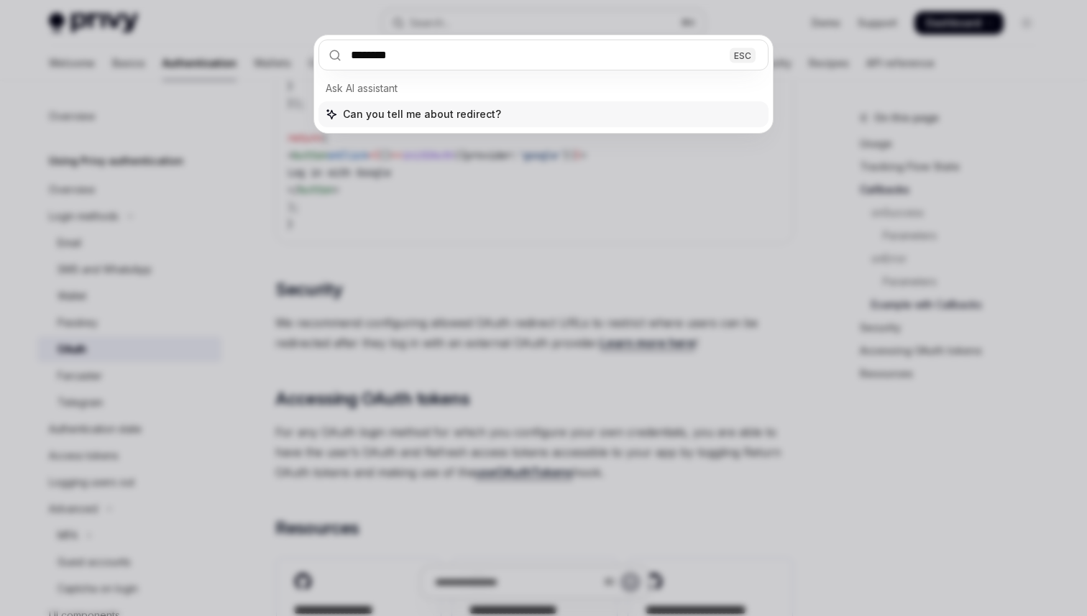
type input "********"
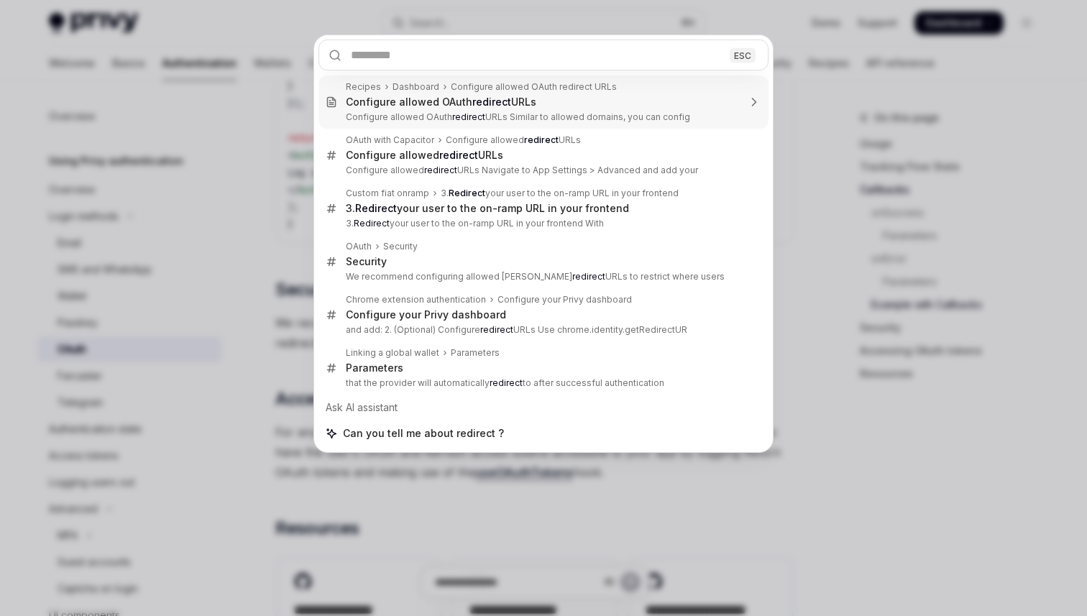
type textarea "*"
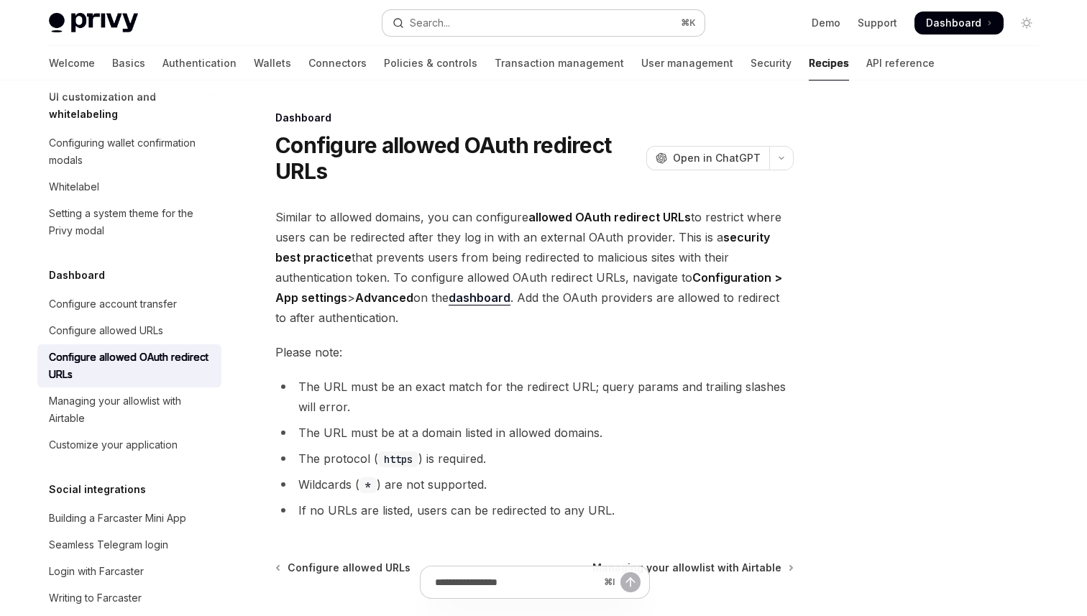
click at [437, 25] on div "Search..." at bounding box center [430, 22] width 40 height 17
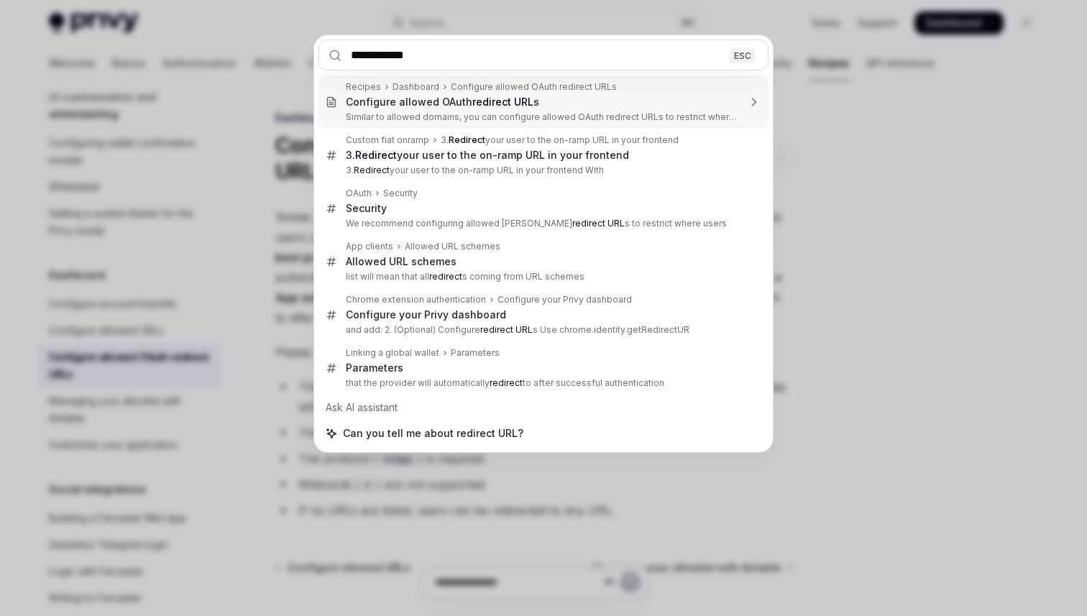
type input "**********"
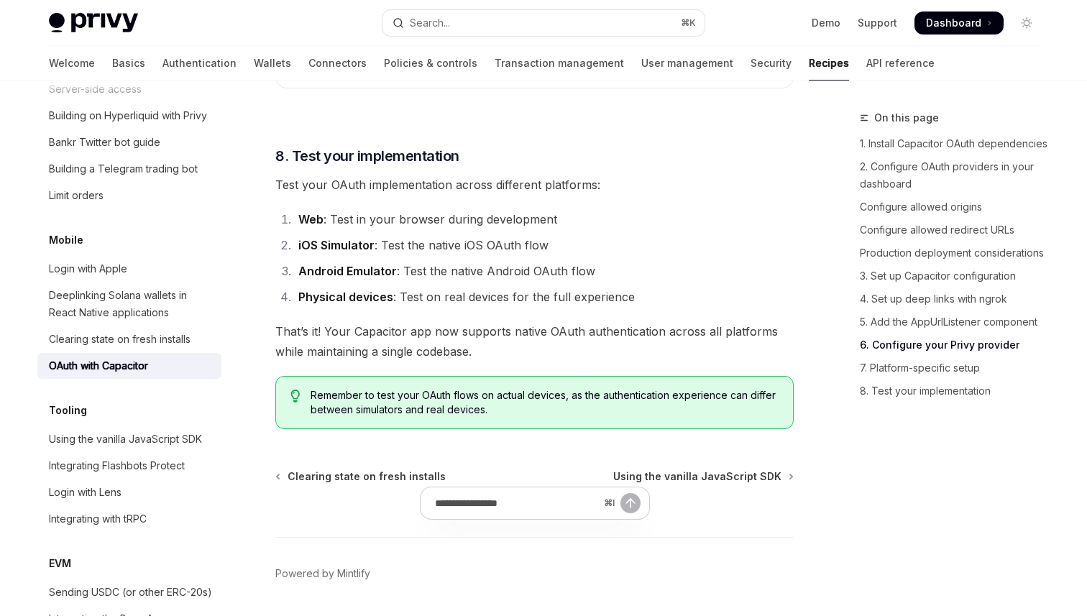
scroll to position [4136, 0]
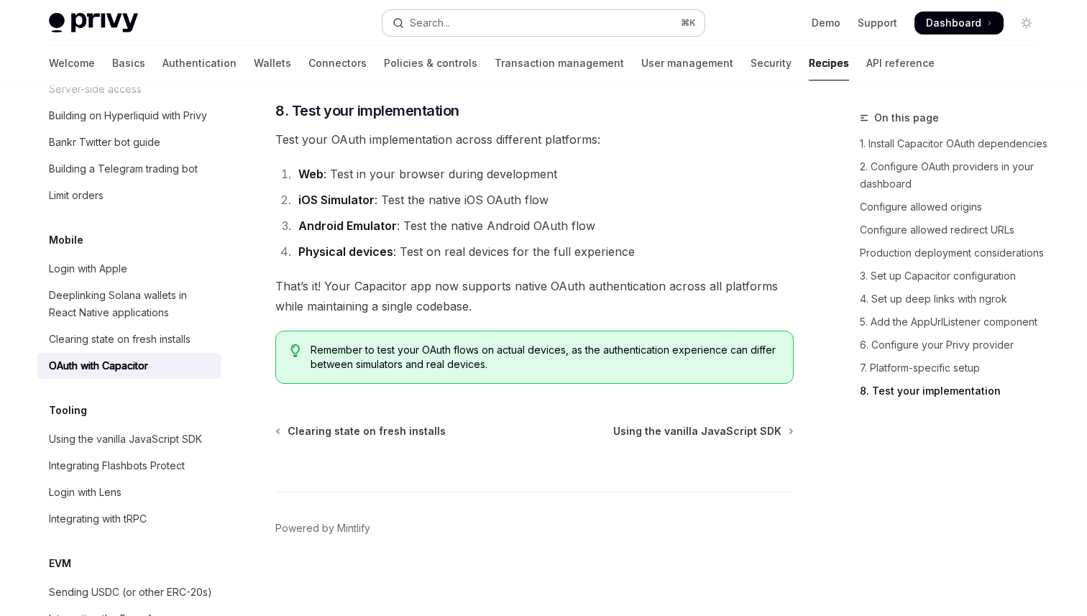
click at [462, 32] on button "Search... ⌘ K" at bounding box center [543, 23] width 322 height 26
type textarea "*"
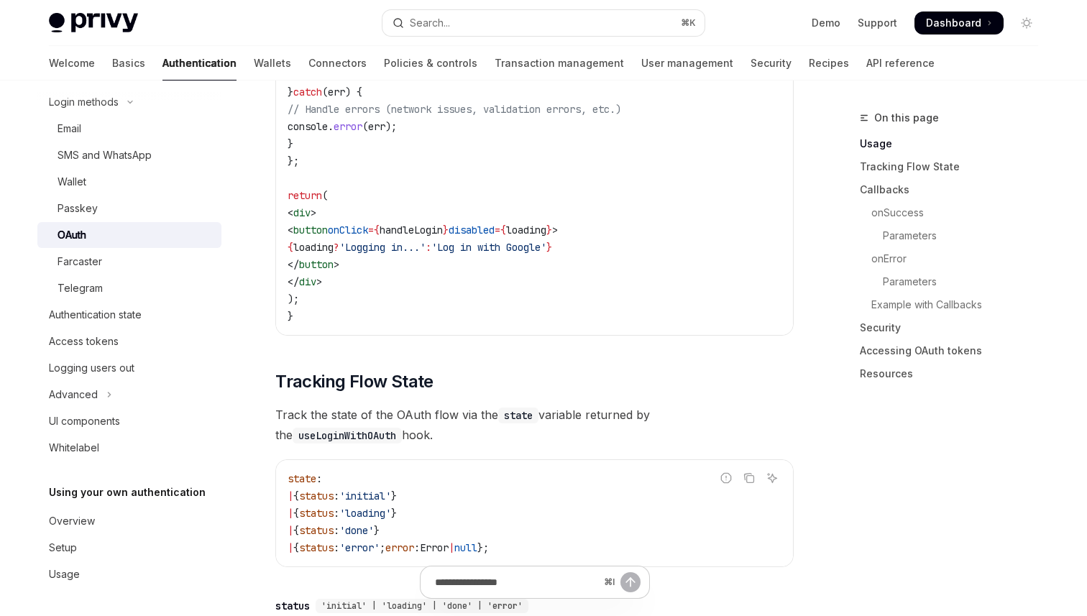
scroll to position [937, 0]
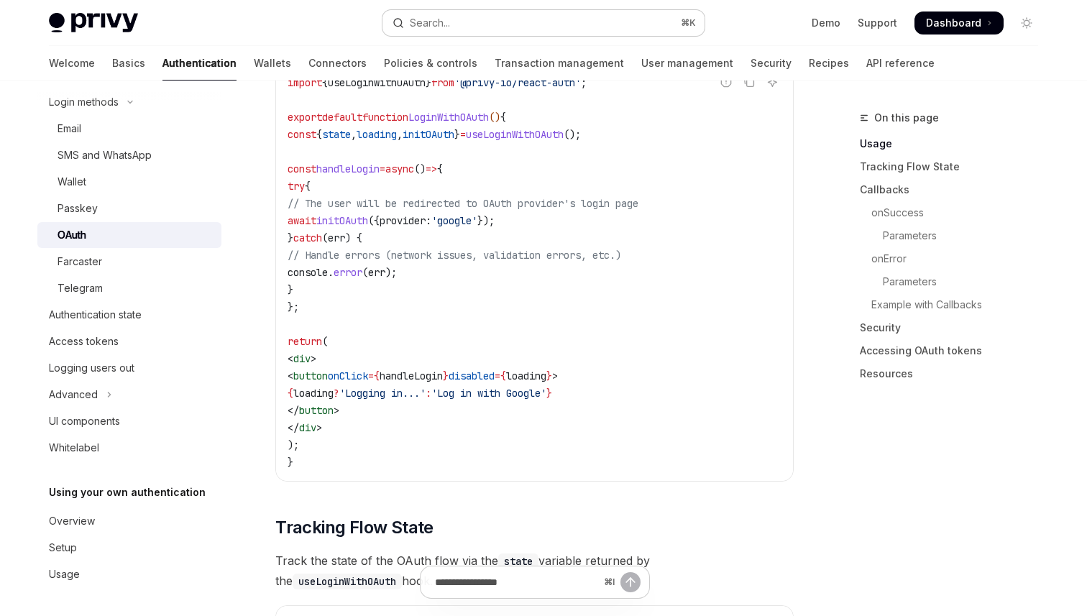
click at [468, 32] on button "Search... ⌘ K" at bounding box center [543, 23] width 322 height 26
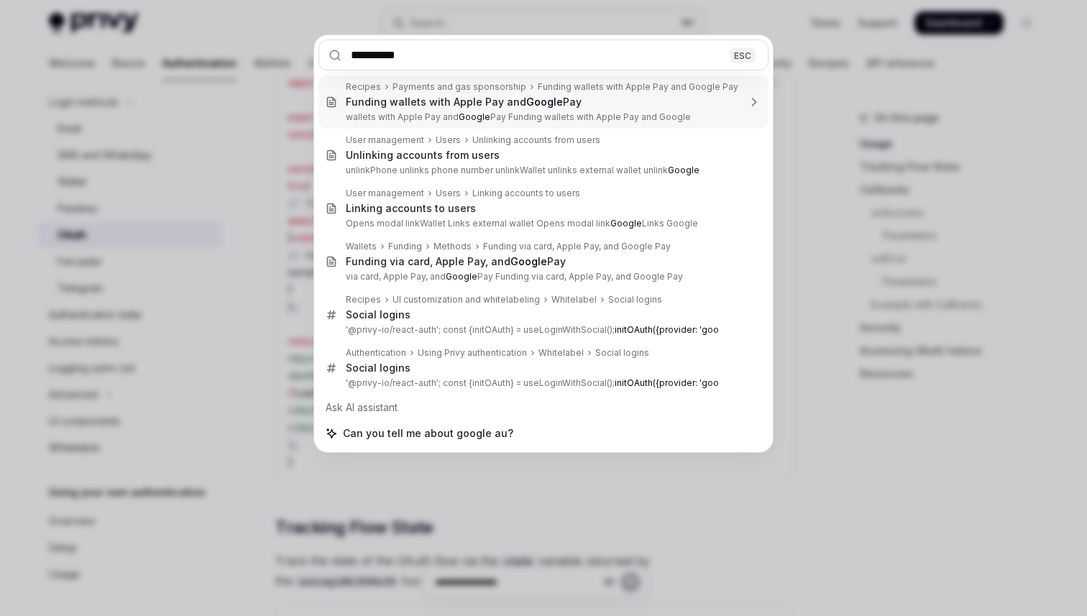
type input "**********"
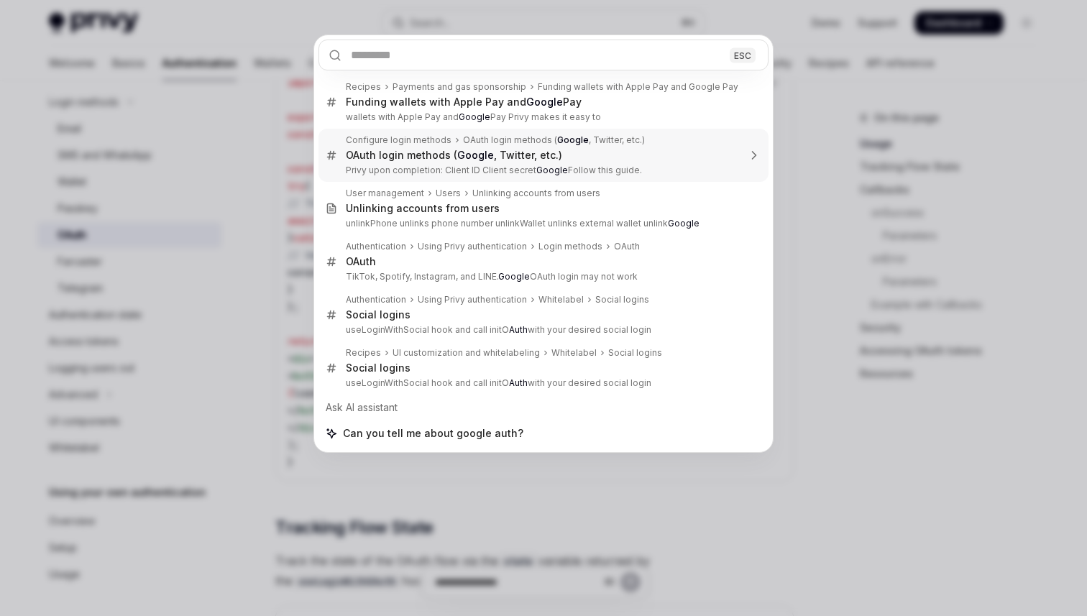
type textarea "*"
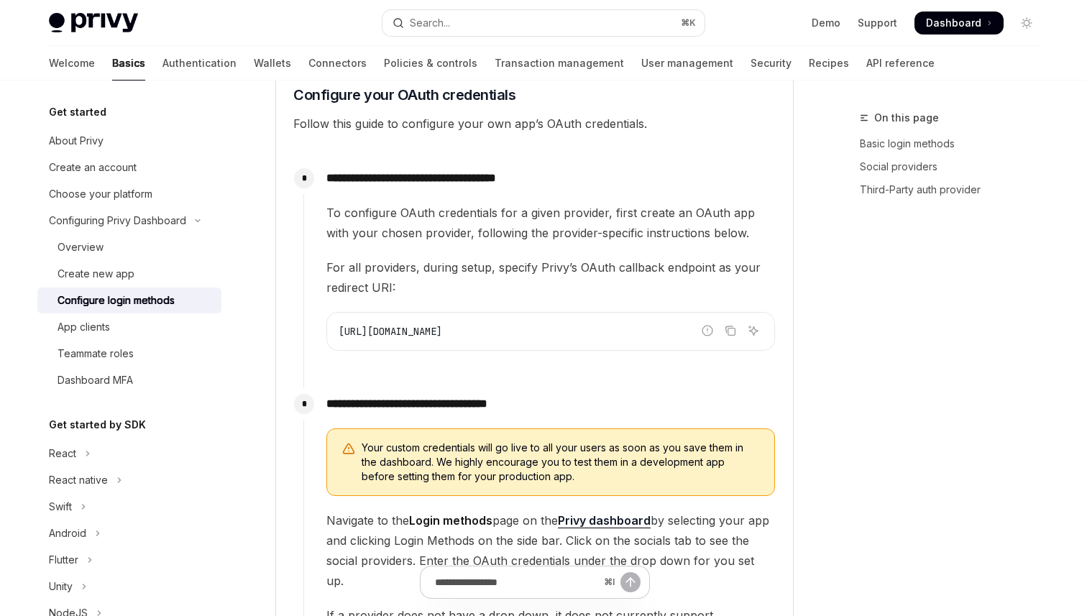
scroll to position [1230, 0]
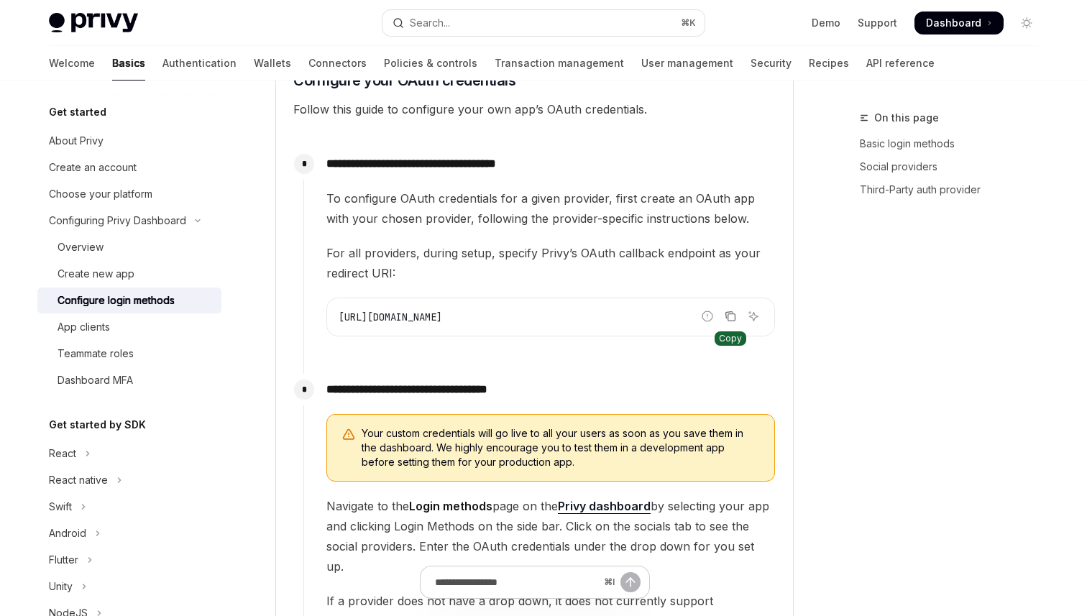
click at [733, 315] on icon "Copy the contents from the code block" at bounding box center [729, 315] width 11 height 11
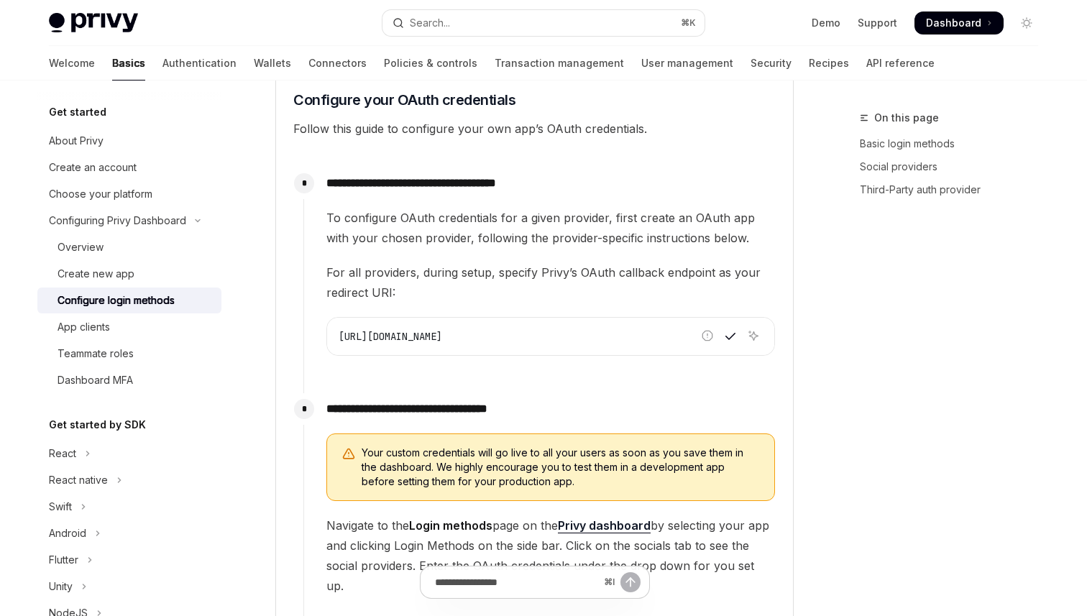
scroll to position [1205, 0]
